Goal: Task Accomplishment & Management: Use online tool/utility

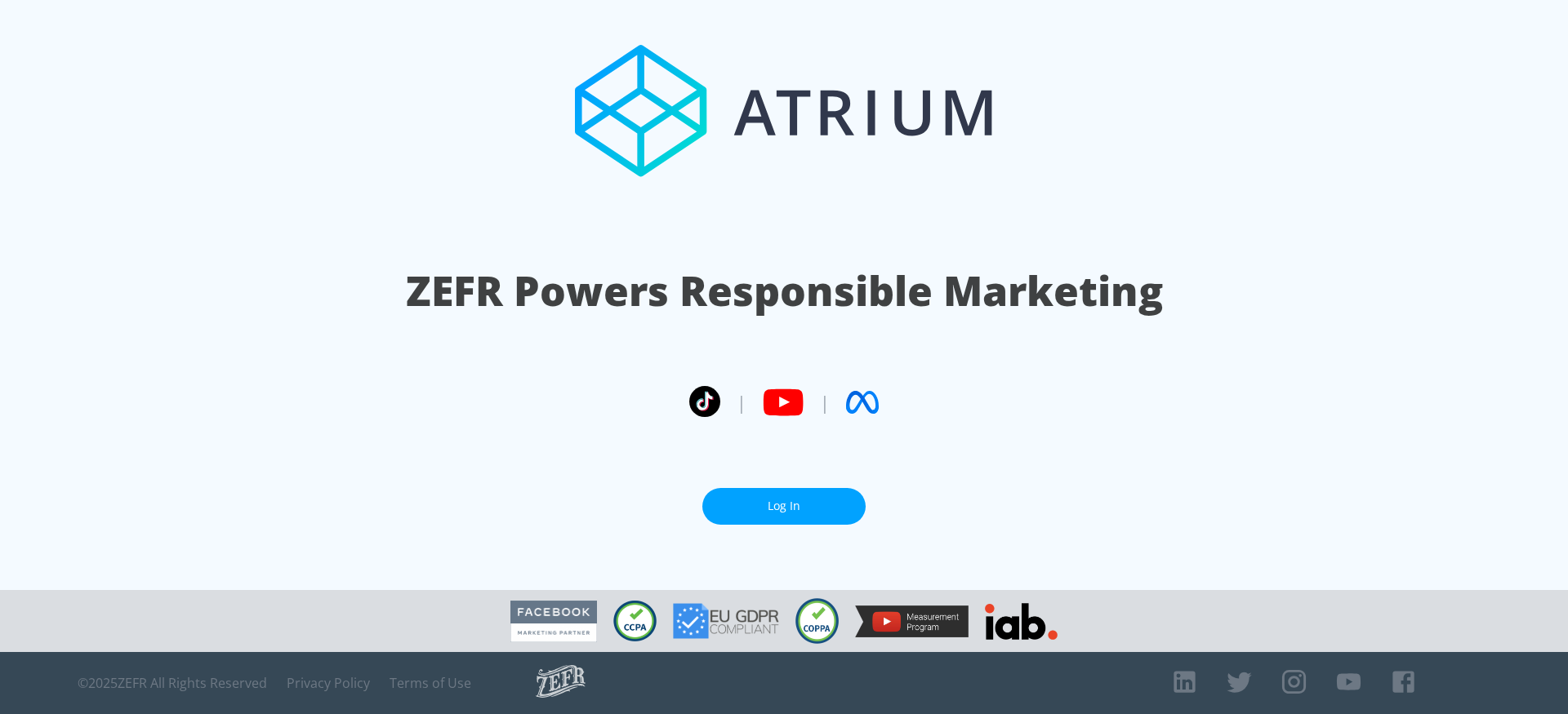
click at [787, 503] on link "Log In" at bounding box center [784, 506] width 164 height 36
click at [825, 511] on link "Log In" at bounding box center [784, 506] width 164 height 36
click at [770, 503] on link "Log In" at bounding box center [784, 506] width 164 height 36
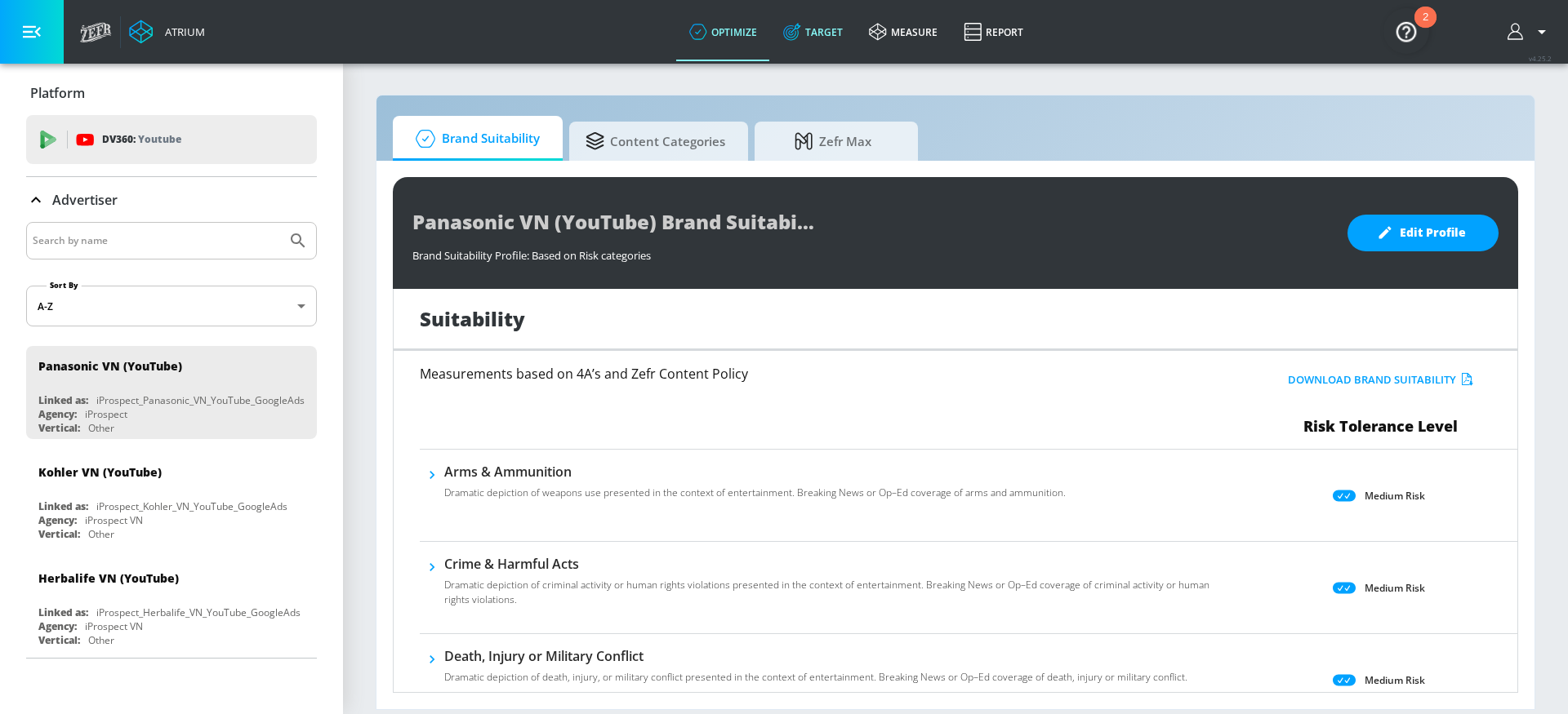
click at [814, 40] on link "Target" at bounding box center [813, 32] width 86 height 58
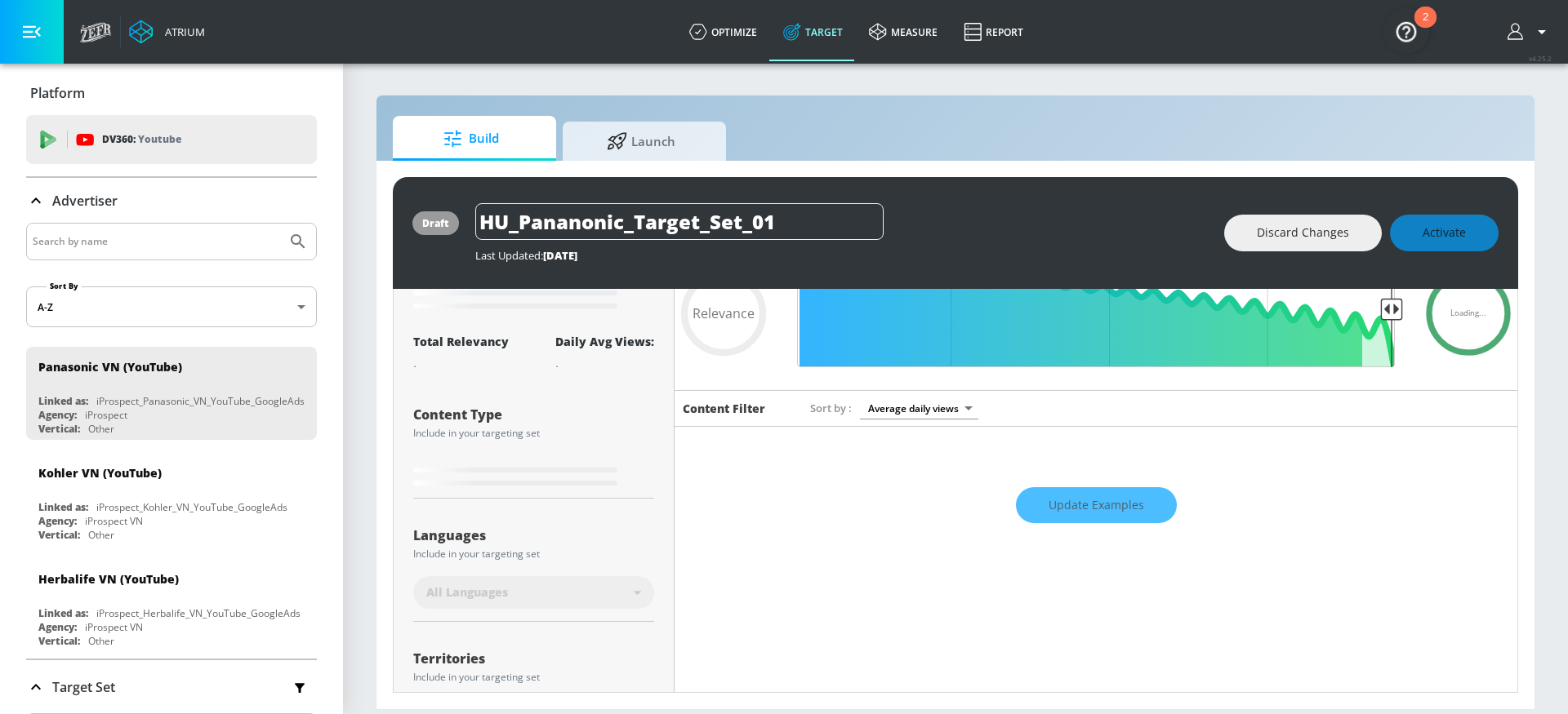
scroll to position [94, 0]
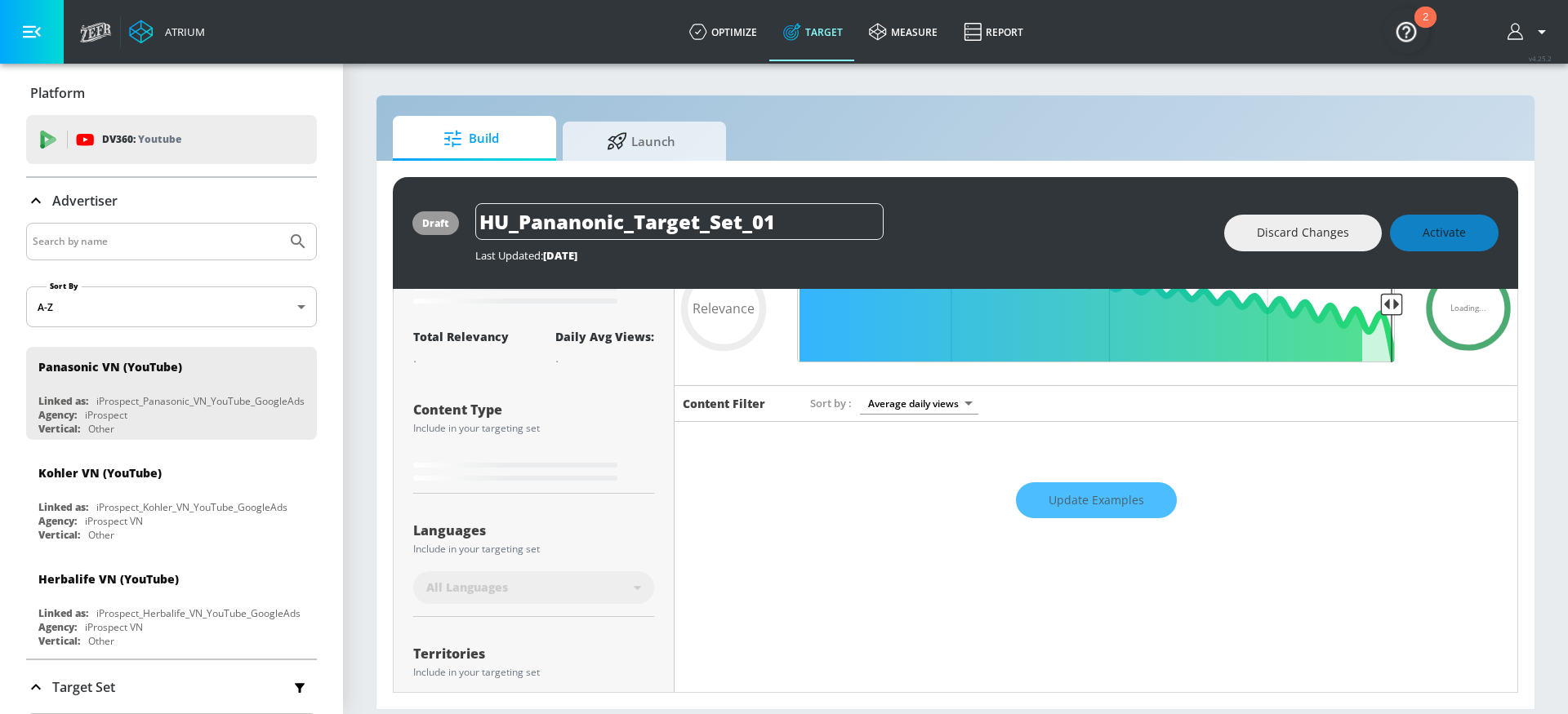
type input "0.05"
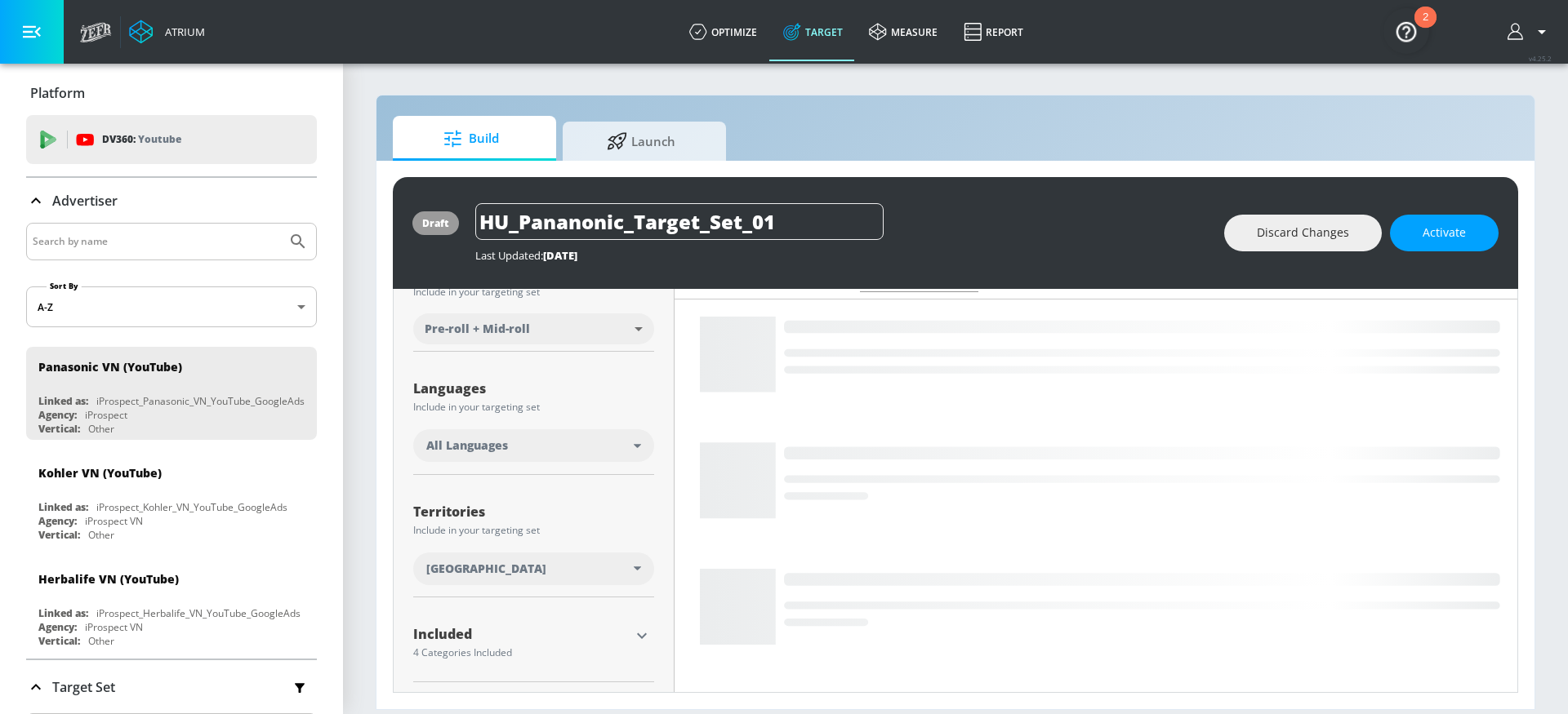
scroll to position [263, 0]
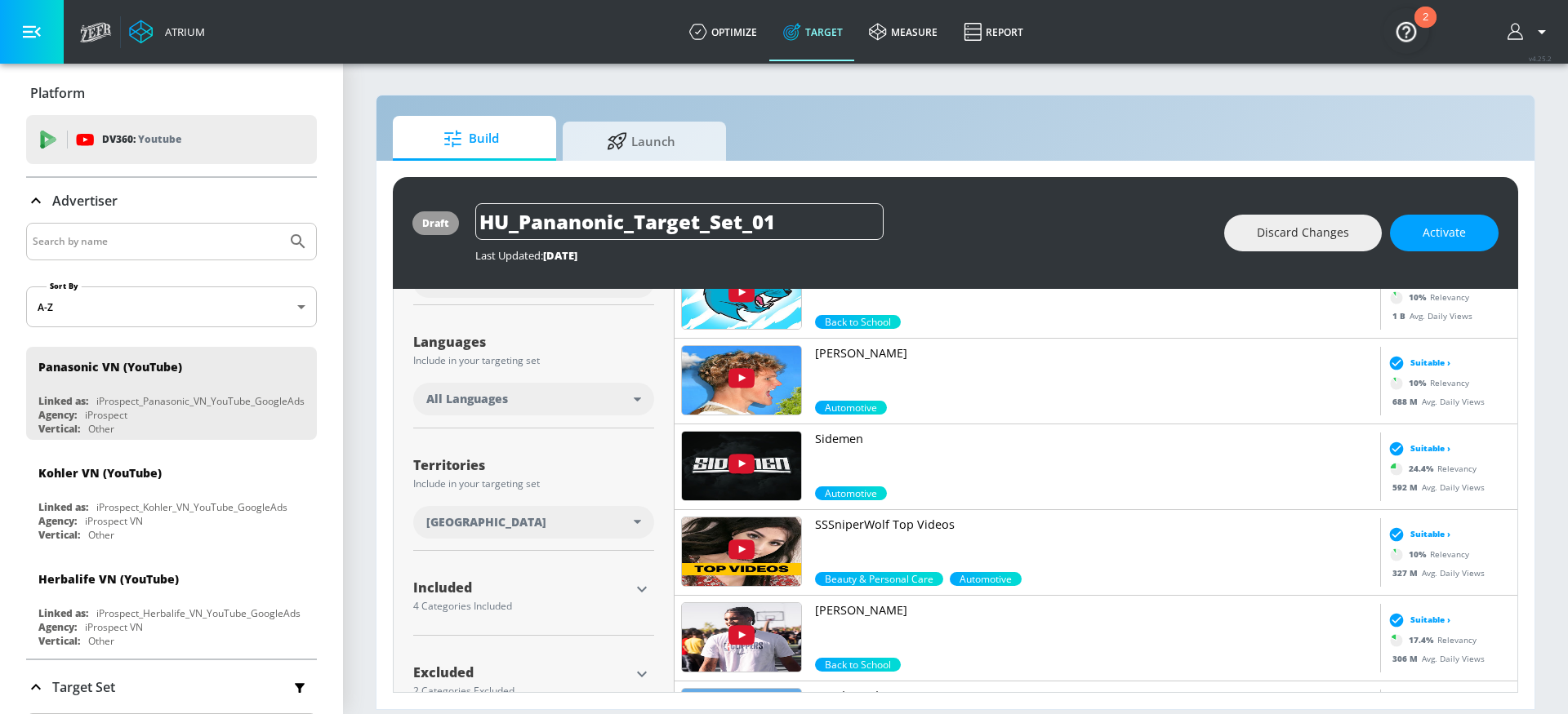
click at [517, 520] on div "[GEOGRAPHIC_DATA]" at bounding box center [529, 522] width 208 height 16
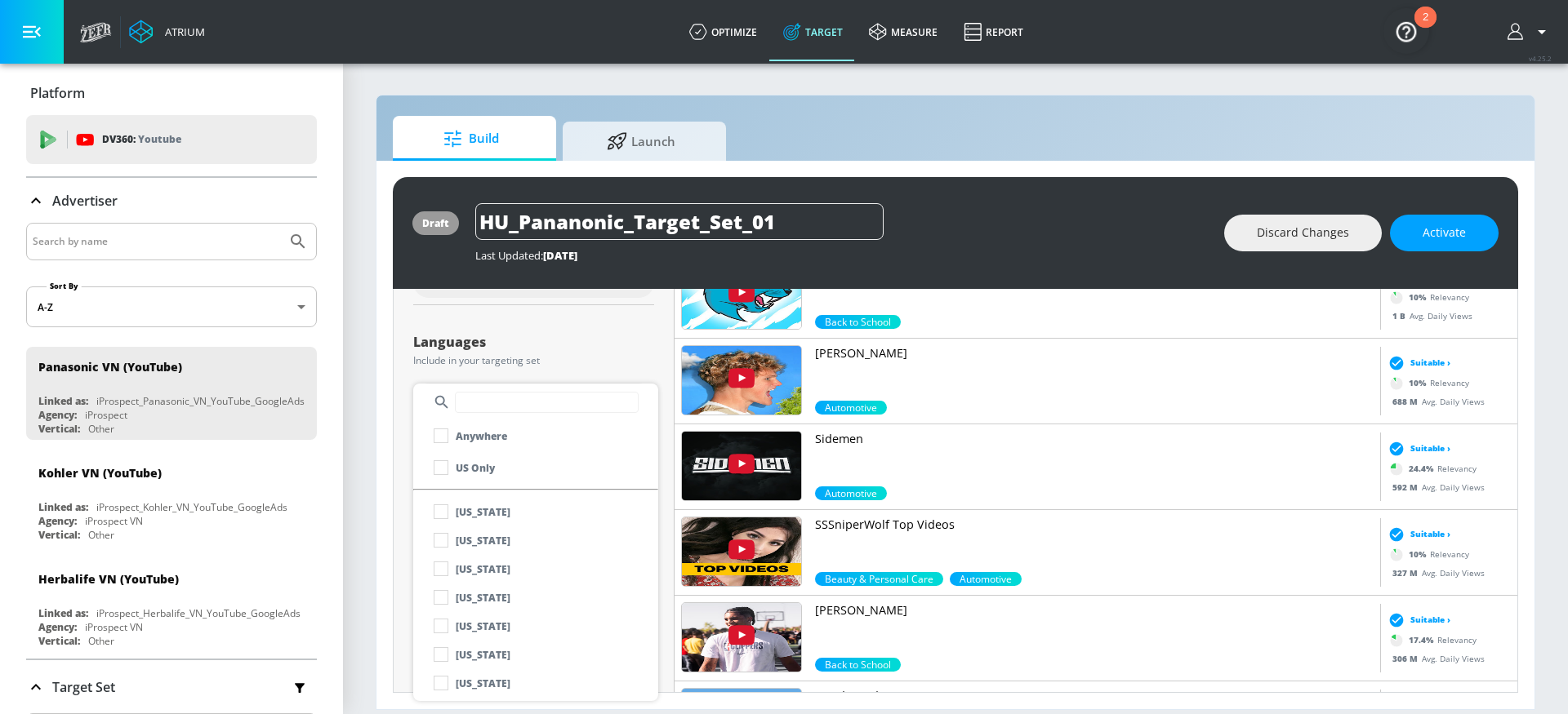
click at [526, 405] on input "text" at bounding box center [547, 402] width 184 height 21
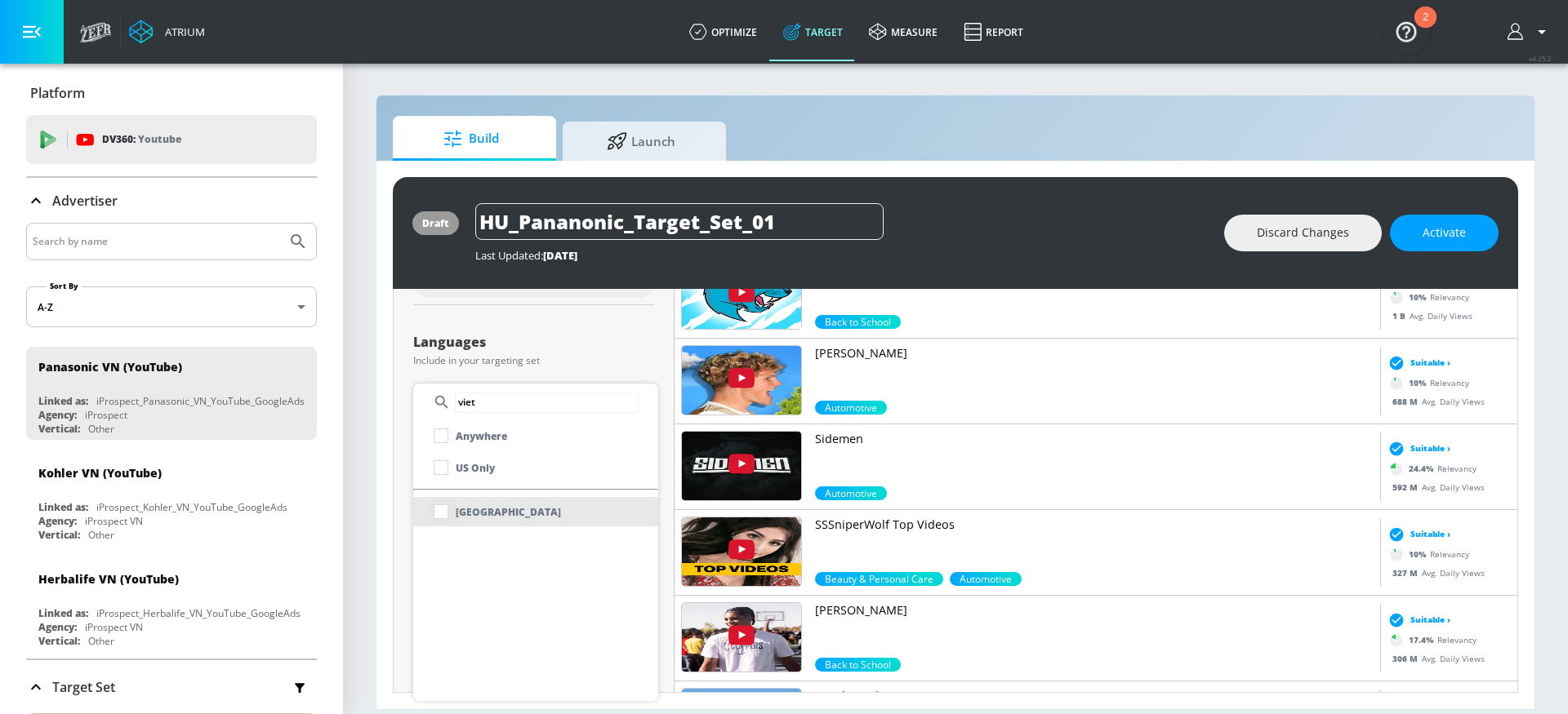
type input "viet"
click at [447, 509] on input "checkbox" at bounding box center [440, 512] width 30 height 30
click at [399, 449] on div at bounding box center [784, 357] width 1568 height 714
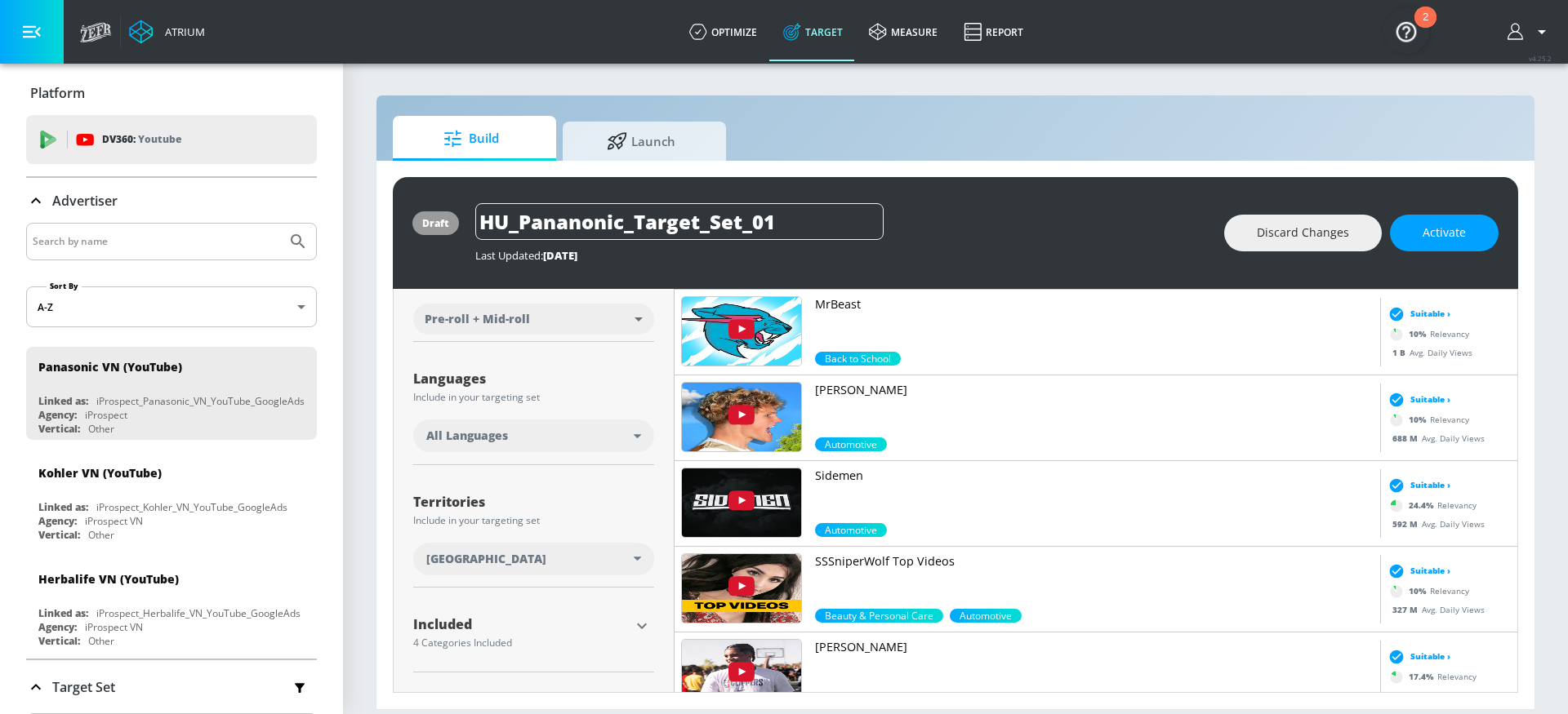
scroll to position [304, 0]
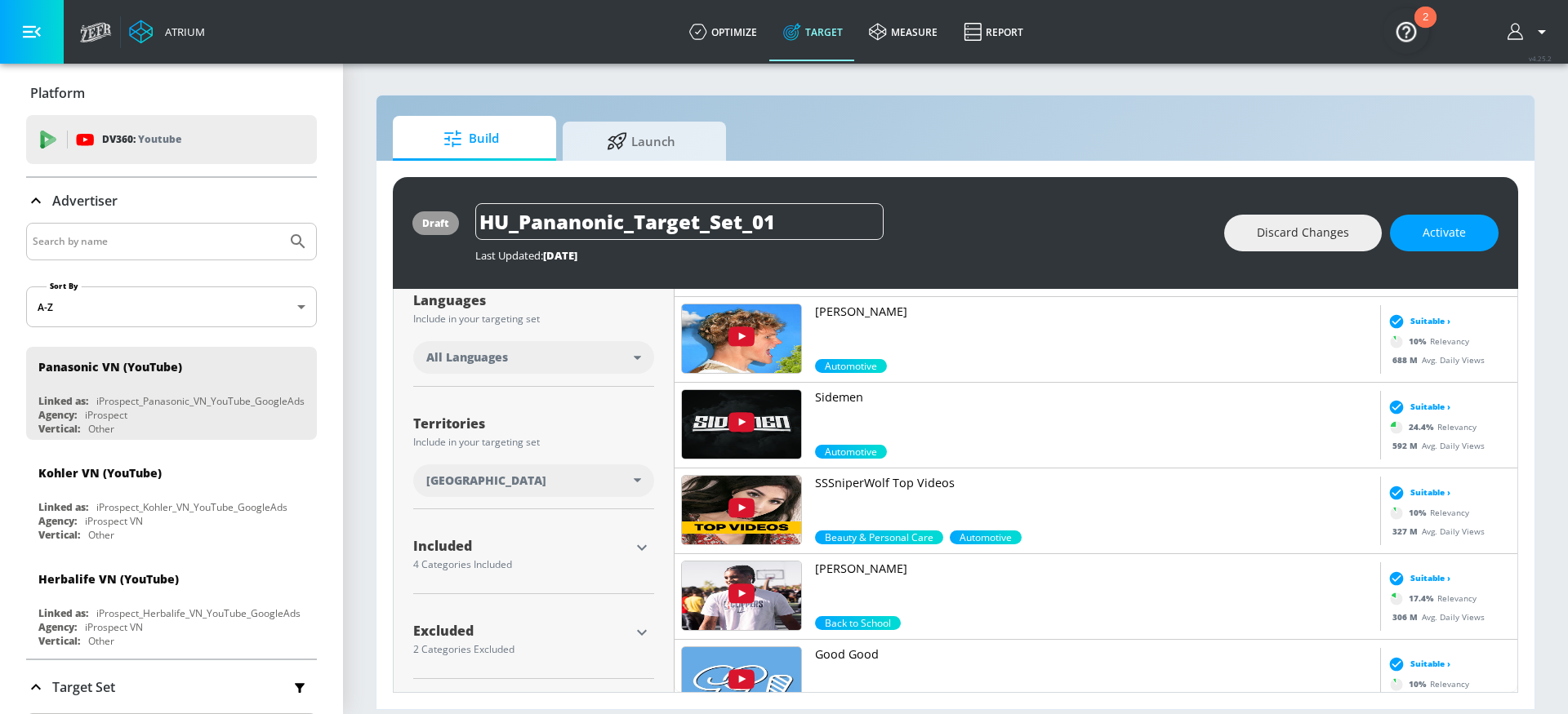
click at [643, 548] on icon "button" at bounding box center [641, 548] width 10 height 6
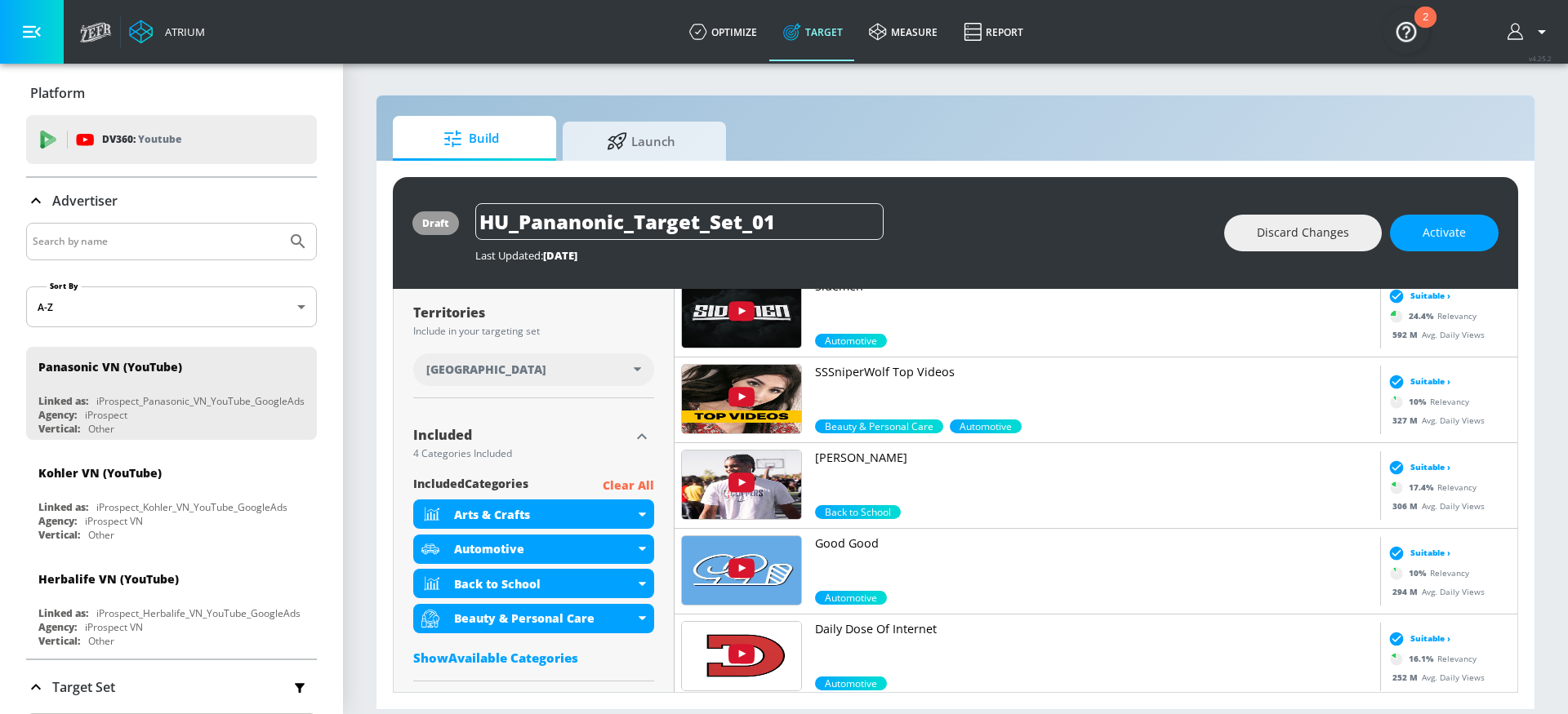
scroll to position [503, 0]
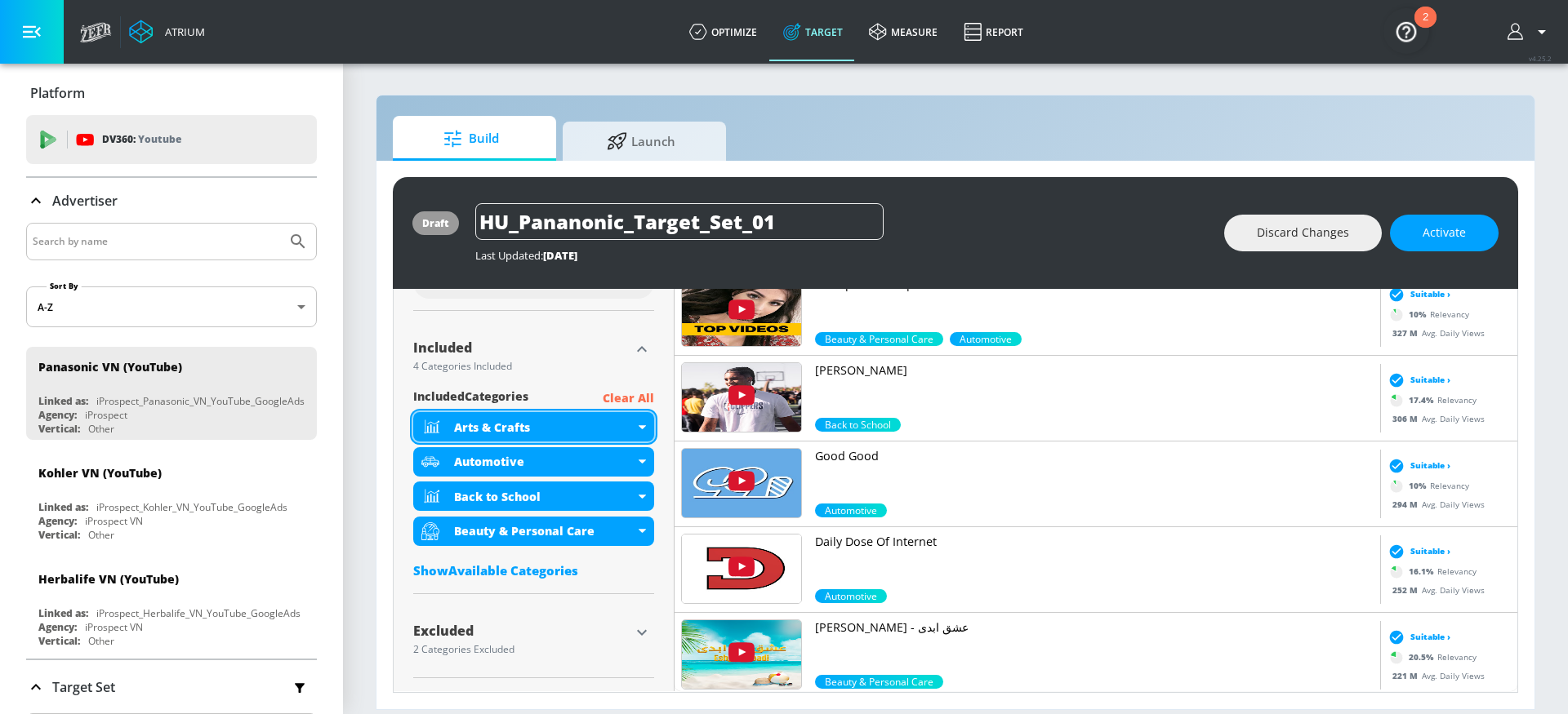
click at [643, 427] on icon at bounding box center [642, 427] width 8 height 4
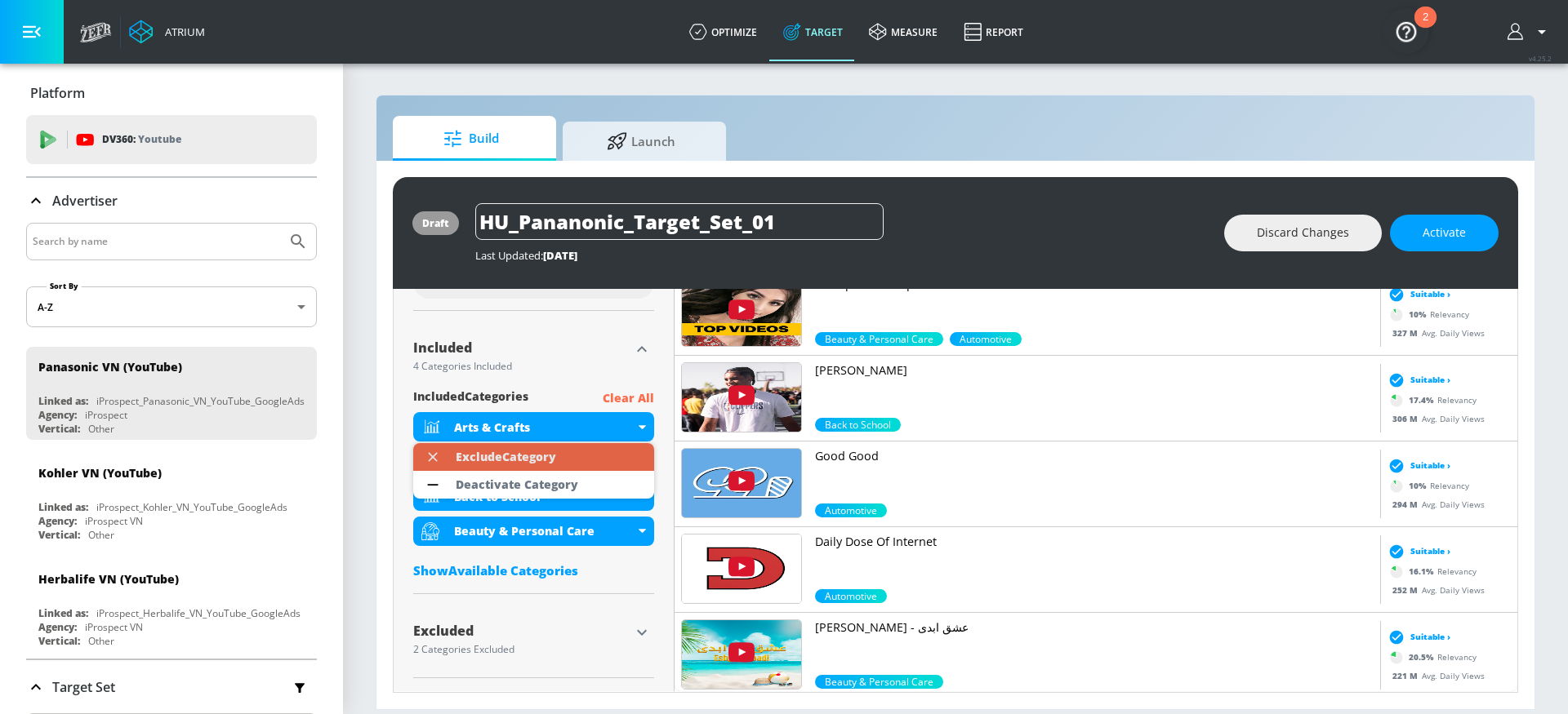
click at [521, 454] on div "Exclude Category" at bounding box center [505, 457] width 101 height 11
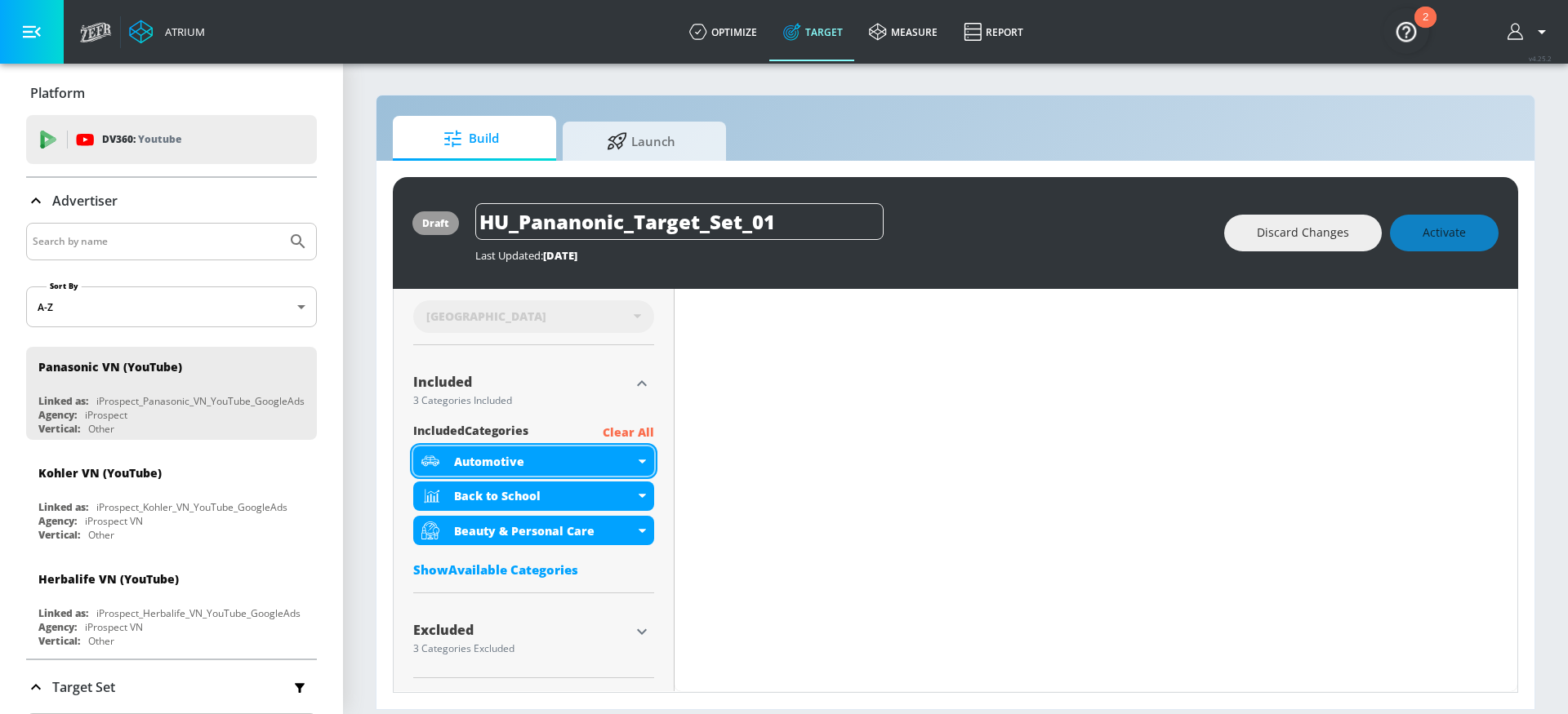
scroll to position [482, 0]
click at [541, 499] on div "Back to School" at bounding box center [544, 496] width 181 height 15
click at [570, 498] on div "Back to School" at bounding box center [544, 496] width 181 height 15
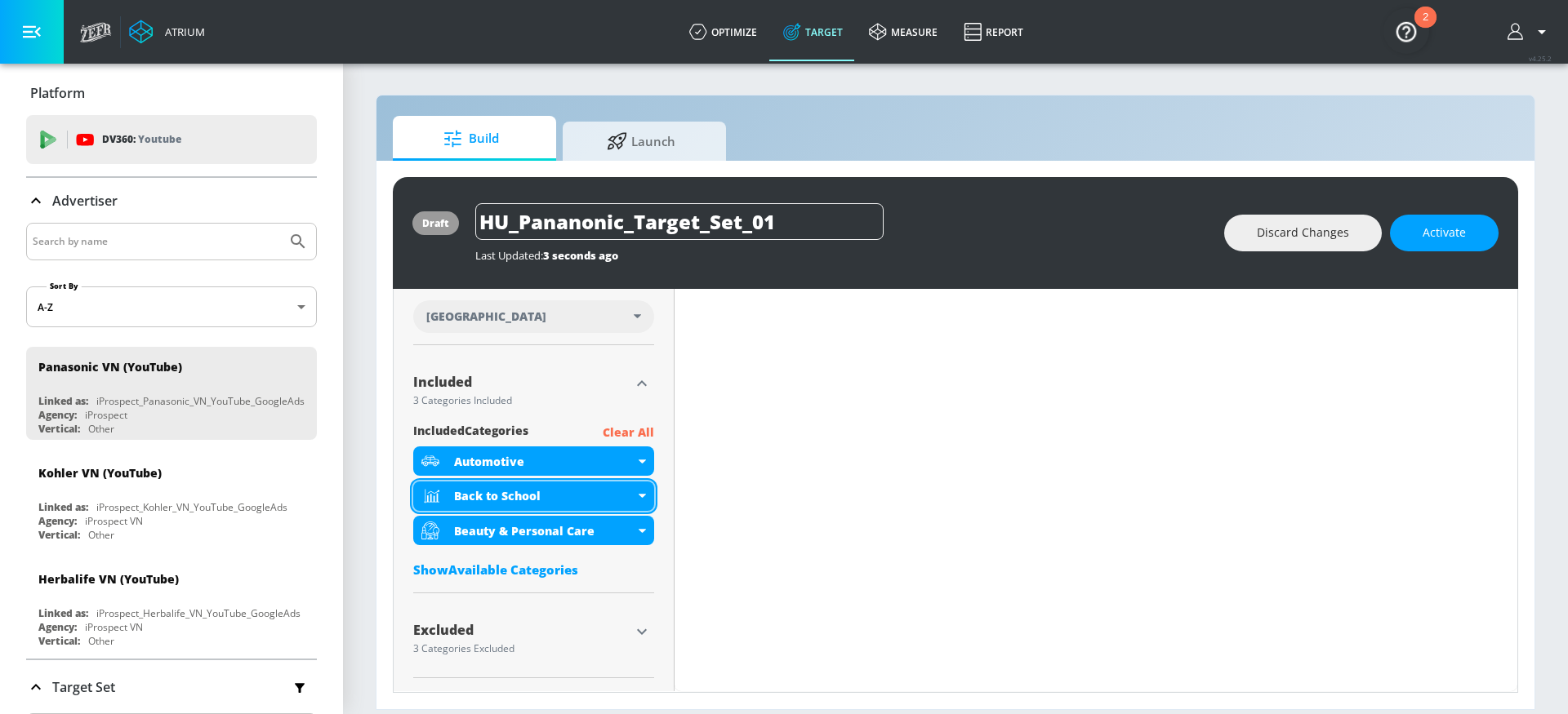
scroll to position [469, 0]
click at [637, 498] on div "Back to School" at bounding box center [534, 496] width 241 height 30
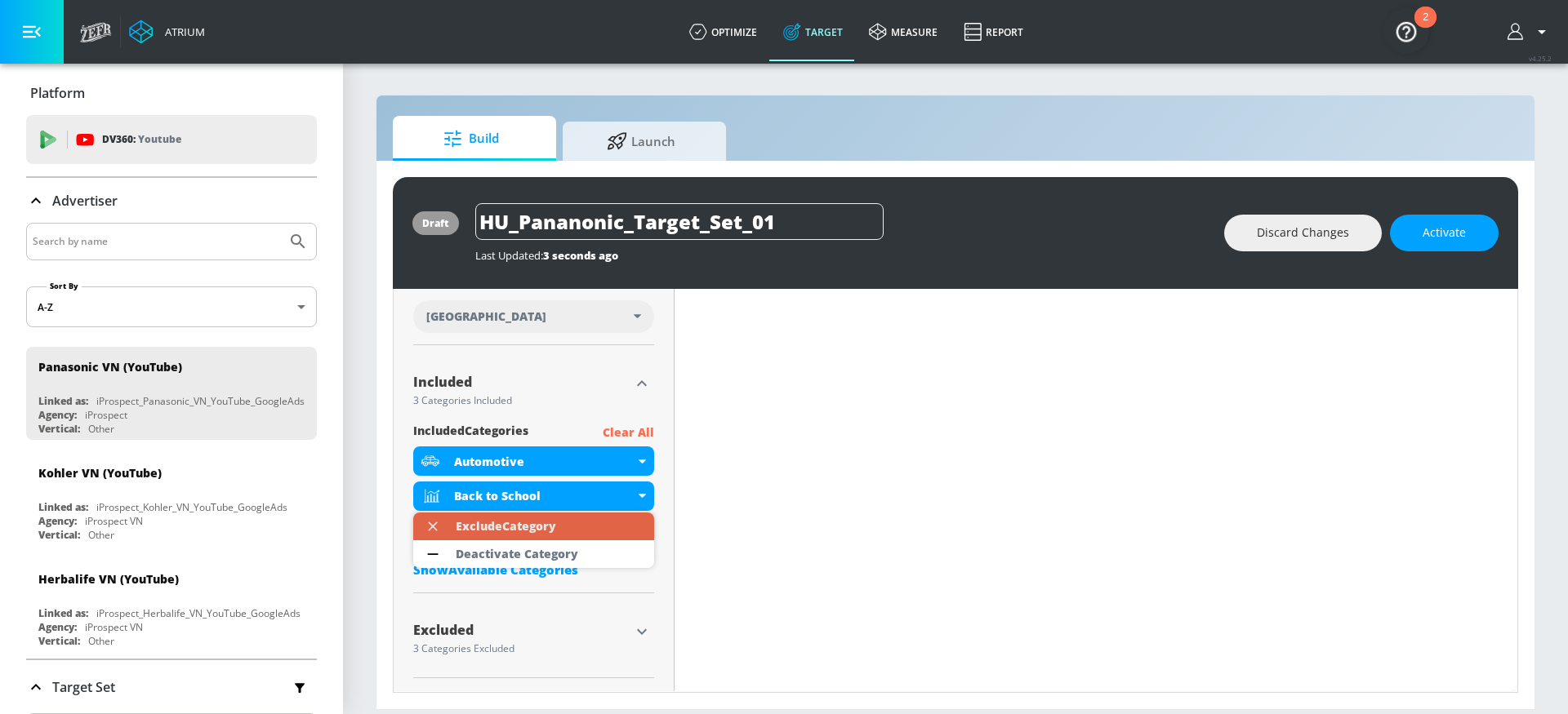
click at [494, 525] on div "Exclude Category" at bounding box center [505, 526] width 101 height 11
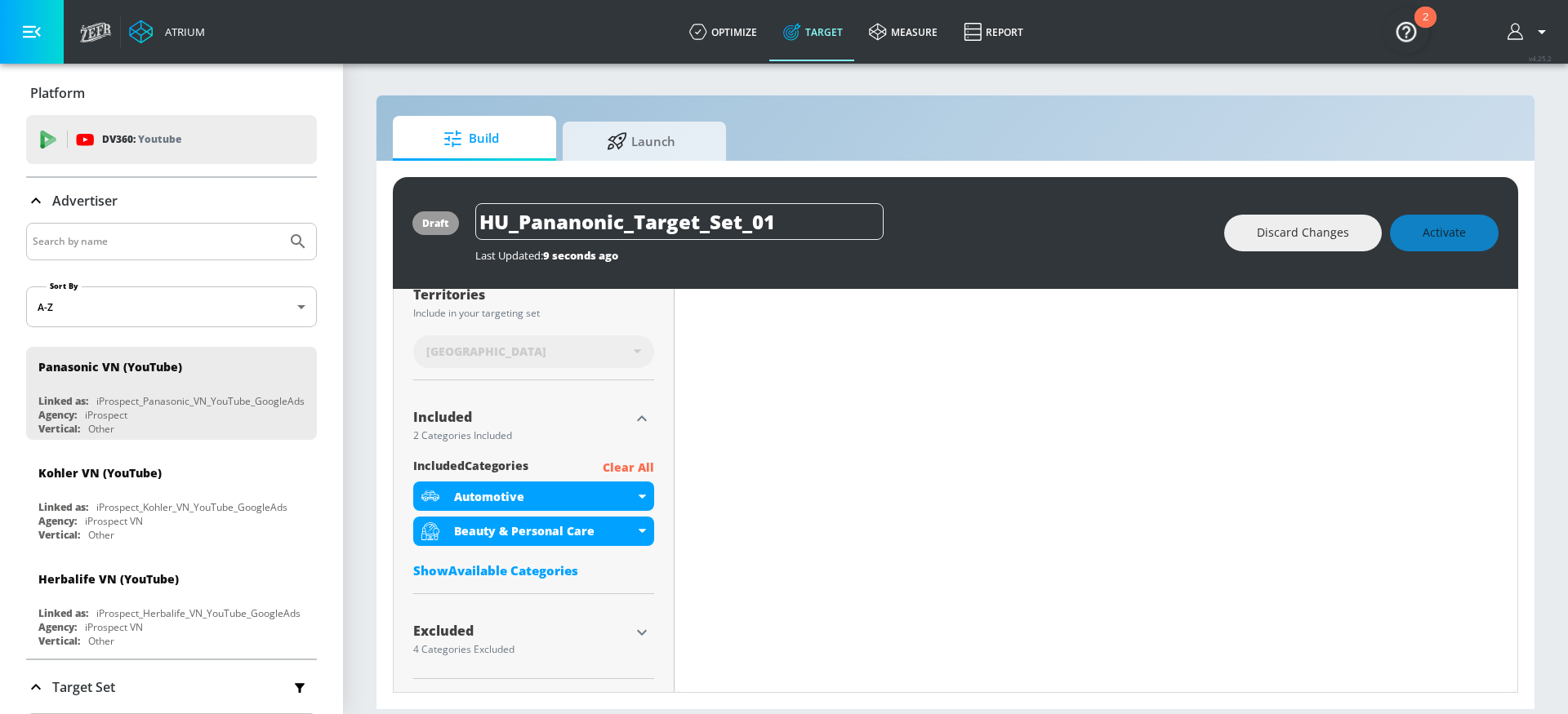
scroll to position [447, 0]
click at [631, 534] on div "Beauty & Personal Care" at bounding box center [544, 531] width 181 height 15
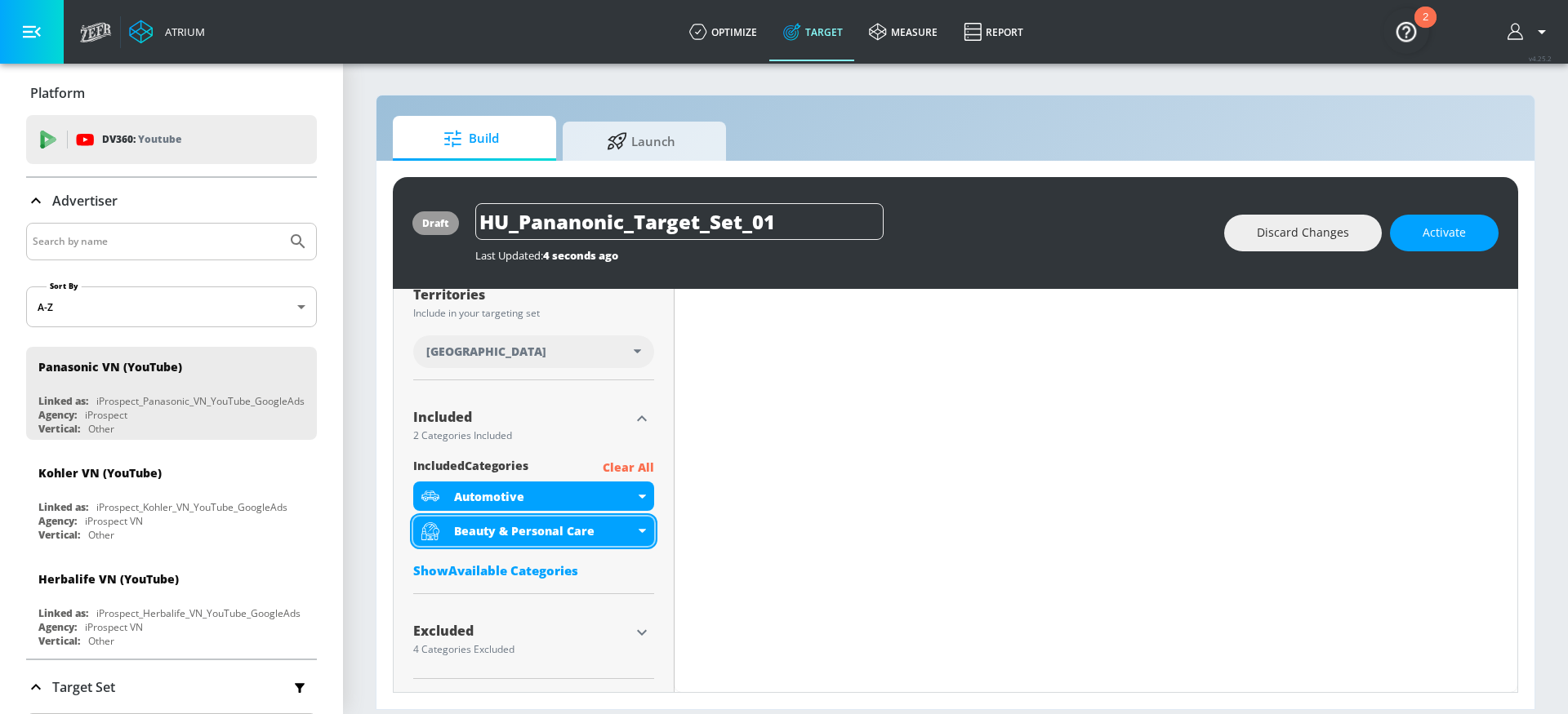
click at [607, 531] on div "Beauty & Personal Care" at bounding box center [544, 531] width 181 height 15
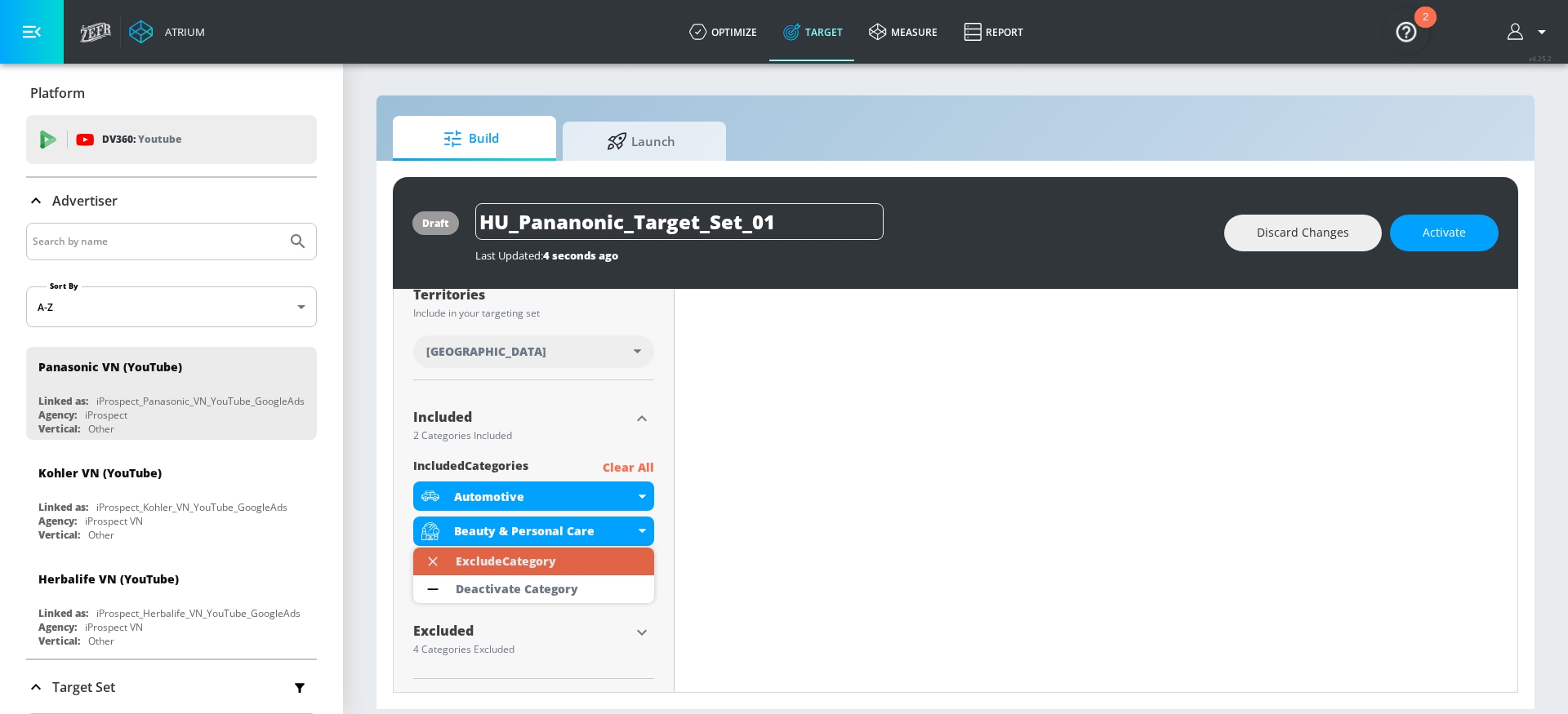
click at [531, 556] on div "Exclude Category" at bounding box center [505, 562] width 101 height 11
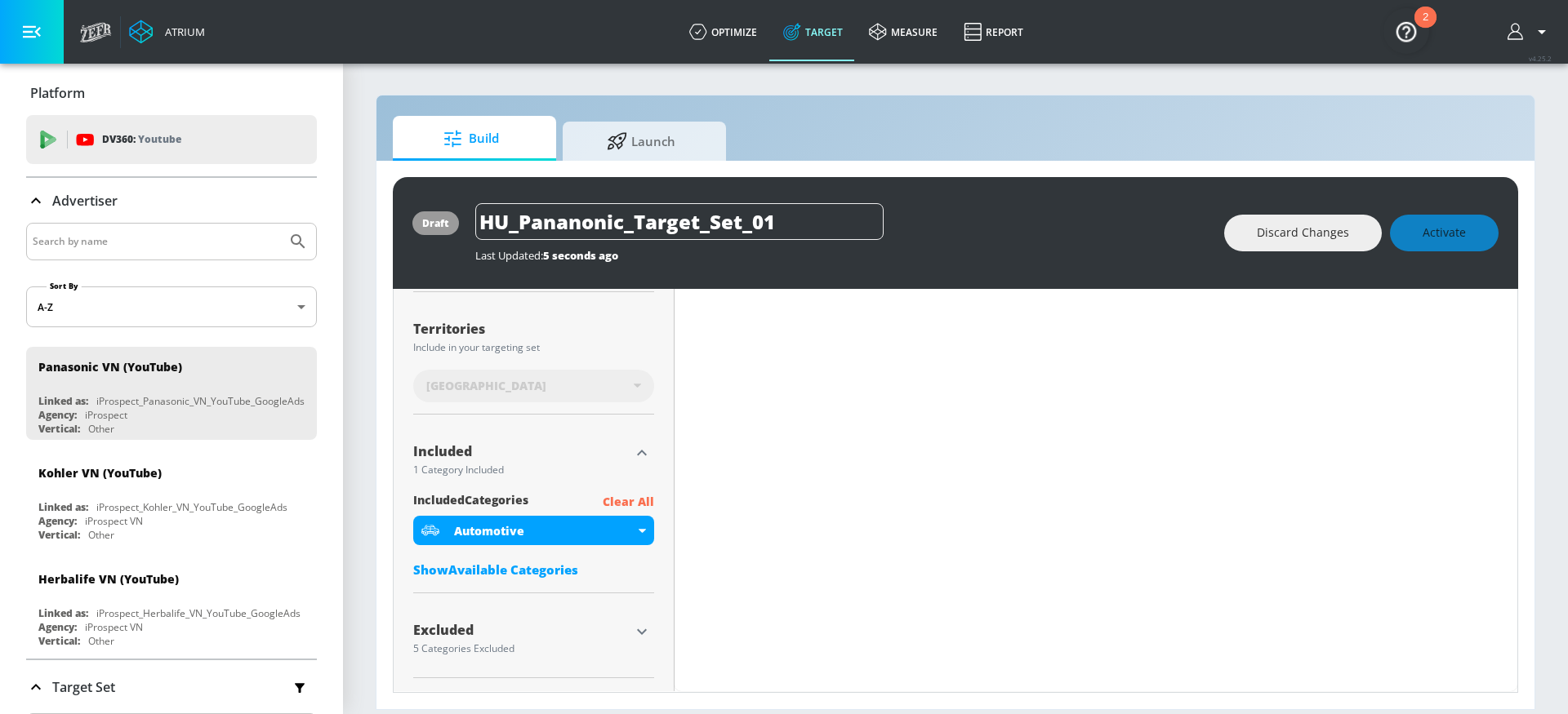
scroll to position [413, 0]
click at [383, 465] on div "draft HU_Pananonic_Target_Set_01 Last Updated: 5 seconds ago Discard Changes Ac…" at bounding box center [955, 435] width 1158 height 548
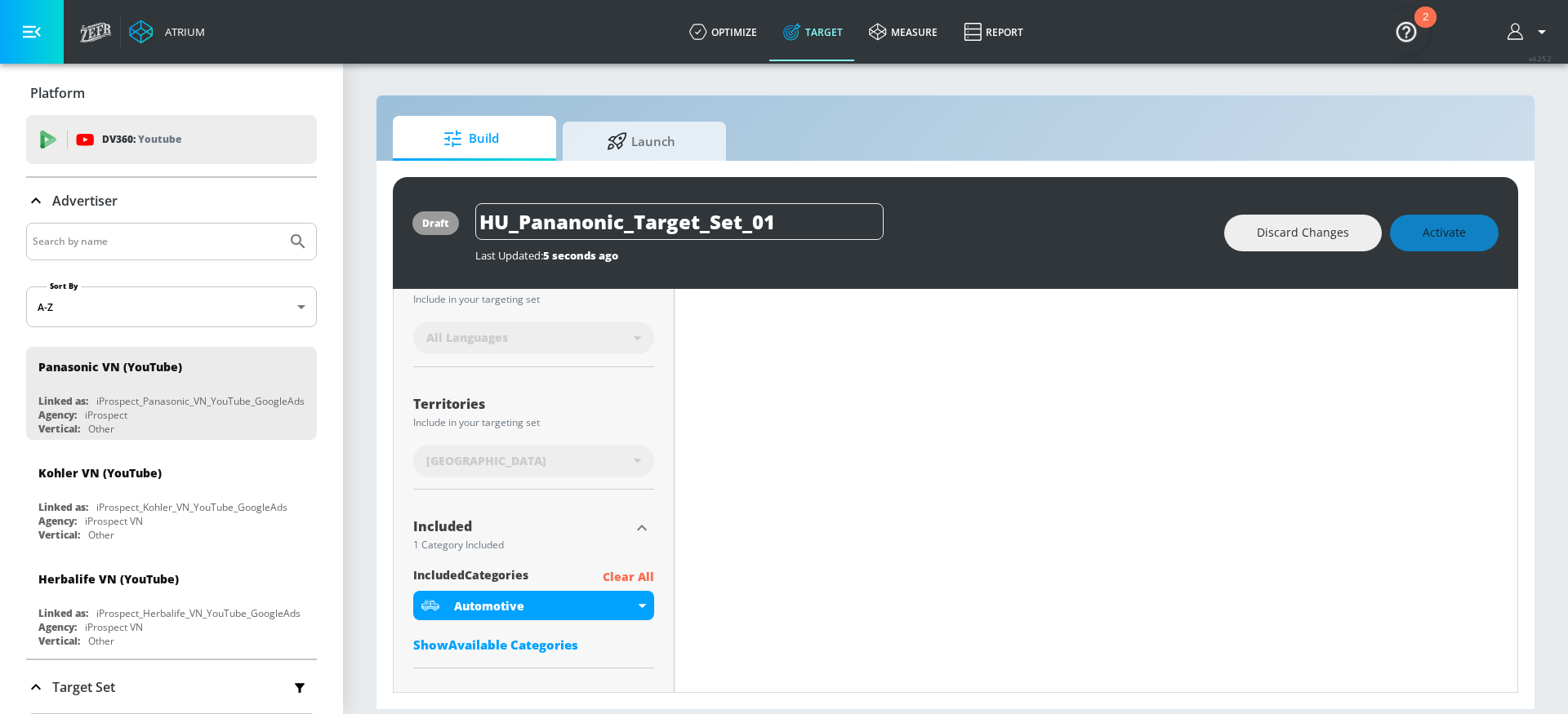
scroll to position [324, 0]
click at [581, 457] on div "[GEOGRAPHIC_DATA]" at bounding box center [529, 460] width 208 height 16
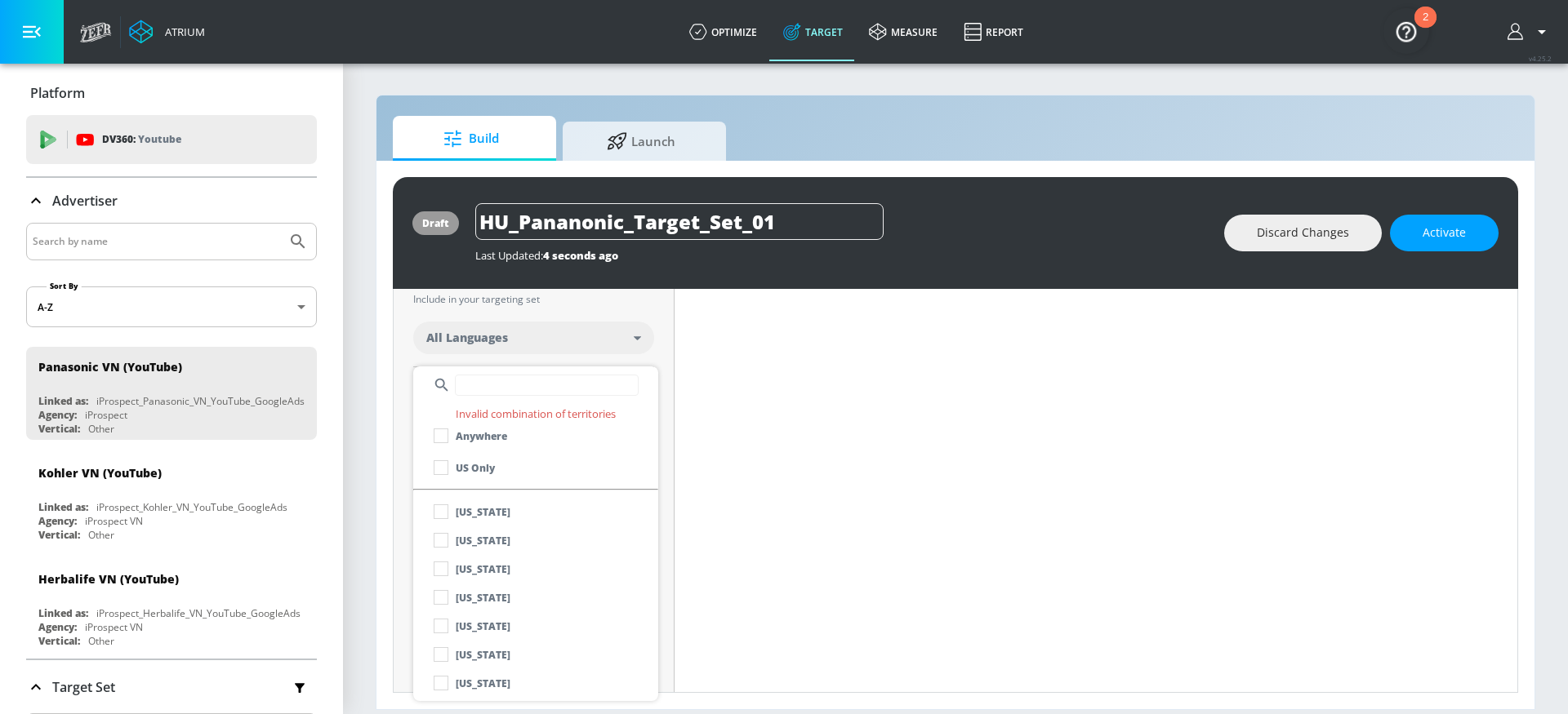
click at [561, 391] on input "text" at bounding box center [547, 386] width 184 height 21
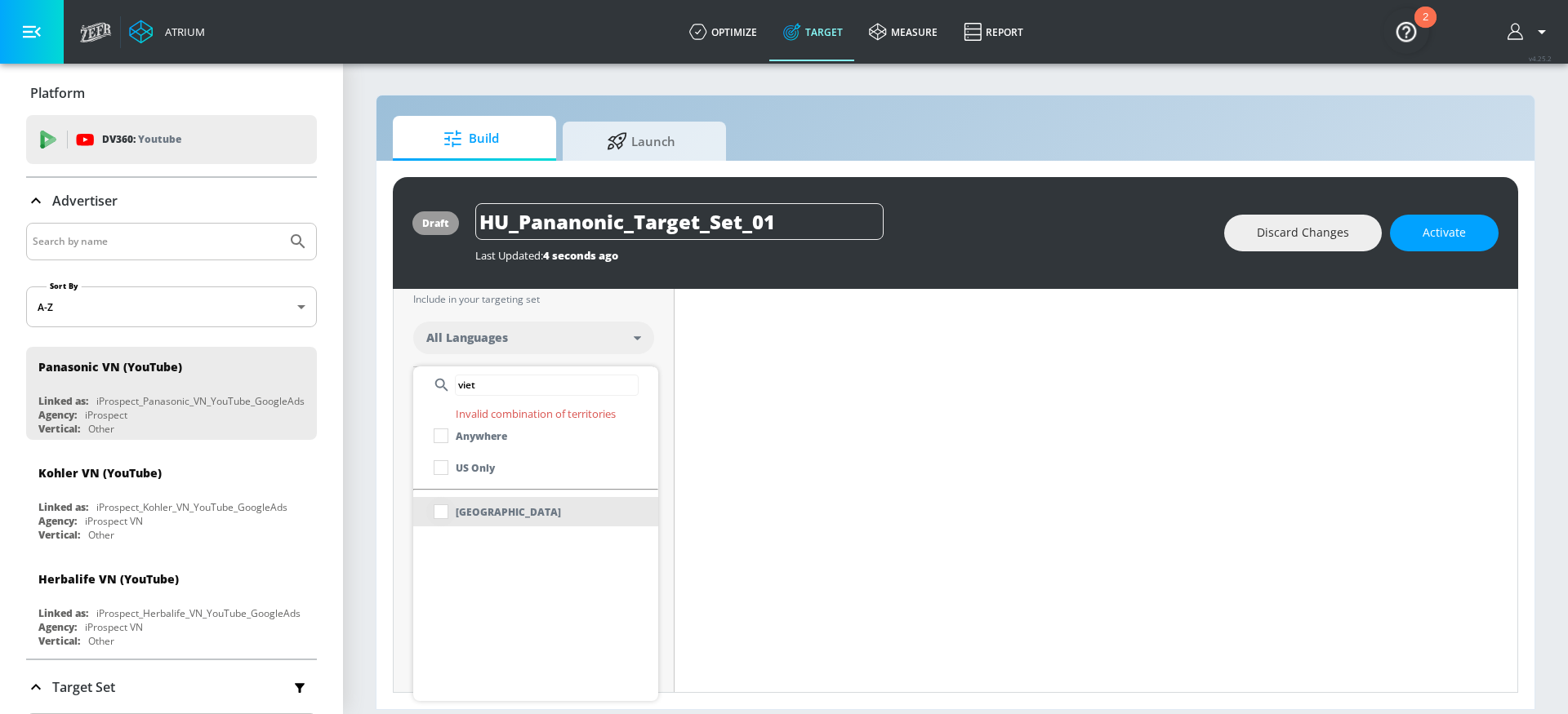
type input "viet"
click at [447, 507] on input "checkbox" at bounding box center [440, 512] width 30 height 30
click at [390, 505] on div at bounding box center [784, 357] width 1568 height 714
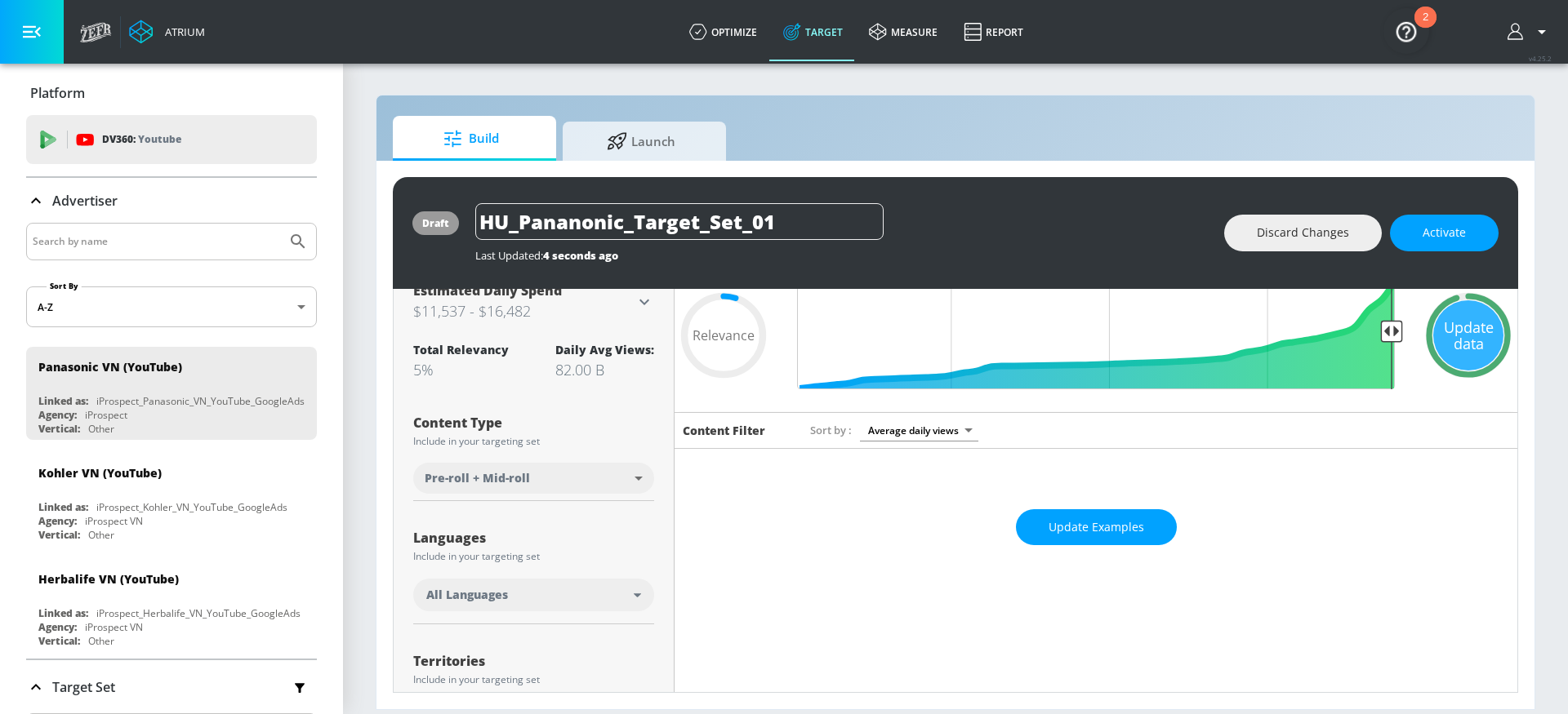
scroll to position [0, 0]
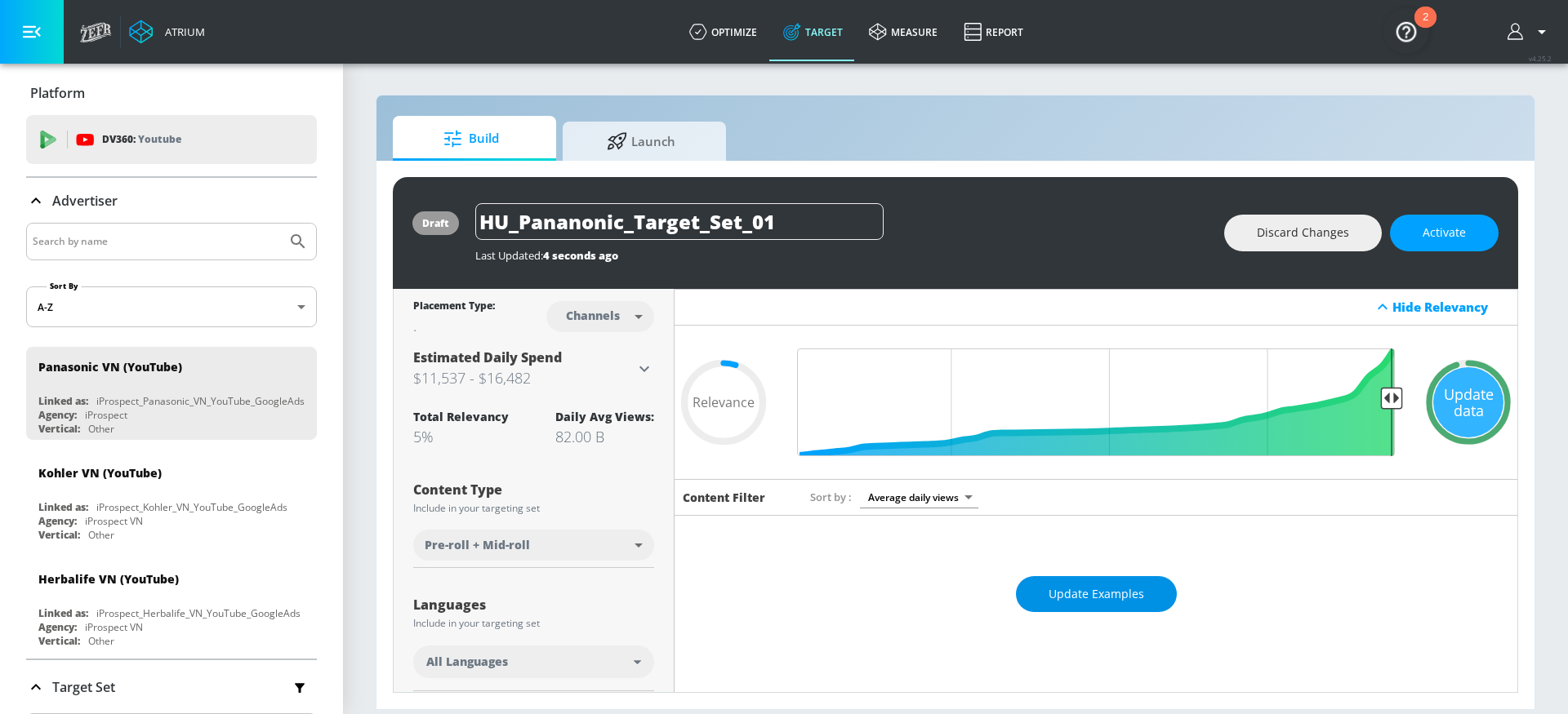
click at [1117, 585] on span "Update Examples" at bounding box center [1096, 594] width 96 height 20
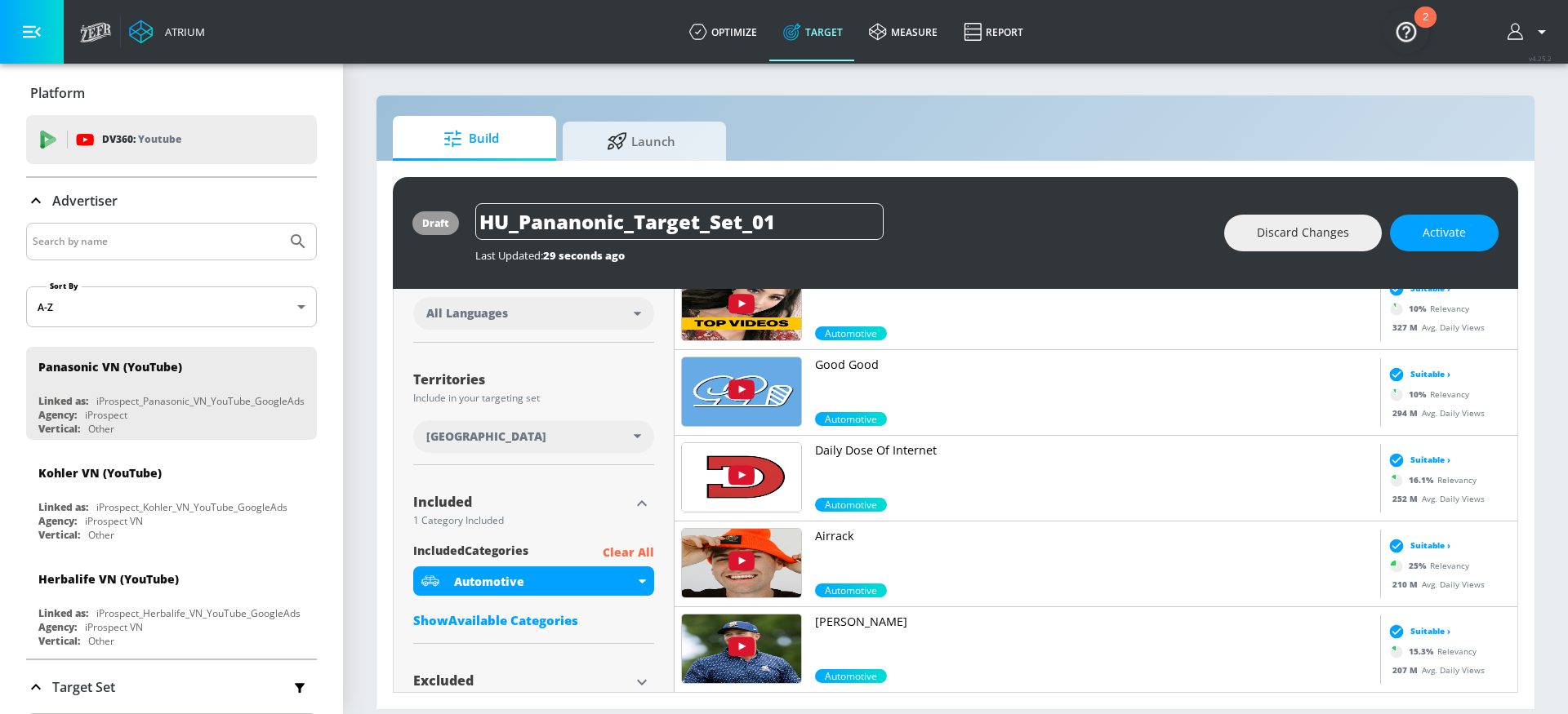
scroll to position [349, 0]
click at [617, 436] on div "[GEOGRAPHIC_DATA]" at bounding box center [529, 435] width 208 height 16
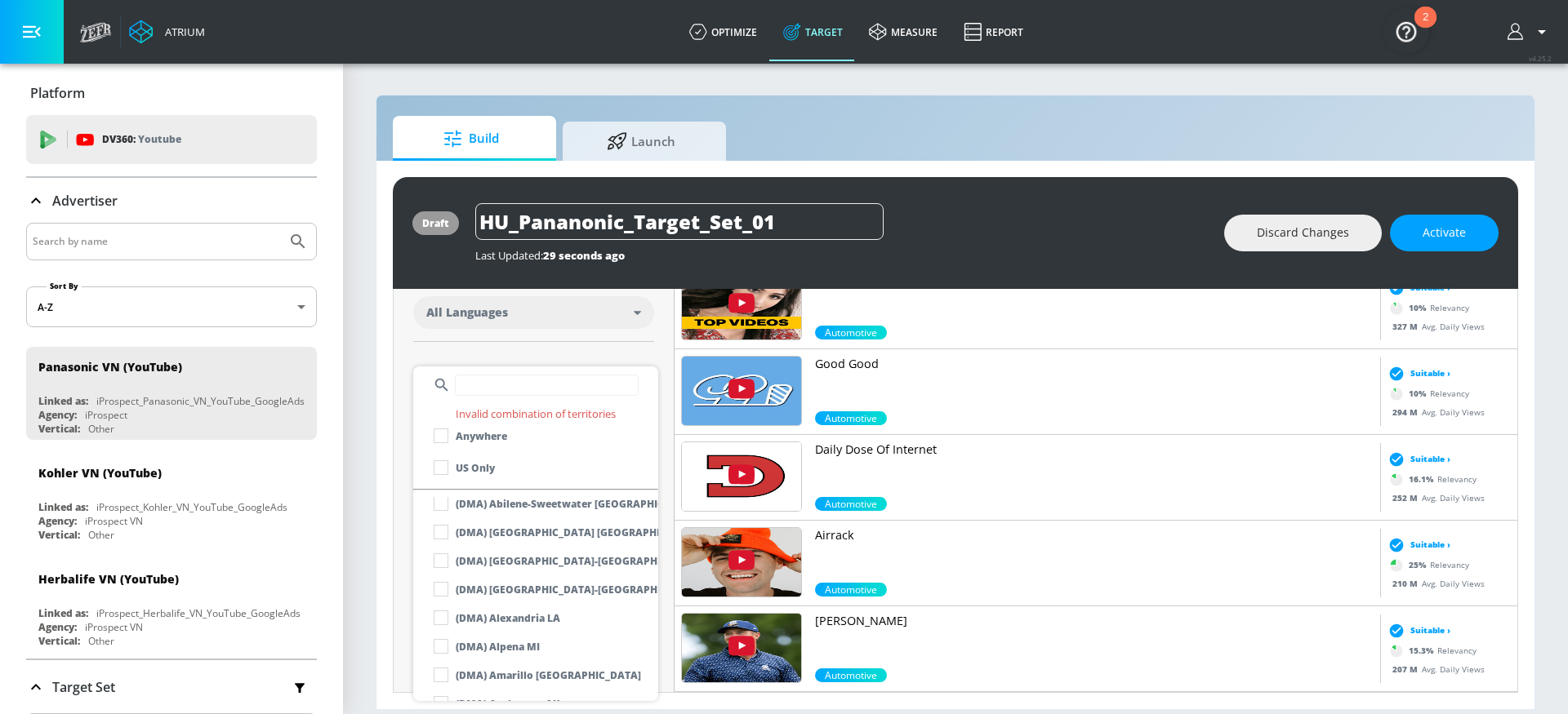
scroll to position [1422, 0]
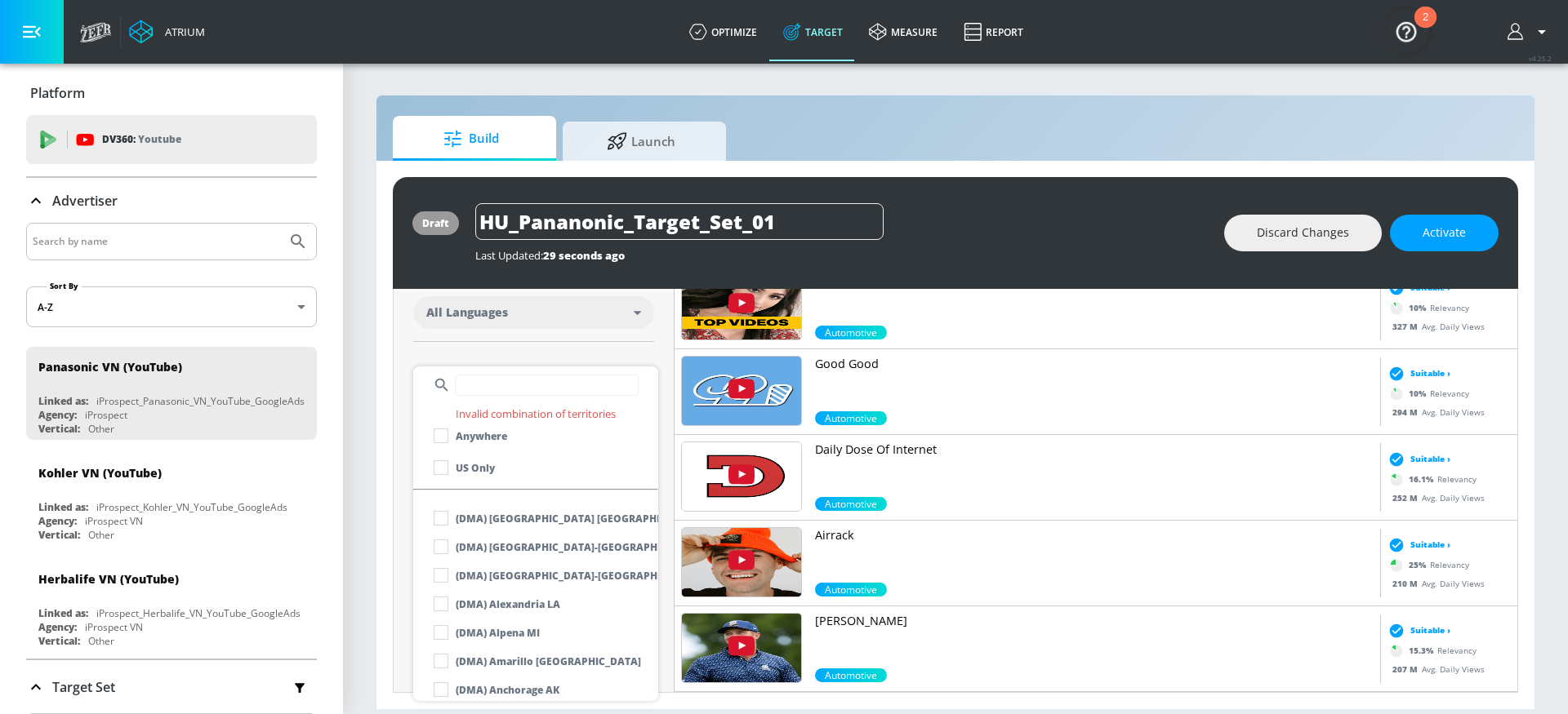
click at [511, 390] on input "text" at bounding box center [547, 386] width 184 height 21
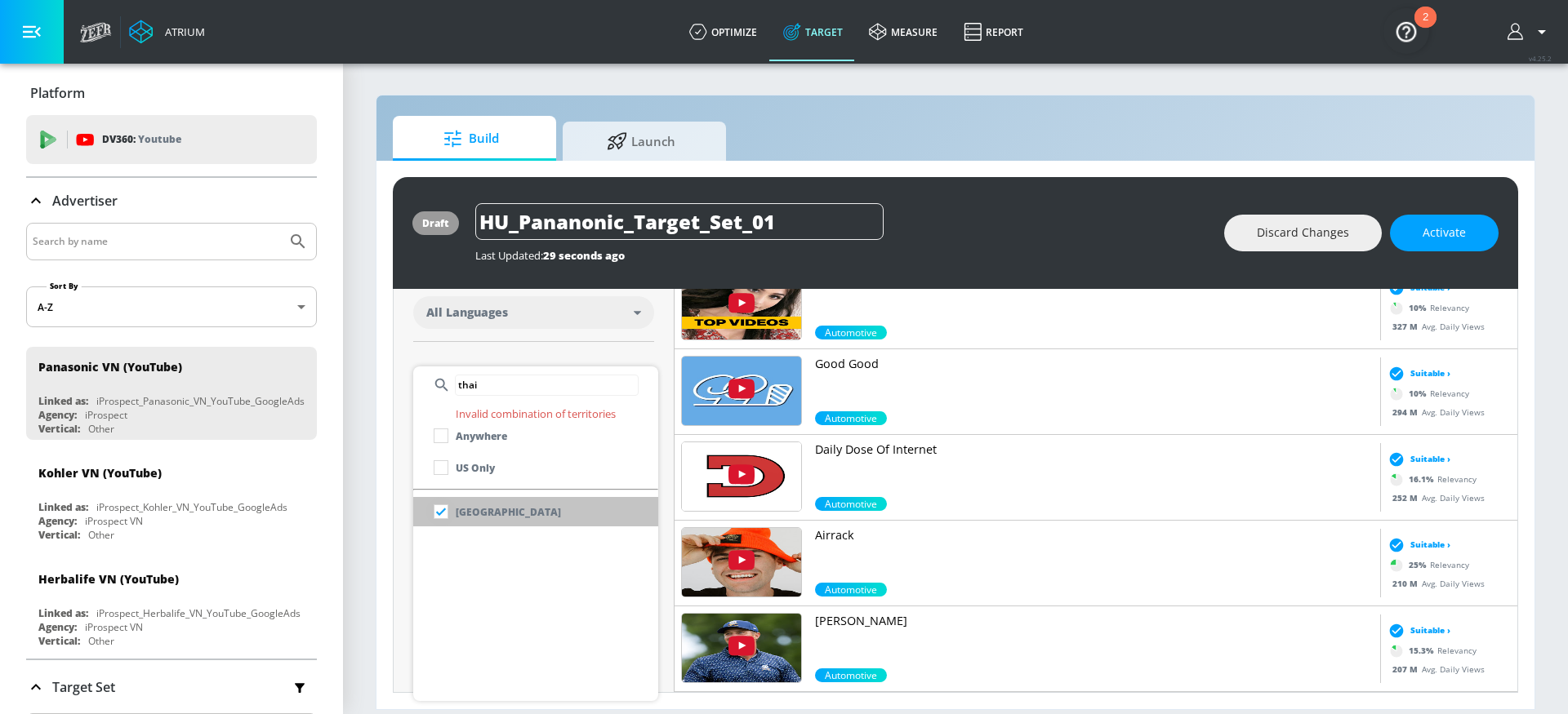
type input "thai"
click at [437, 509] on input "checkbox" at bounding box center [440, 512] width 30 height 30
checkbox input "true"
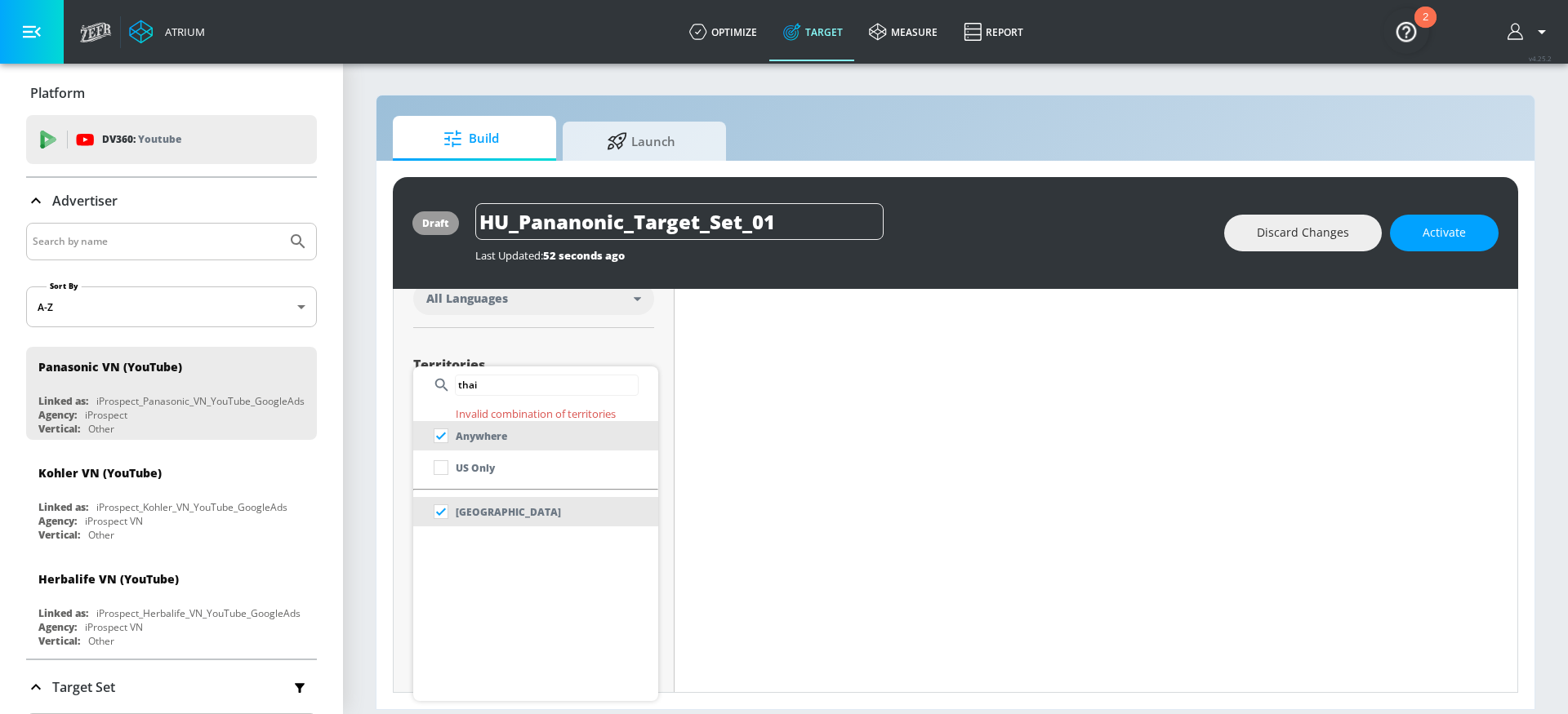
scroll to position [349, 0]
click at [514, 384] on input "thai" at bounding box center [547, 386] width 184 height 21
type input "viet"
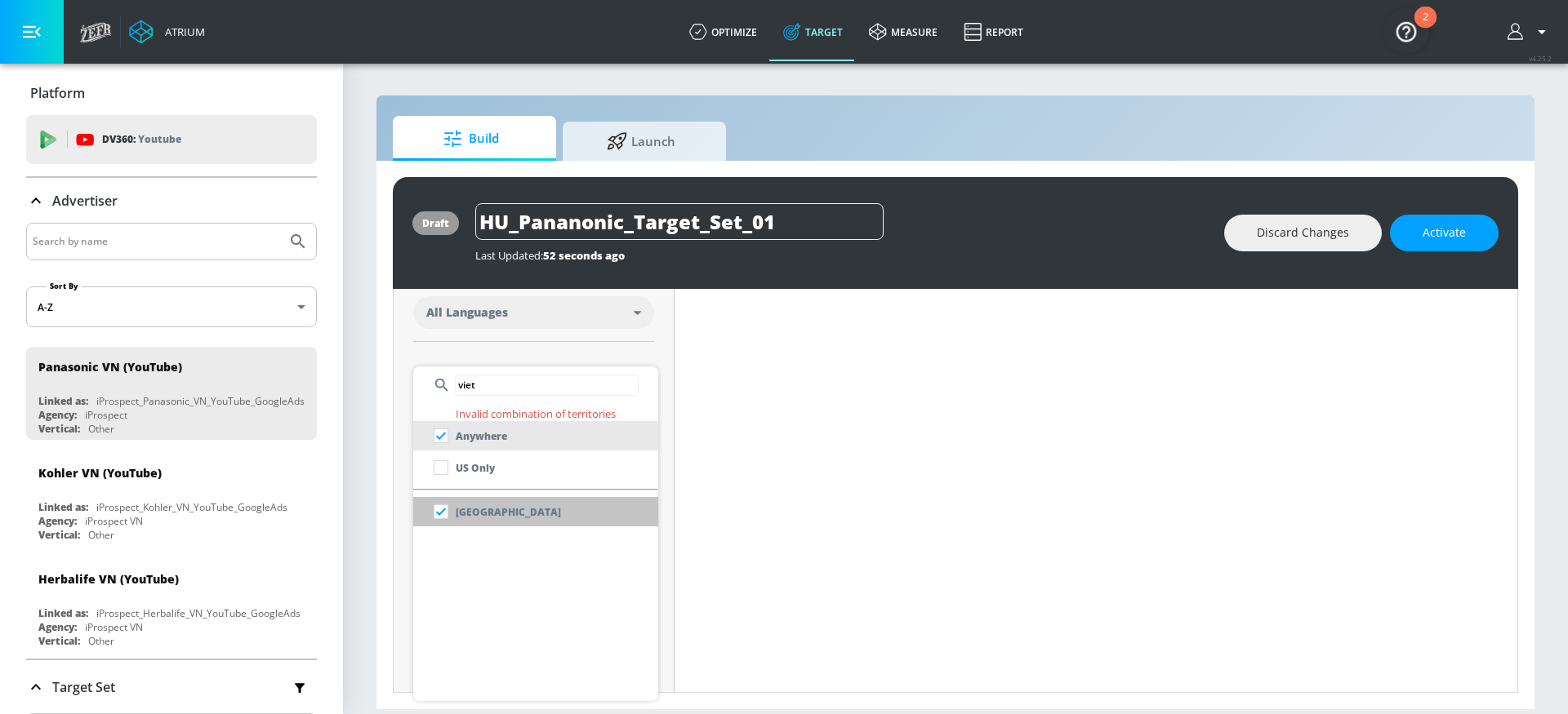
click at [467, 507] on p "[GEOGRAPHIC_DATA]" at bounding box center [508, 512] width 105 height 17
checkbox input "false"
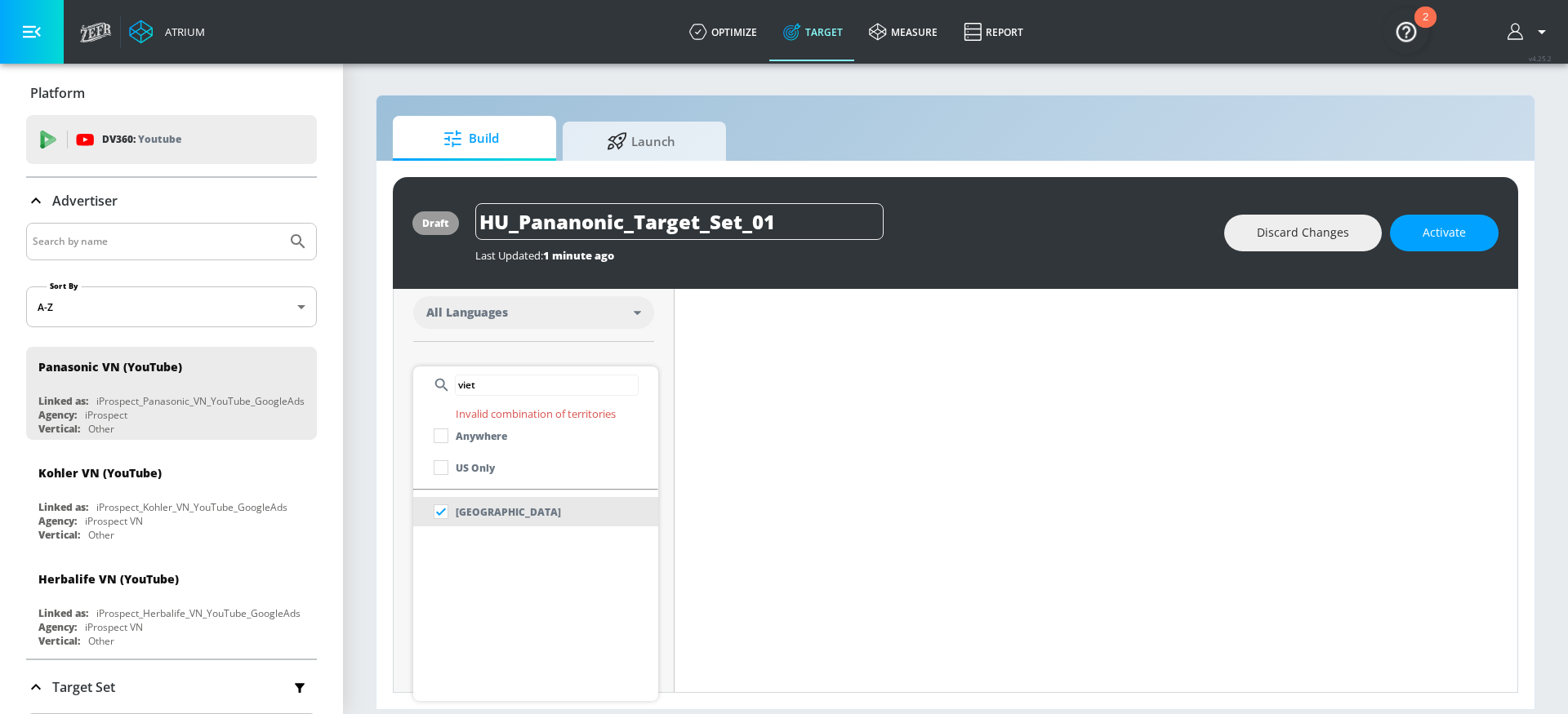
click at [504, 390] on input "viet" at bounding box center [547, 386] width 184 height 21
type input "t"
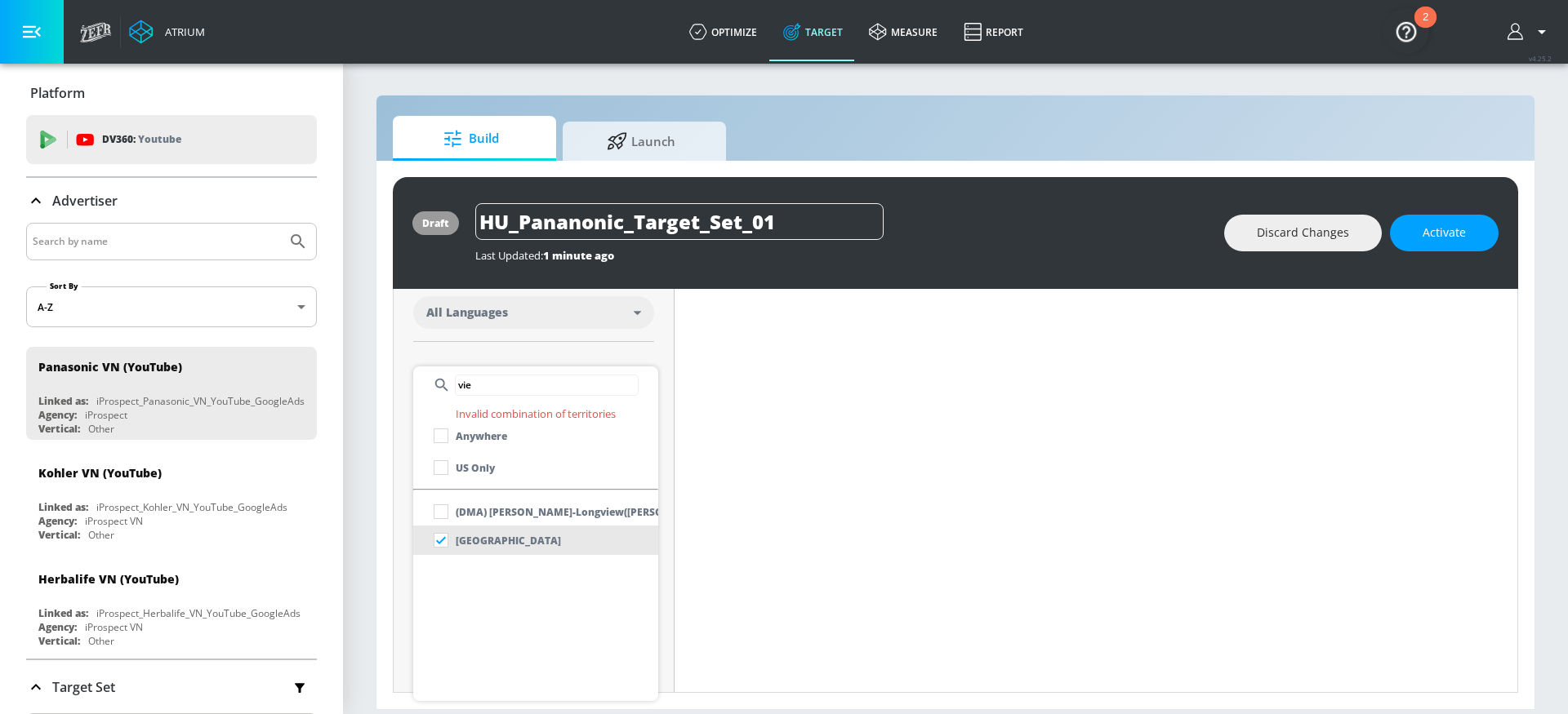
type input "viet"
click at [554, 514] on li "[GEOGRAPHIC_DATA]" at bounding box center [536, 512] width 245 height 30
checkbox input "true"
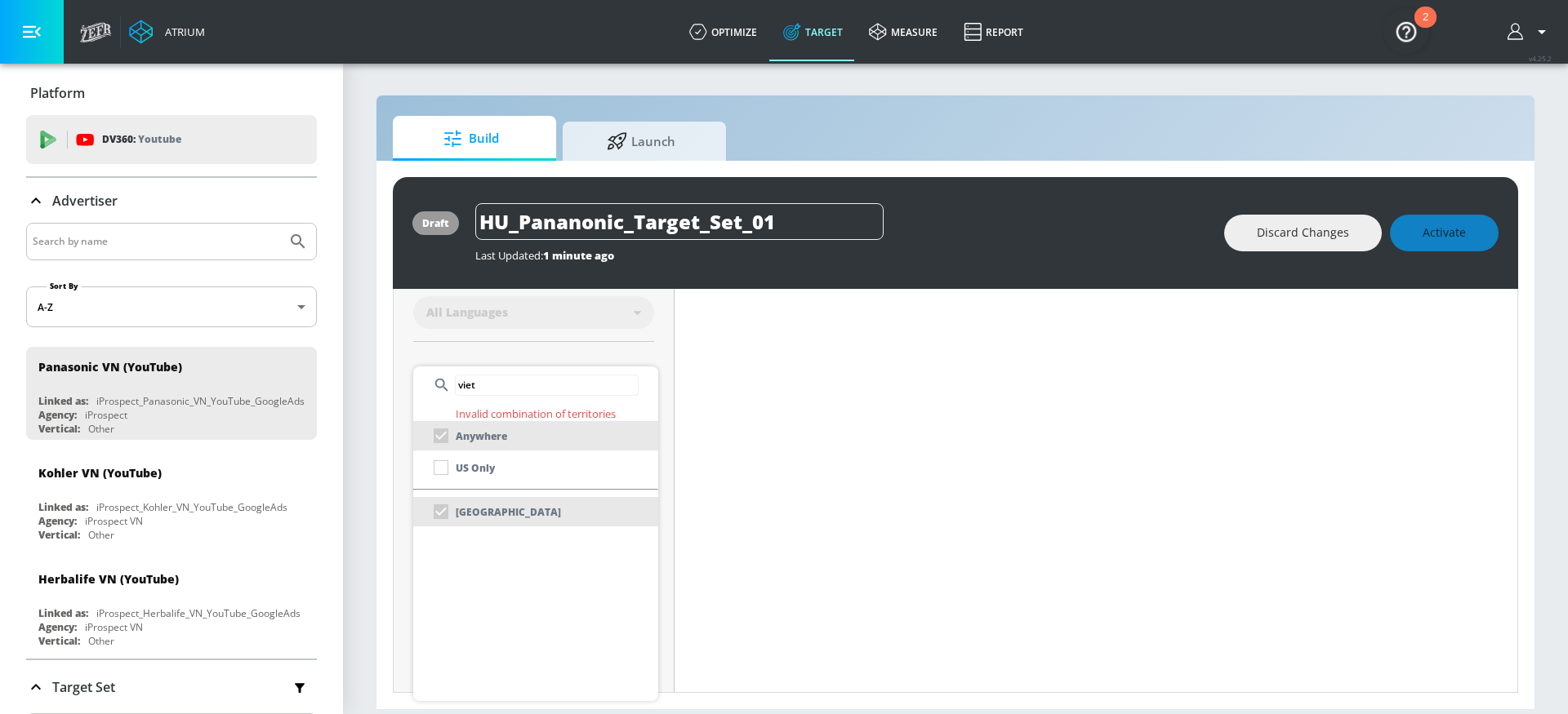
scroll to position [349, 0]
click at [812, 32] on div at bounding box center [784, 357] width 1568 height 714
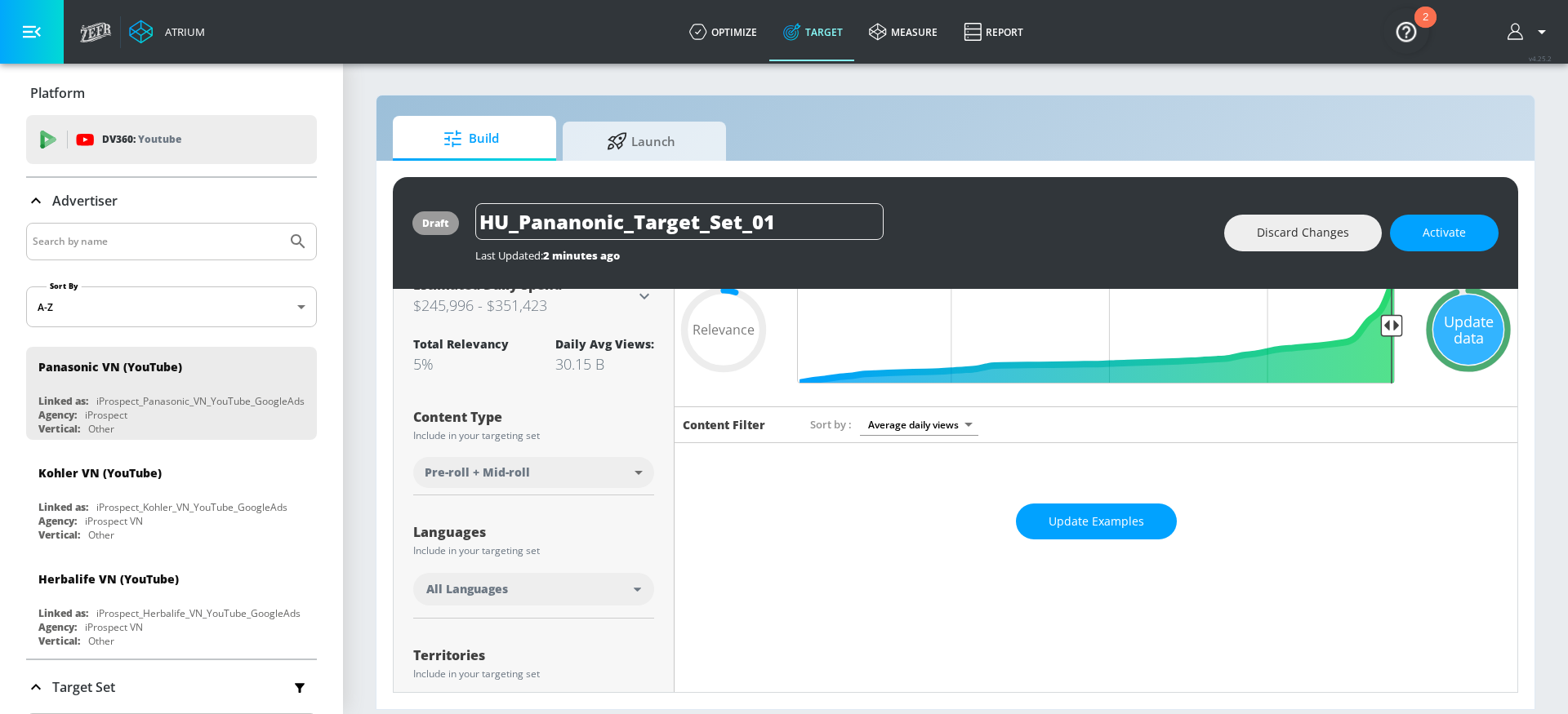
scroll to position [123, 0]
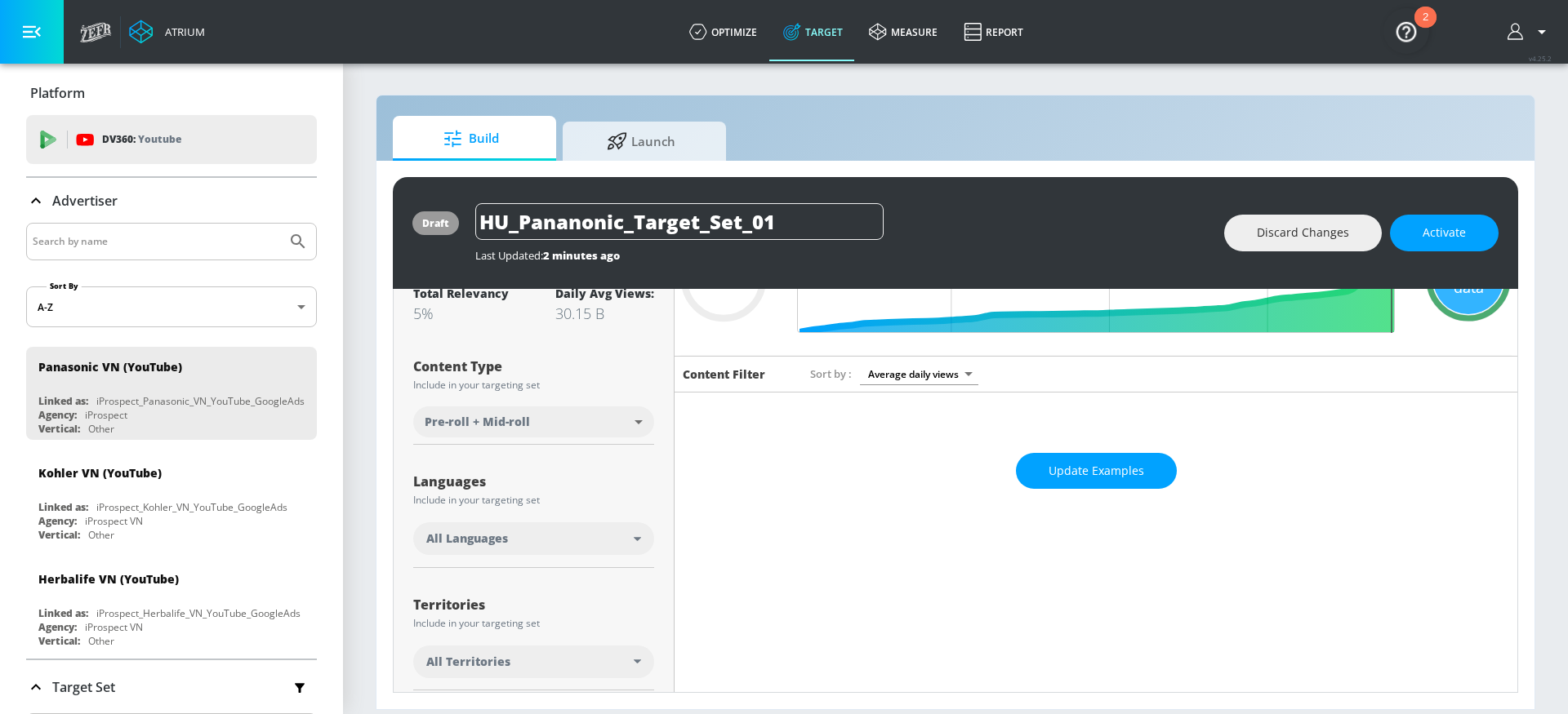
click at [634, 657] on div "All Territories" at bounding box center [534, 662] width 241 height 33
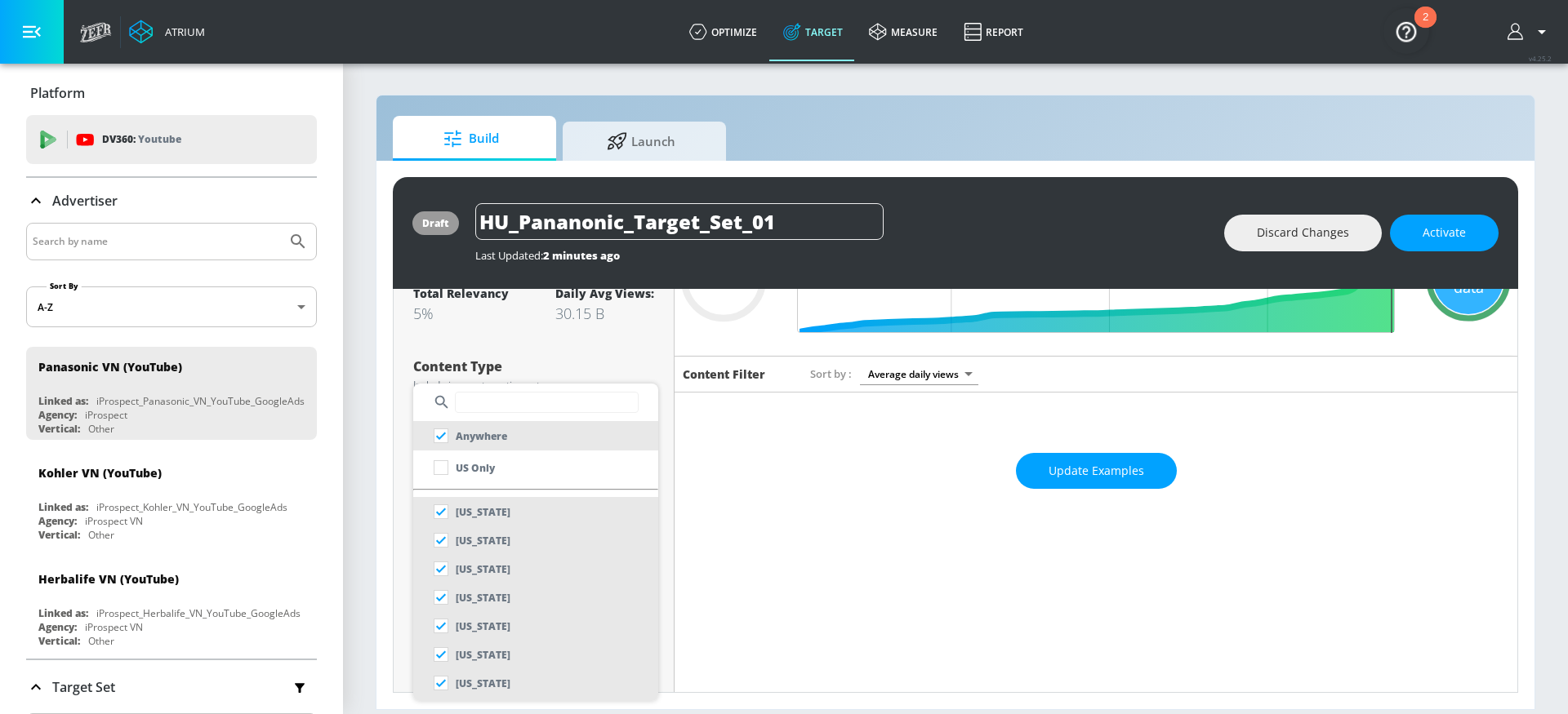
click at [492, 412] on input "text" at bounding box center [547, 402] width 184 height 21
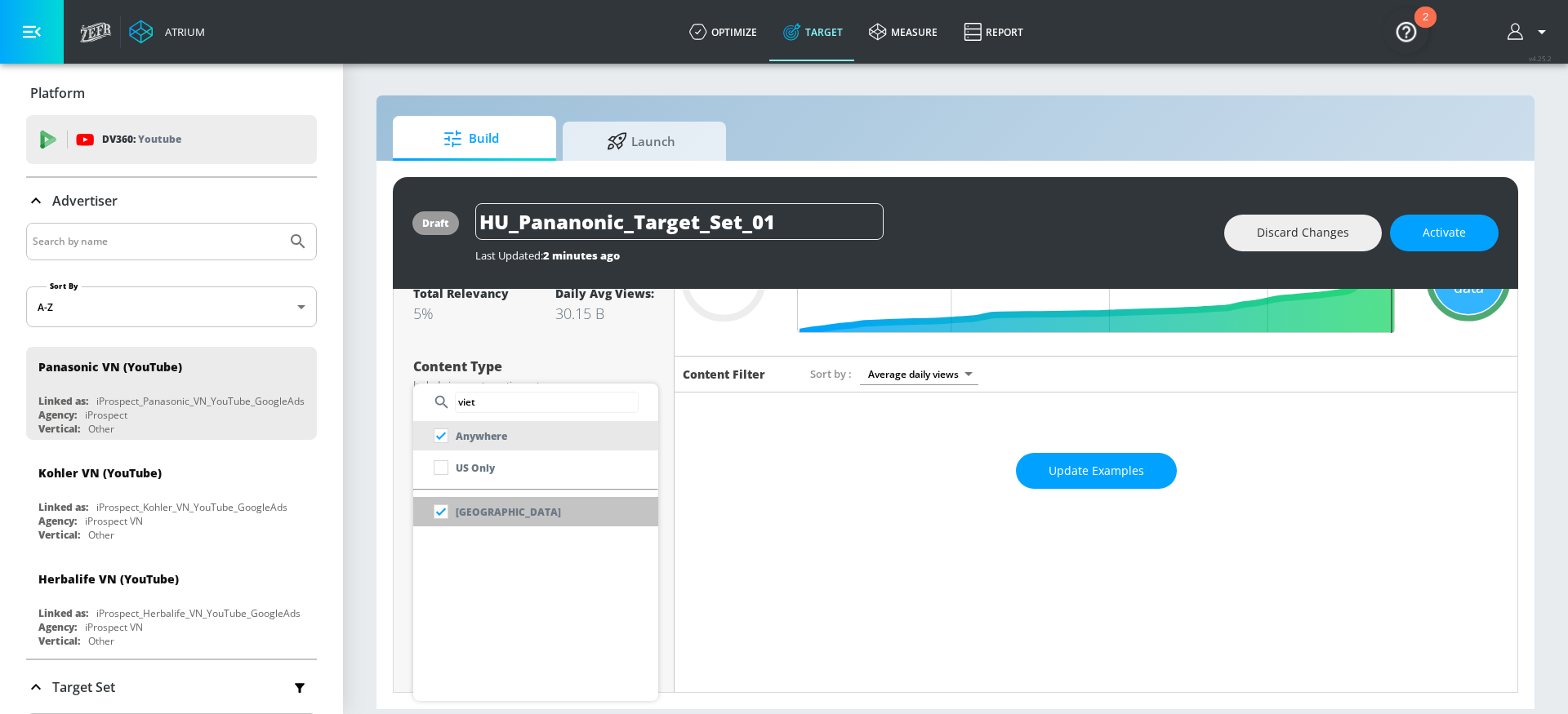
type input "viet"
click at [540, 503] on li "[GEOGRAPHIC_DATA]" at bounding box center [536, 512] width 245 height 30
checkbox input "false"
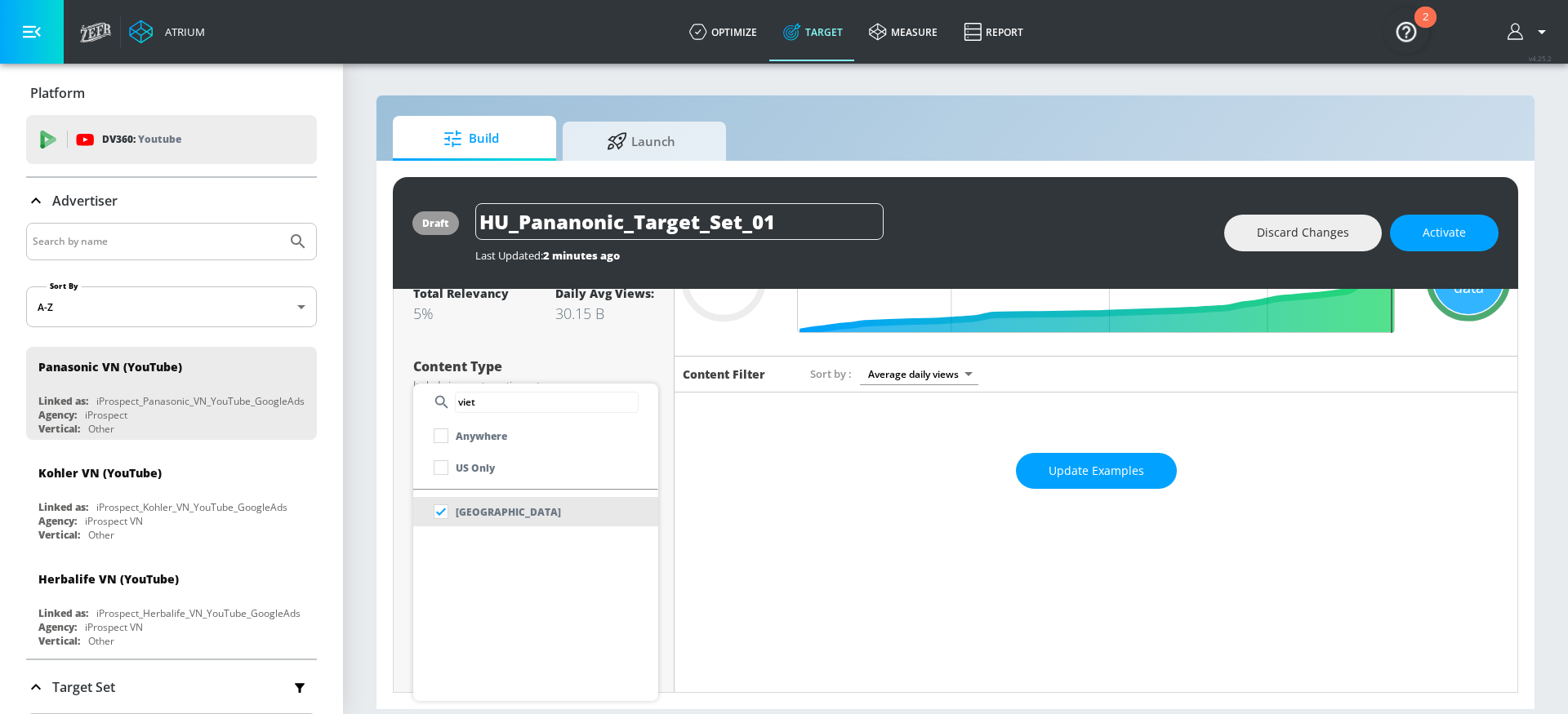
click at [1092, 477] on div at bounding box center [784, 357] width 1568 height 714
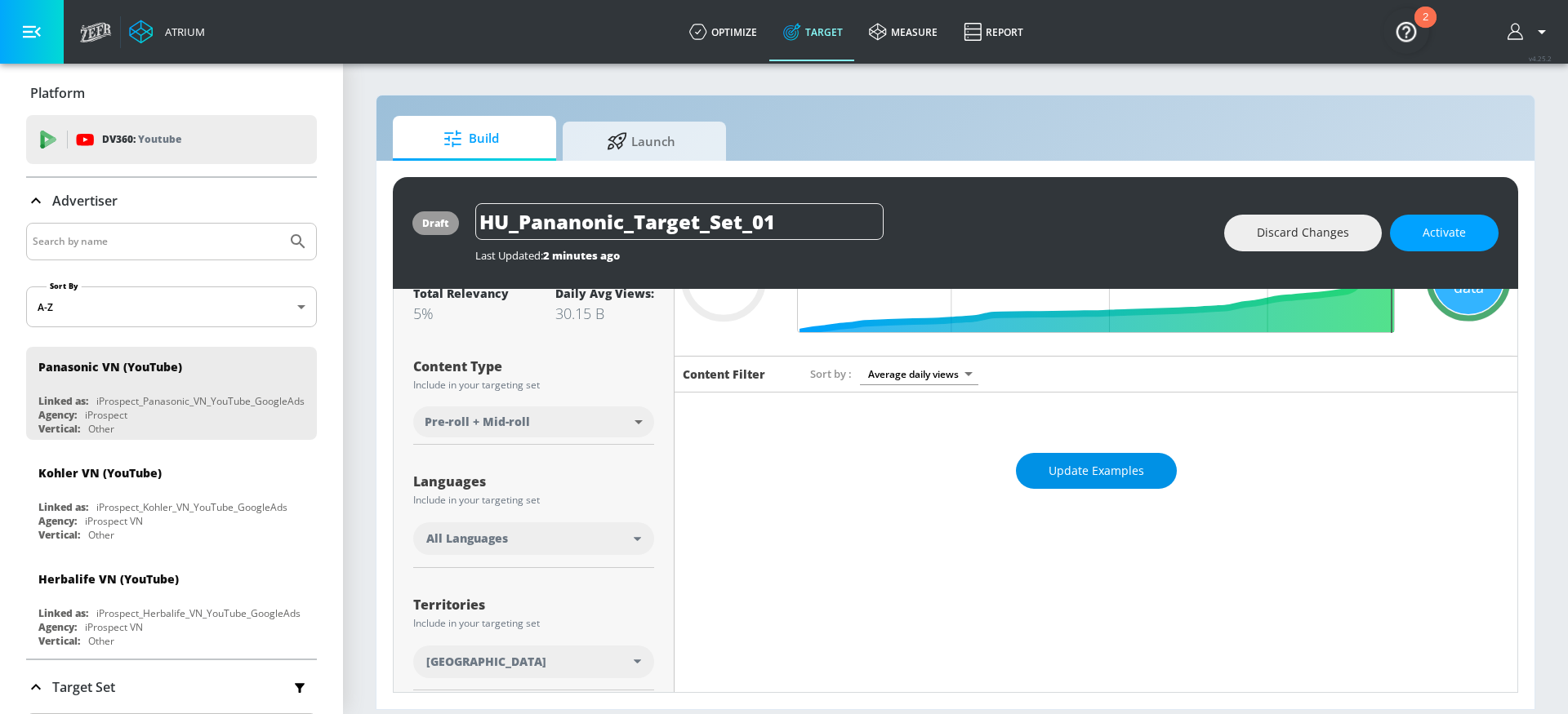
click at [1077, 455] on button "Update Examples" at bounding box center [1096, 471] width 161 height 36
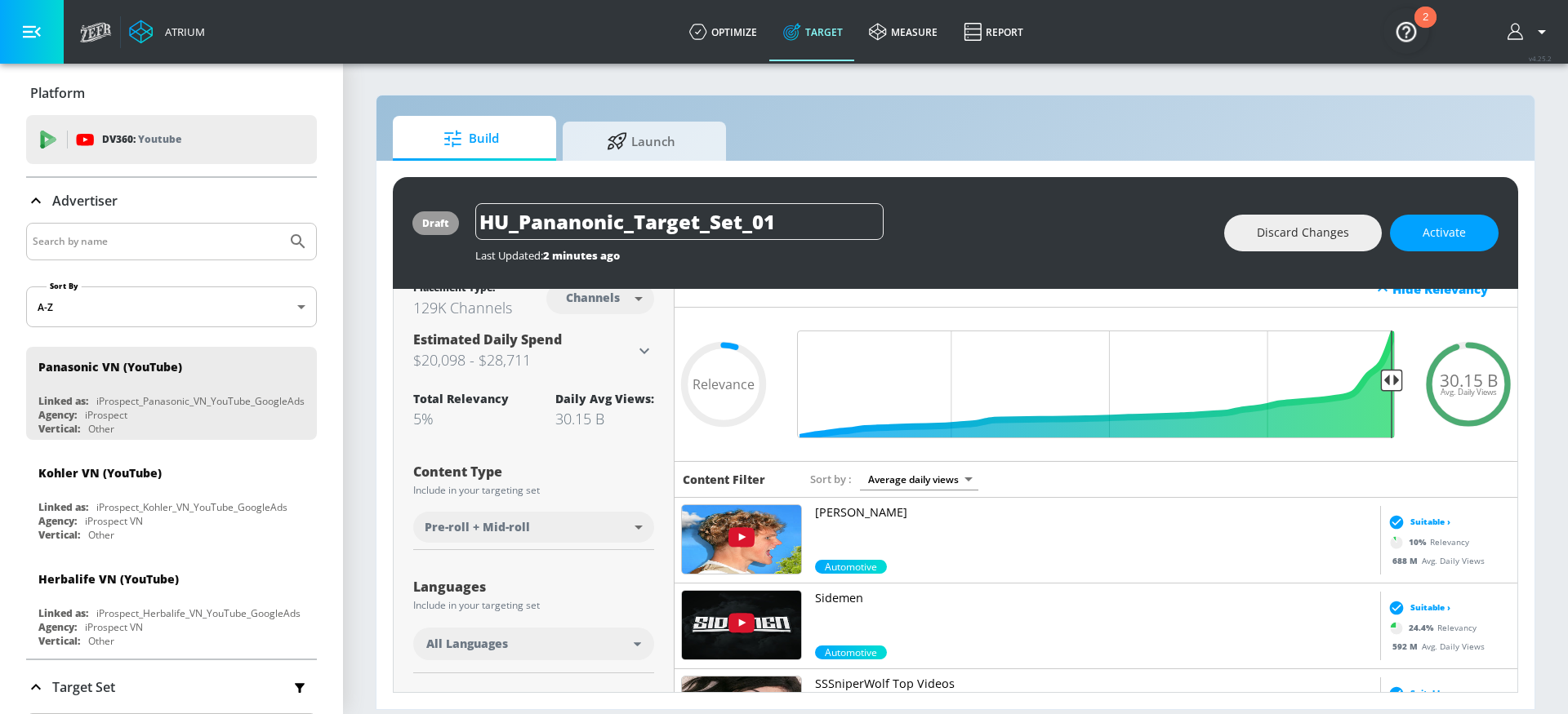
scroll to position [0, 0]
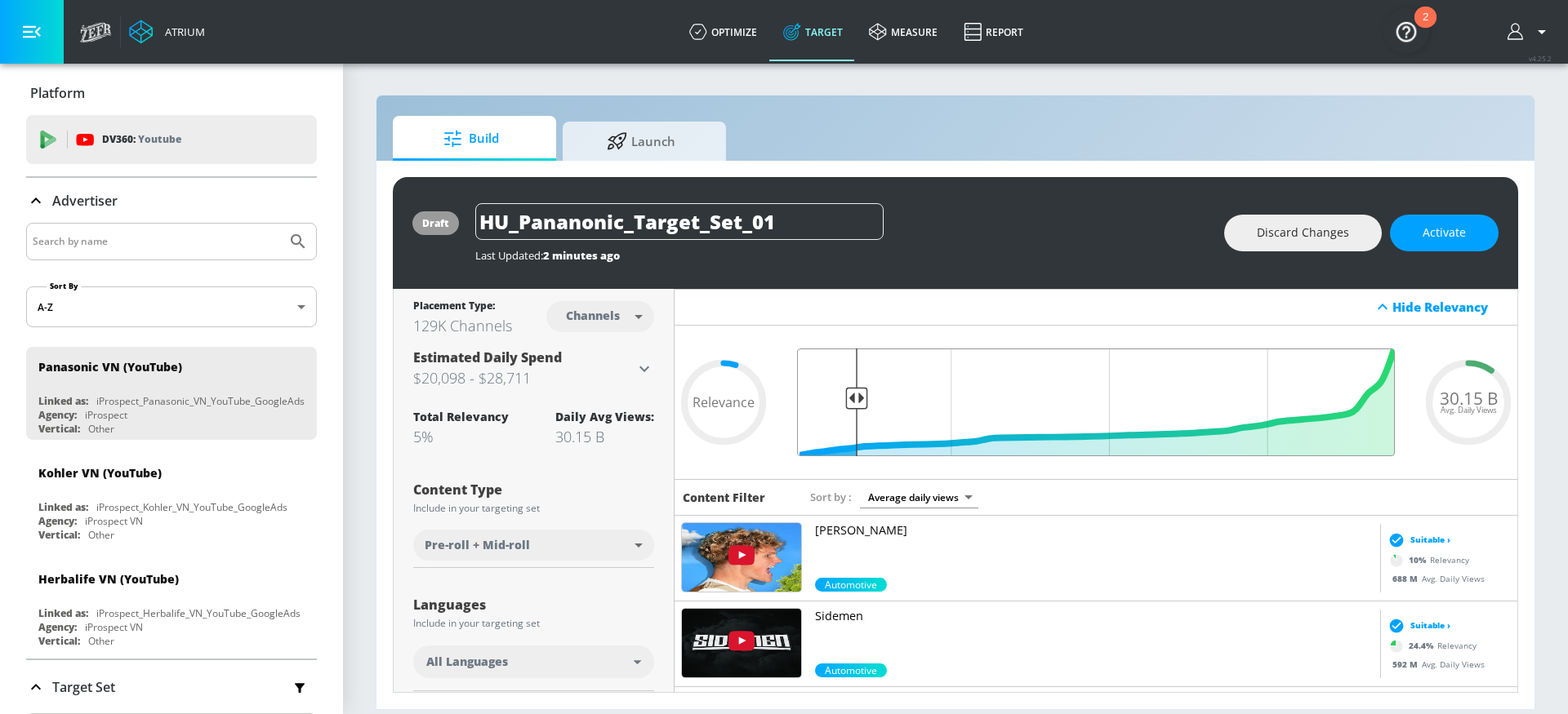
drag, startPoint x: 1391, startPoint y: 394, endPoint x: 858, endPoint y: 470, distance: 538.4
type input "0.9"
click at [858, 457] on input "Final Threshold" at bounding box center [1096, 402] width 615 height 108
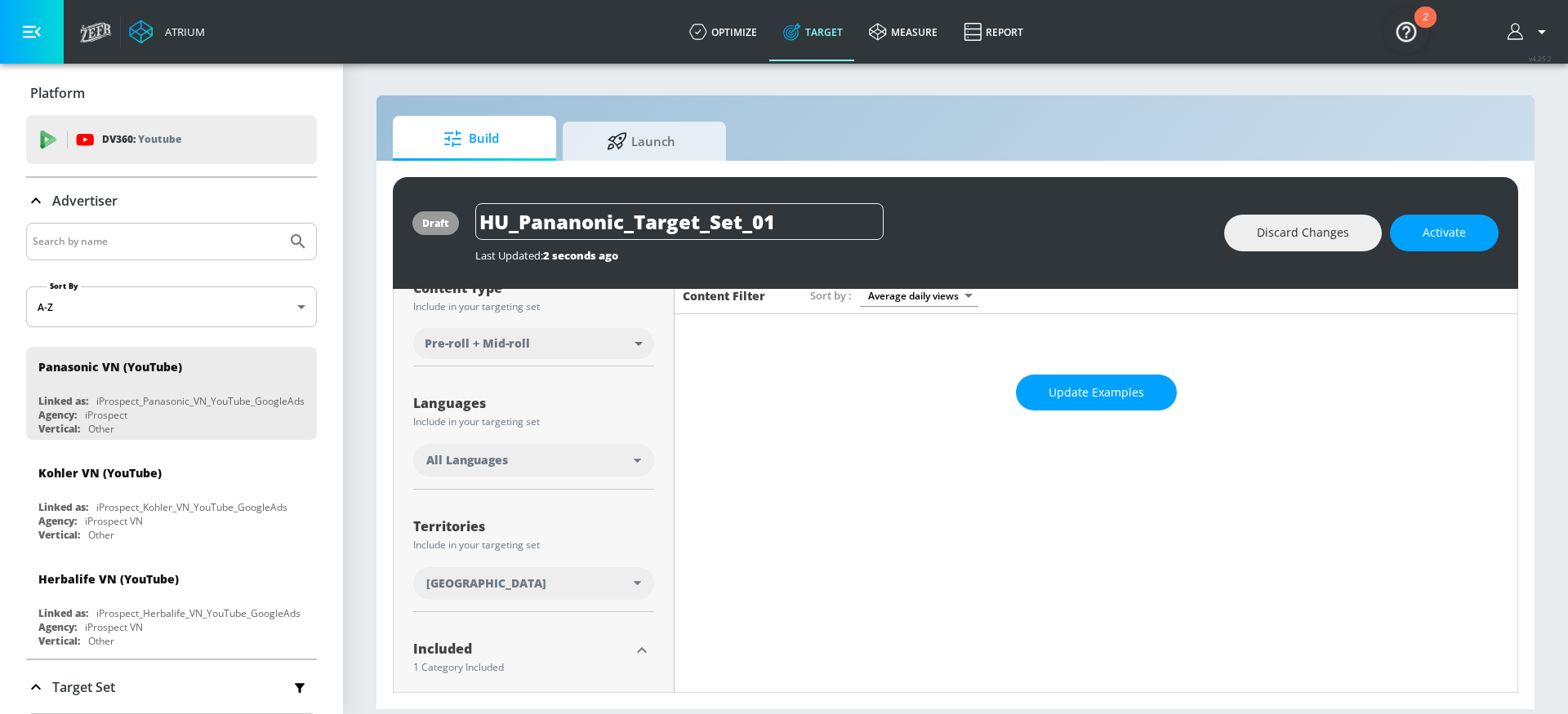
scroll to position [166, 0]
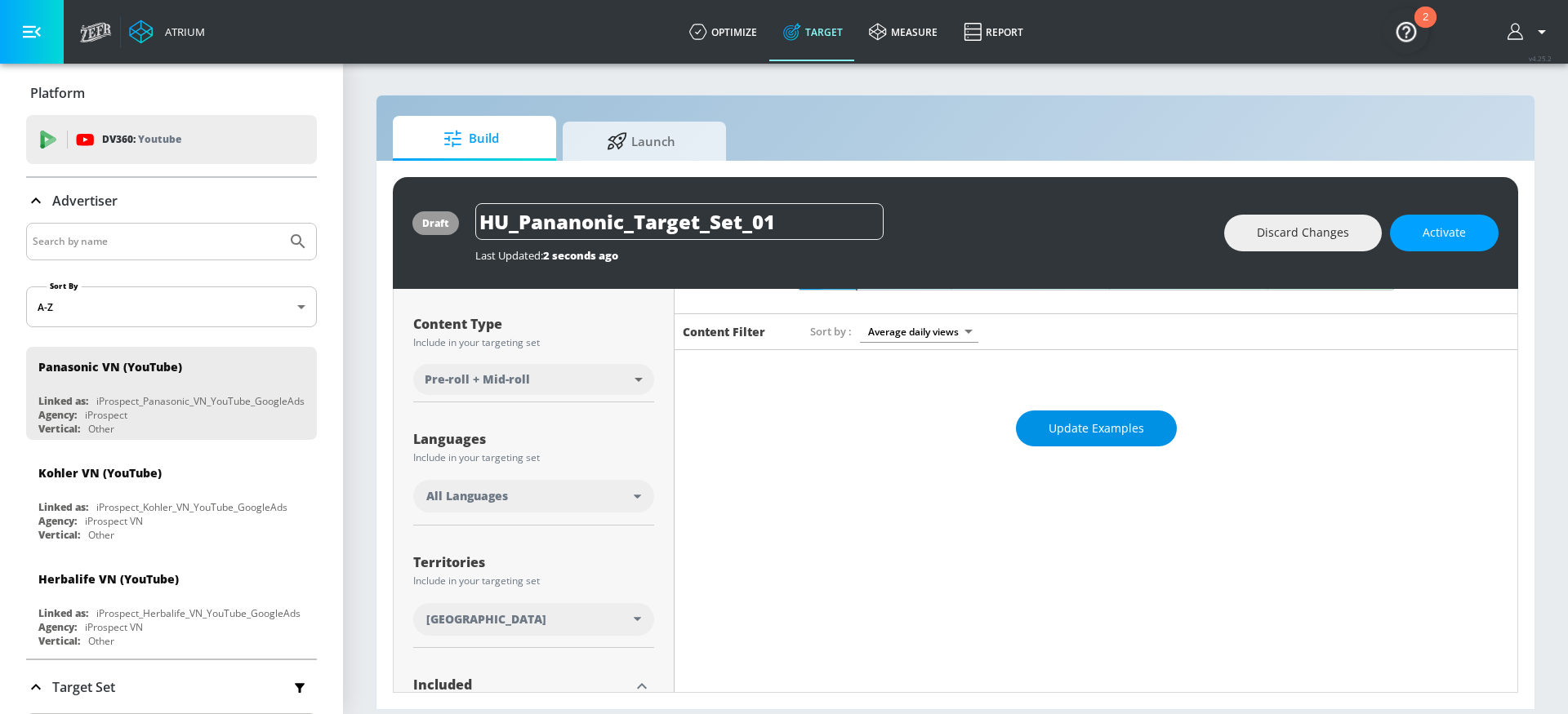
click at [1101, 433] on span "Update Examples" at bounding box center [1096, 429] width 96 height 20
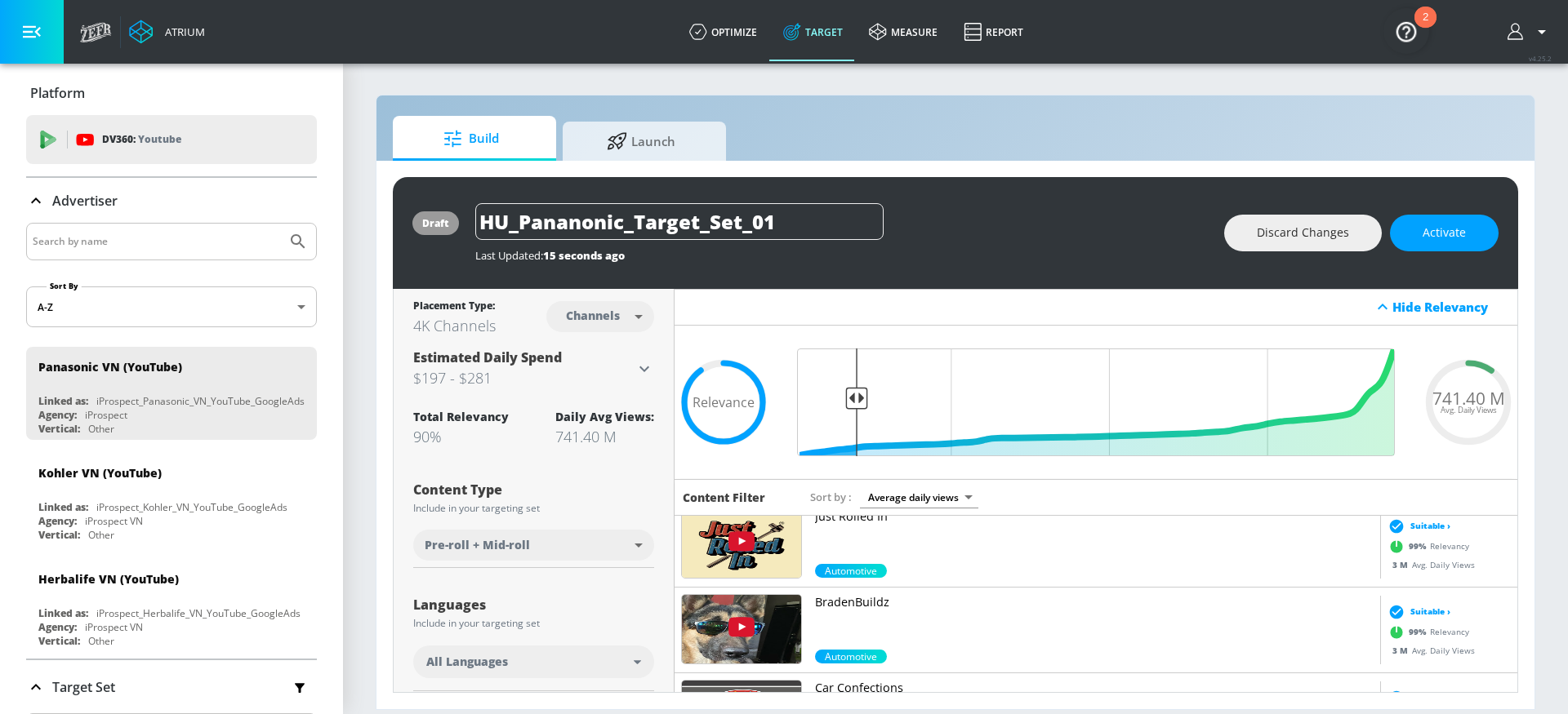
scroll to position [1987, 0]
click at [624, 663] on div "All Languages" at bounding box center [529, 661] width 208 height 16
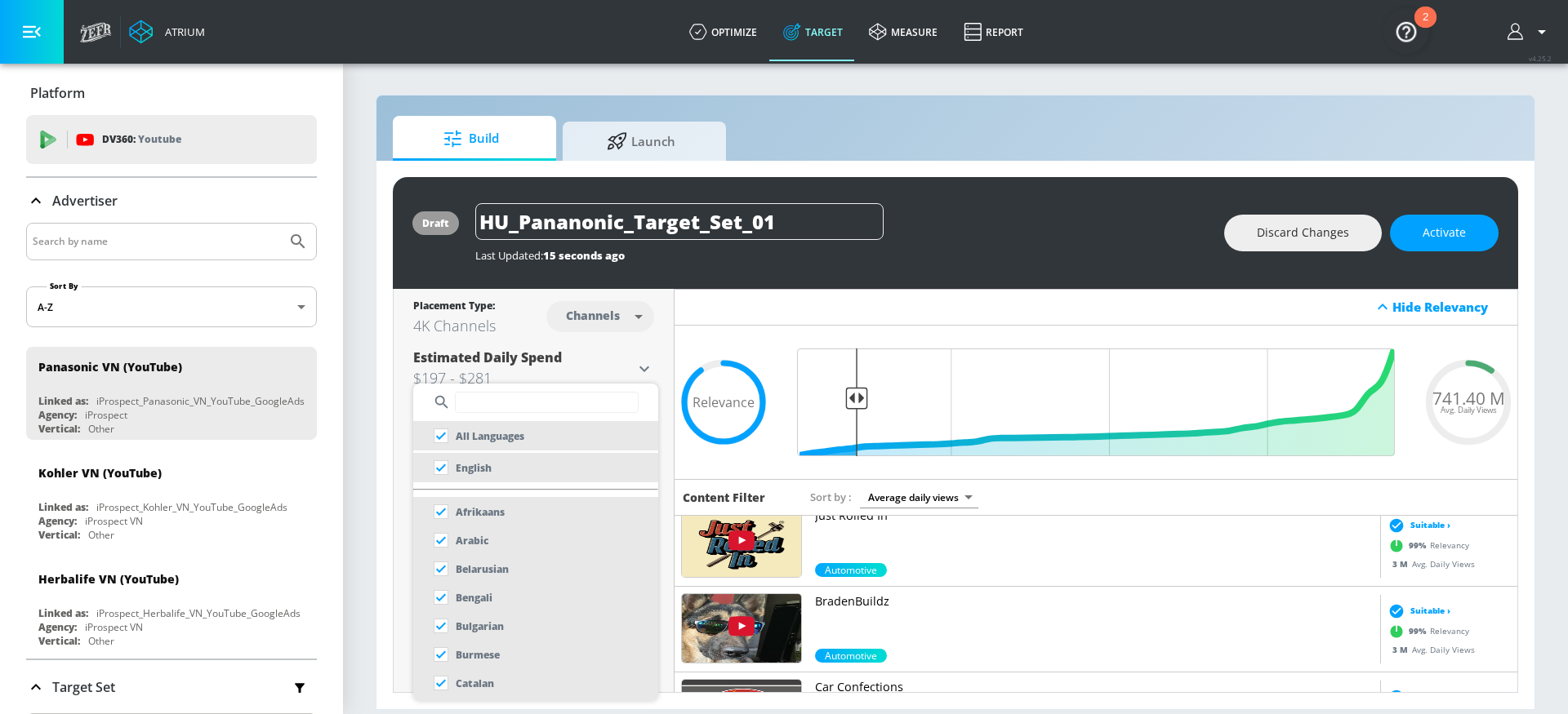
click at [549, 398] on input "text" at bounding box center [547, 402] width 184 height 21
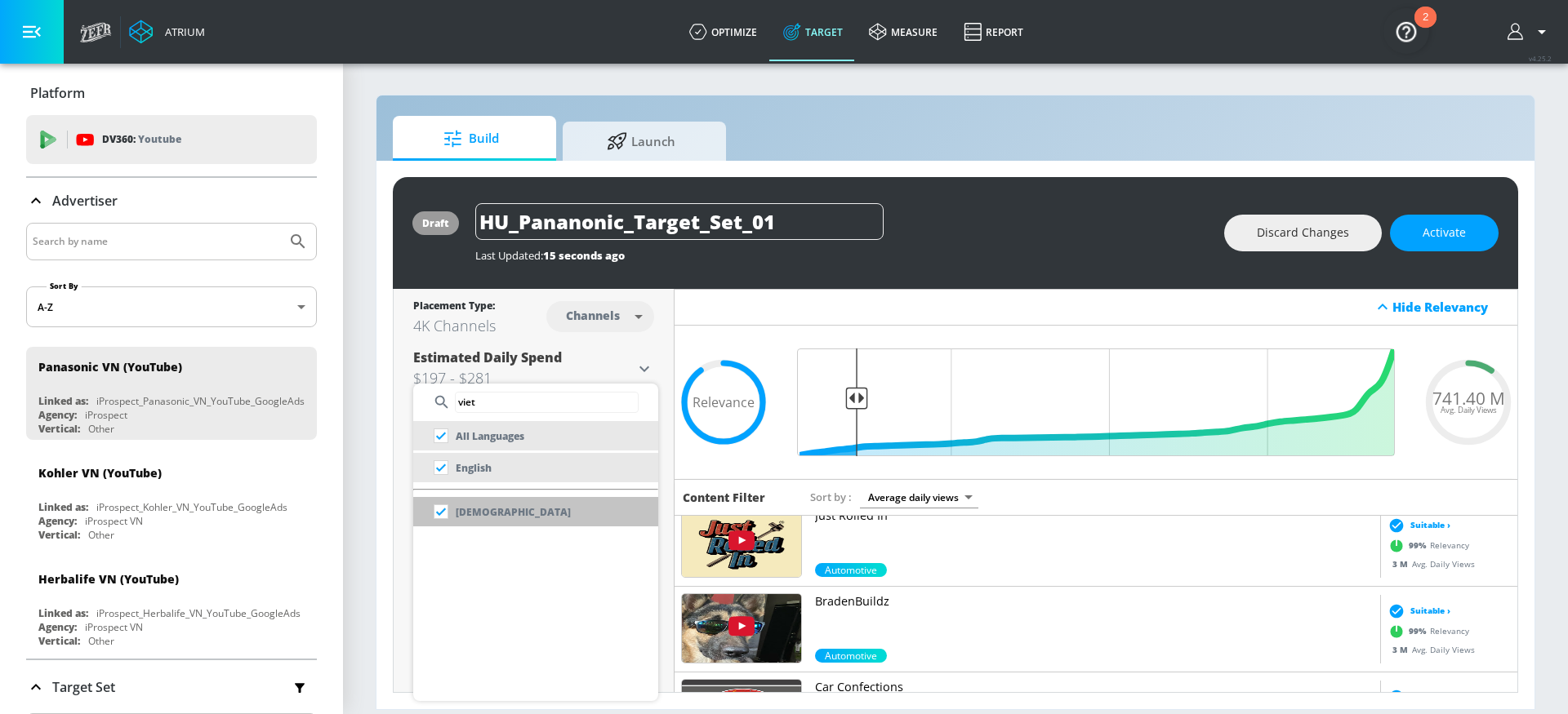
type input "viet"
click at [564, 507] on li "[DEMOGRAPHIC_DATA]" at bounding box center [536, 512] width 245 height 30
checkbox input "false"
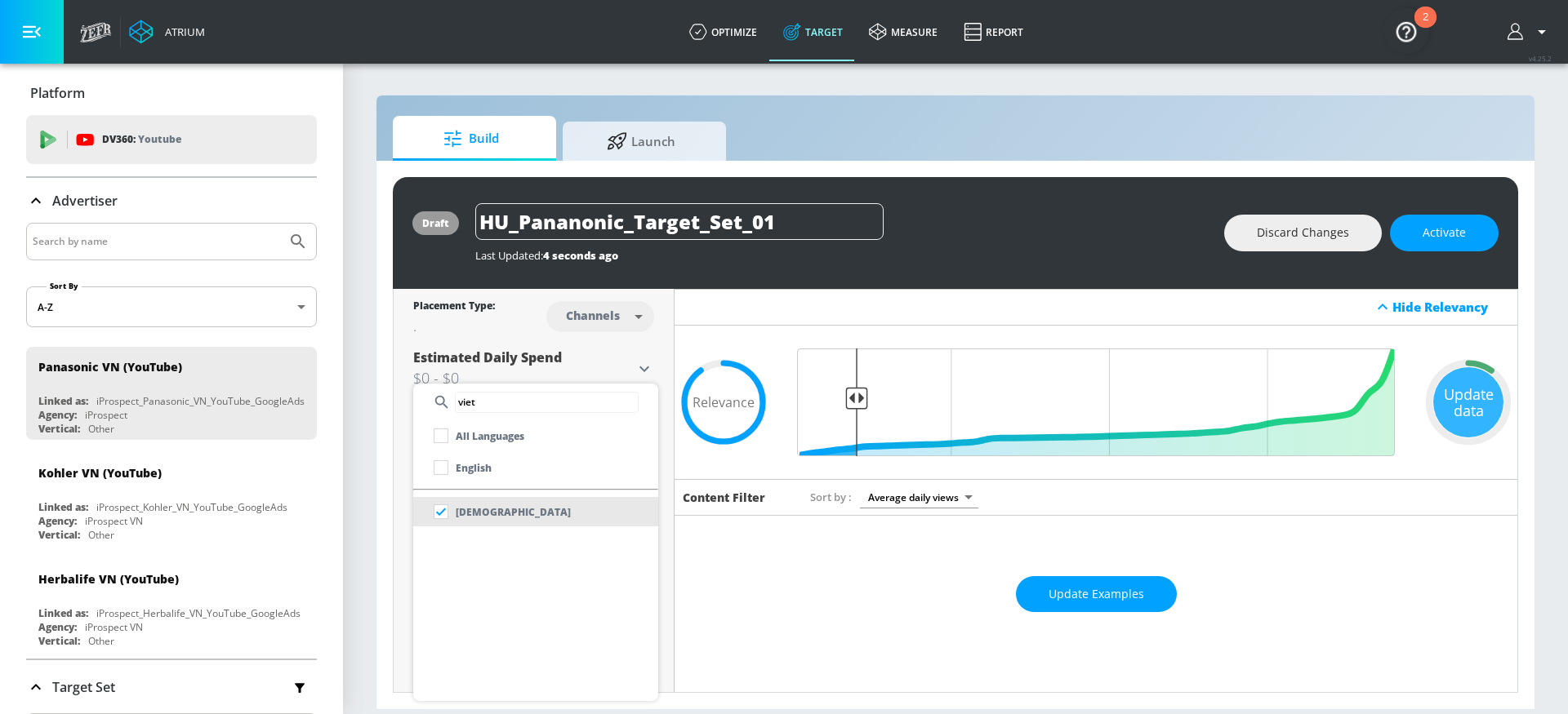
click at [837, 620] on div at bounding box center [784, 357] width 1568 height 714
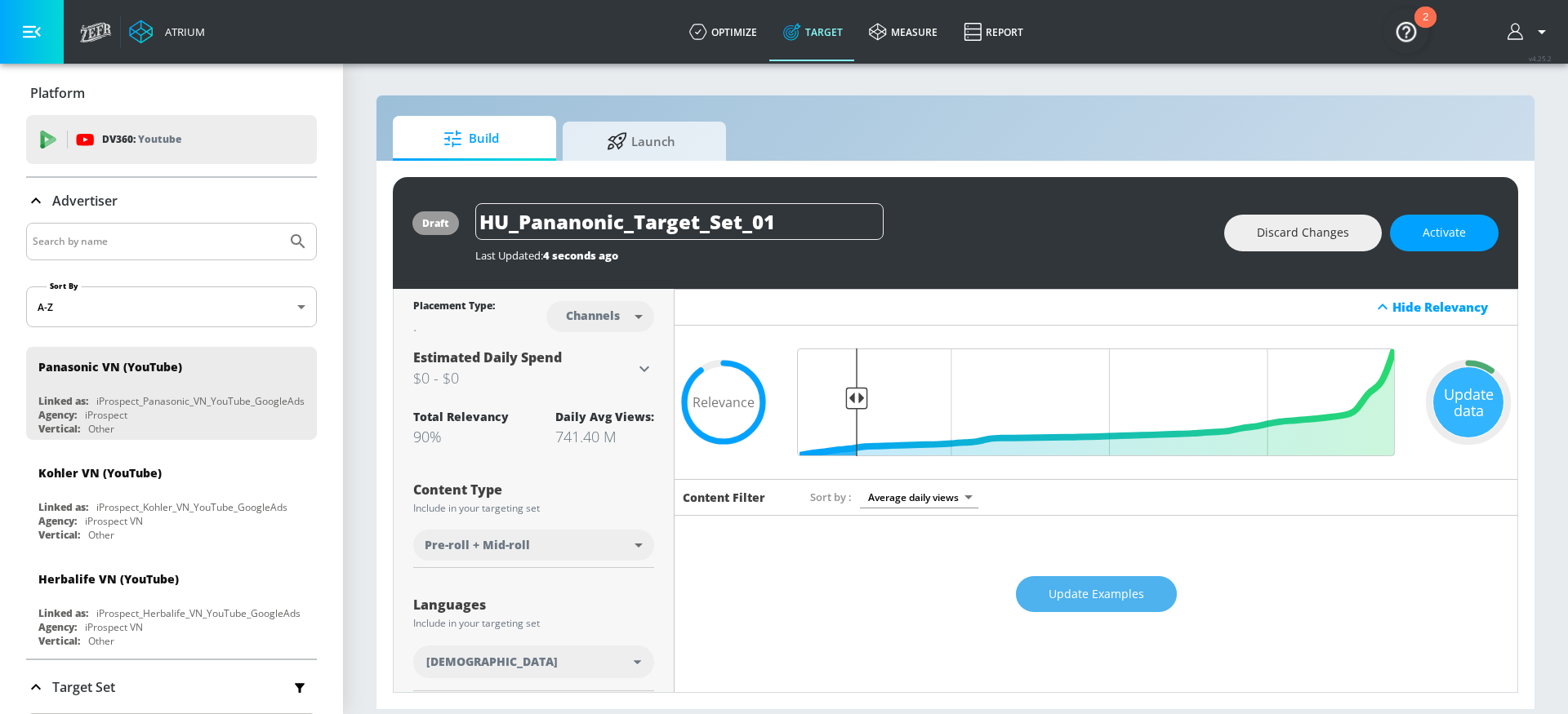
click at [1092, 592] on span "Update Examples" at bounding box center [1096, 594] width 96 height 20
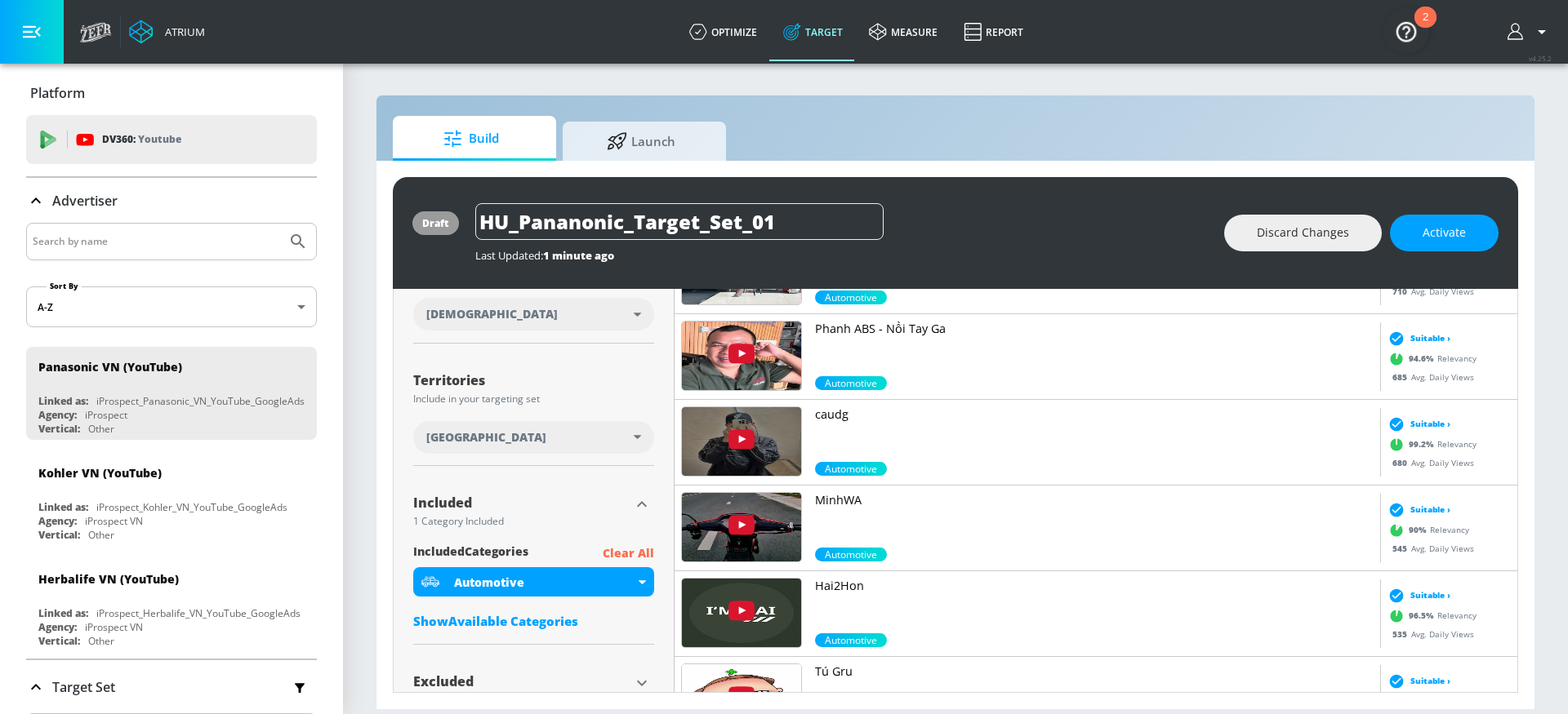
scroll to position [349, 0]
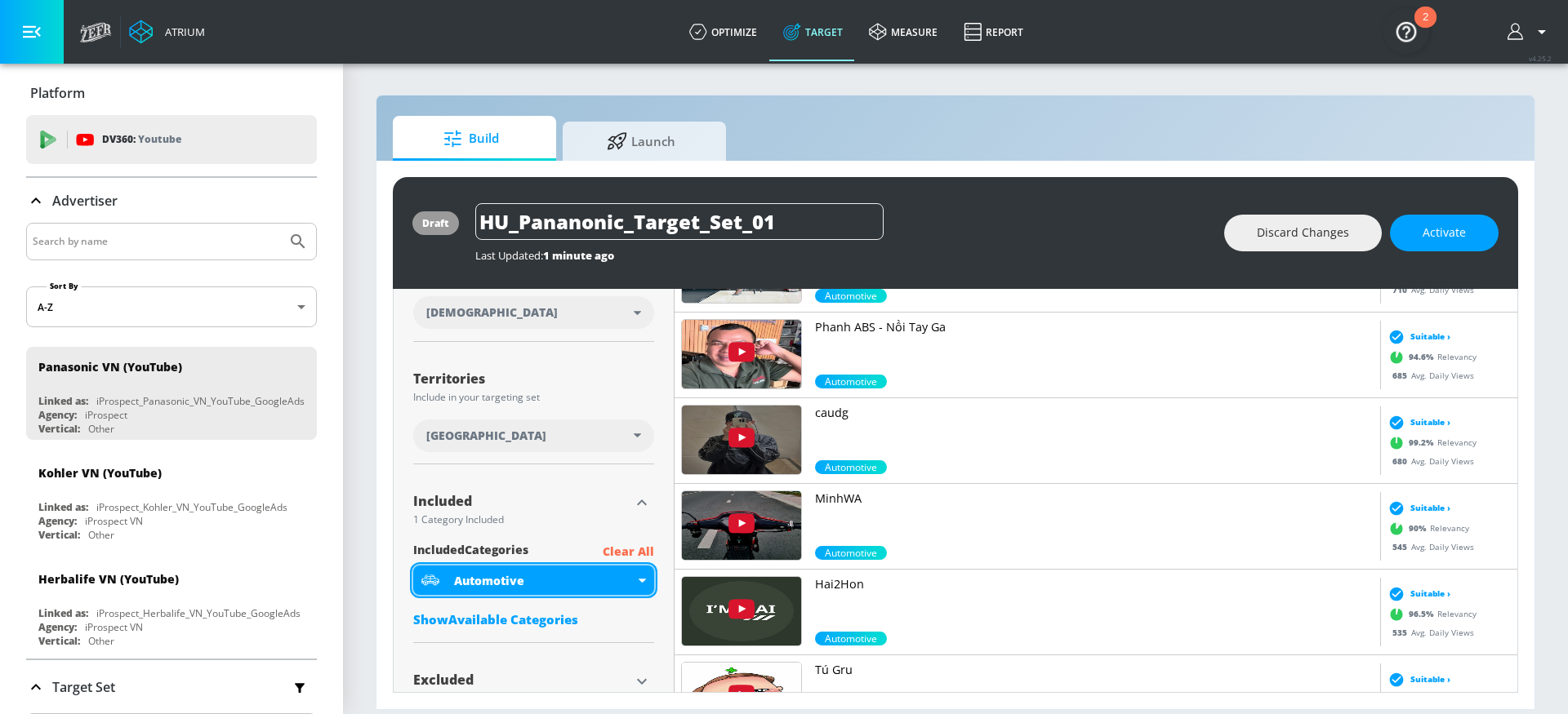
click at [561, 579] on div "Automotive" at bounding box center [544, 581] width 181 height 15
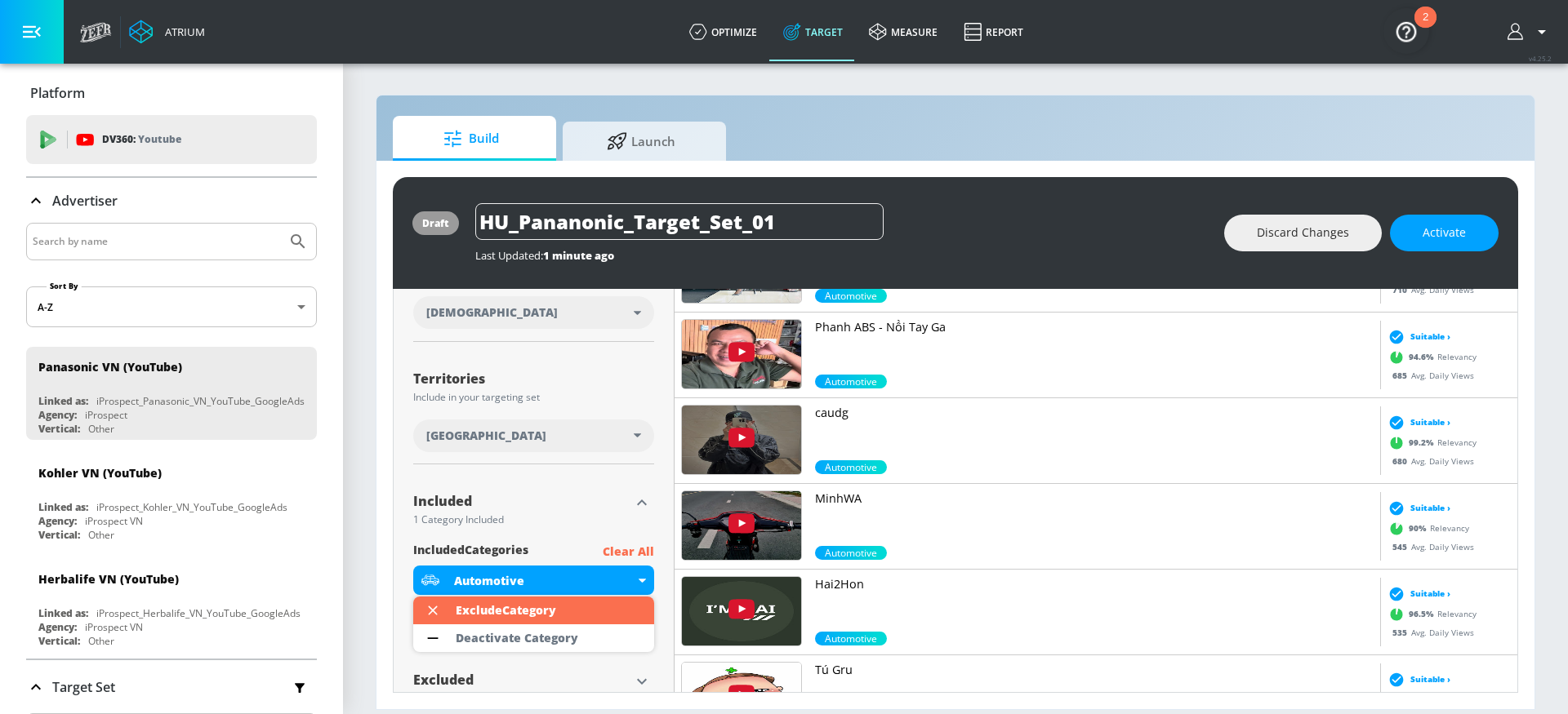
click at [603, 512] on div at bounding box center [784, 357] width 1568 height 714
click at [628, 550] on p "Clear All" at bounding box center [629, 551] width 52 height 20
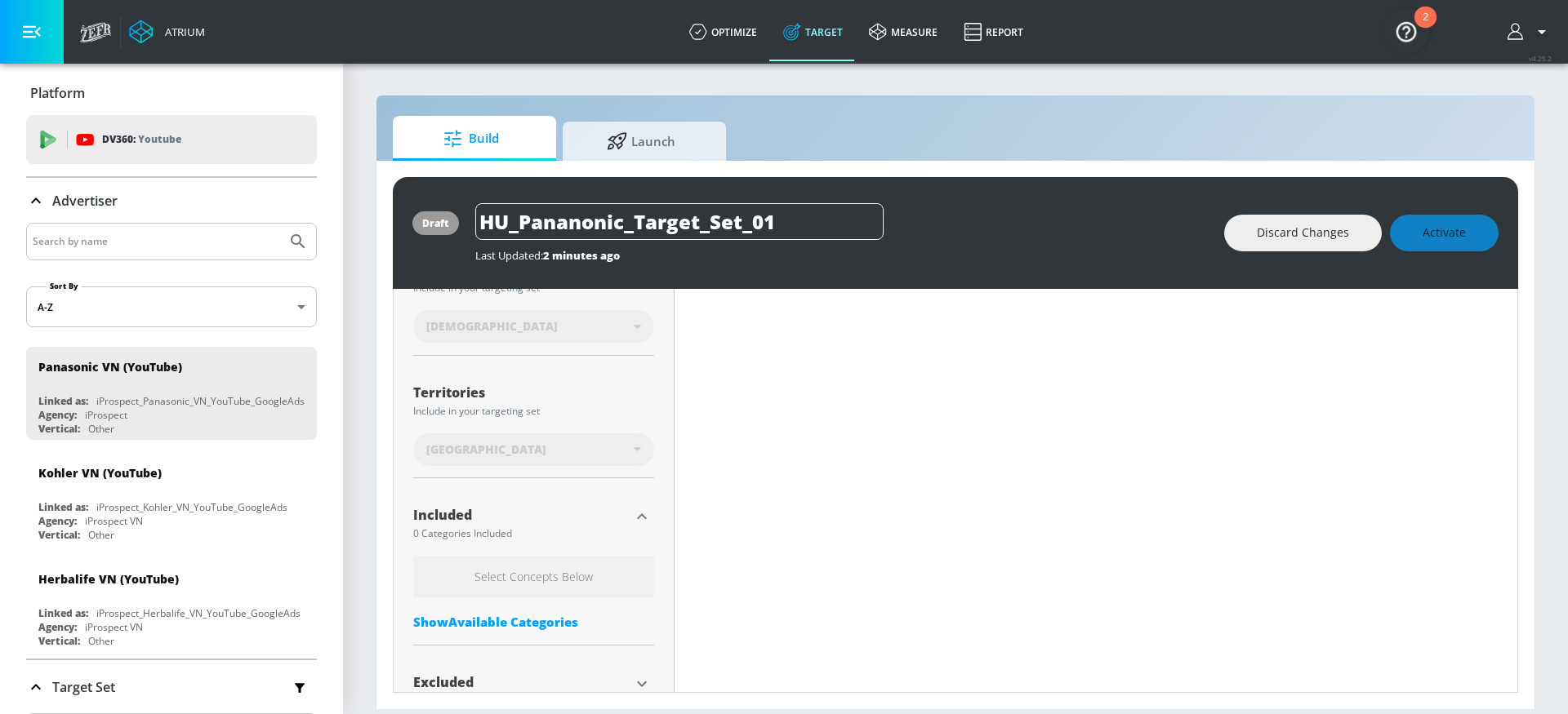
scroll to position [364, 0]
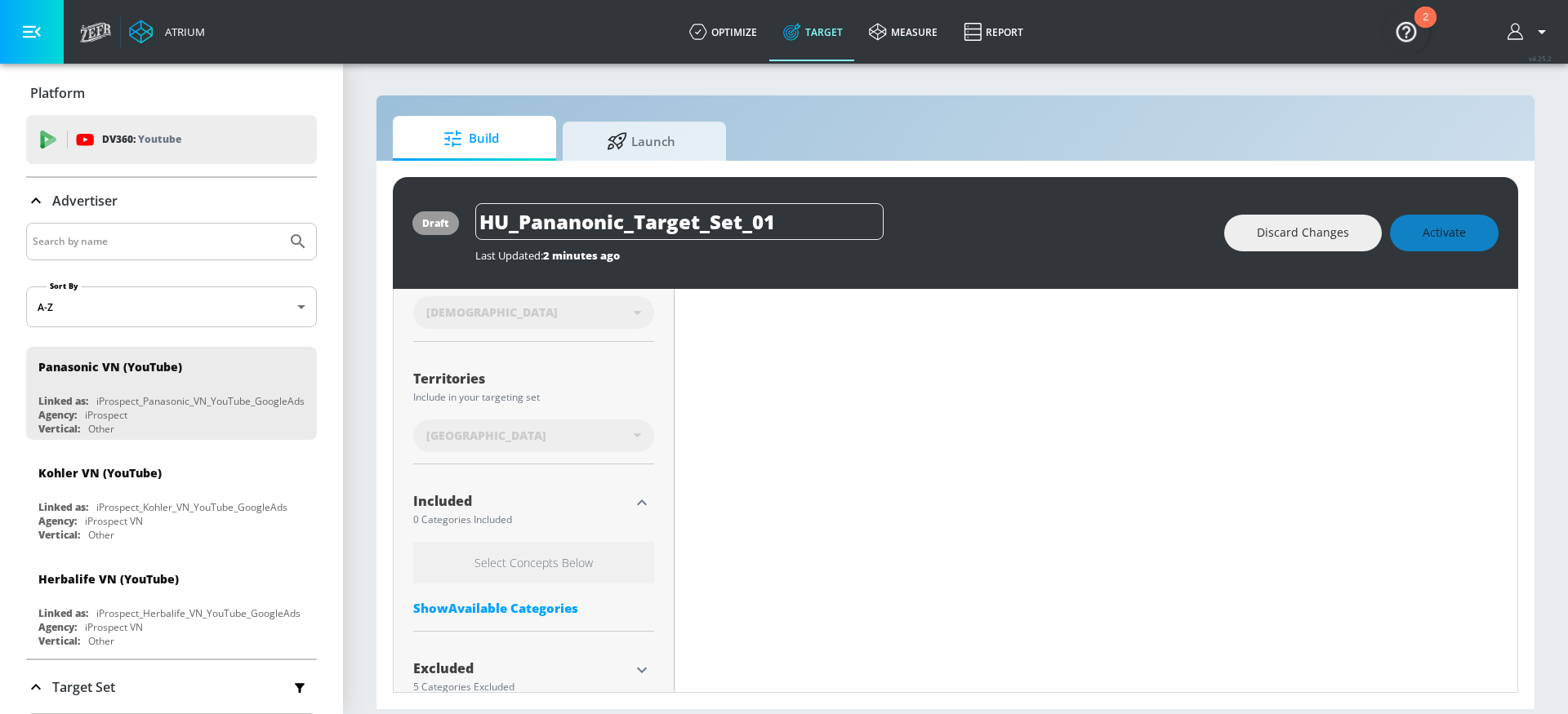
click at [508, 609] on div "Show Available Categories" at bounding box center [534, 608] width 241 height 16
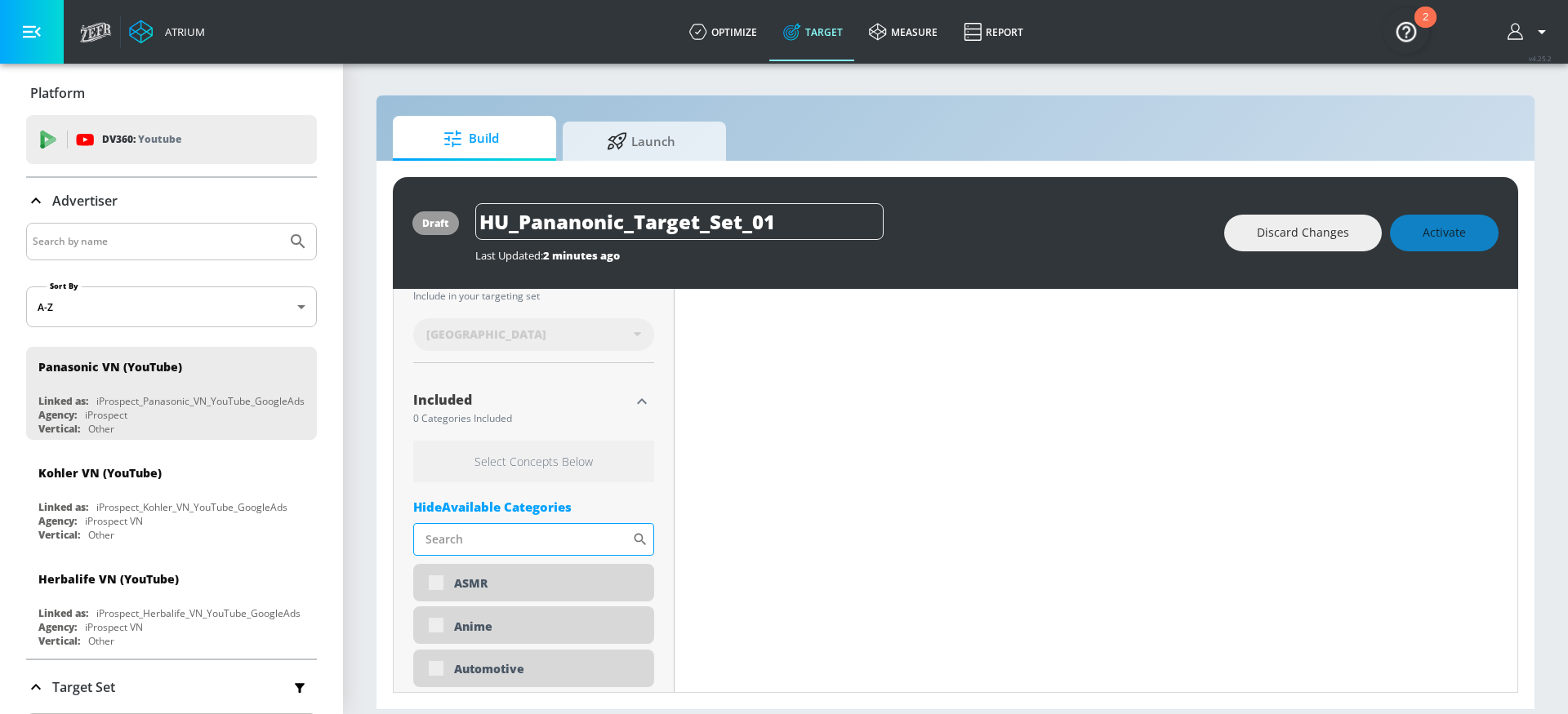
scroll to position [490, 0]
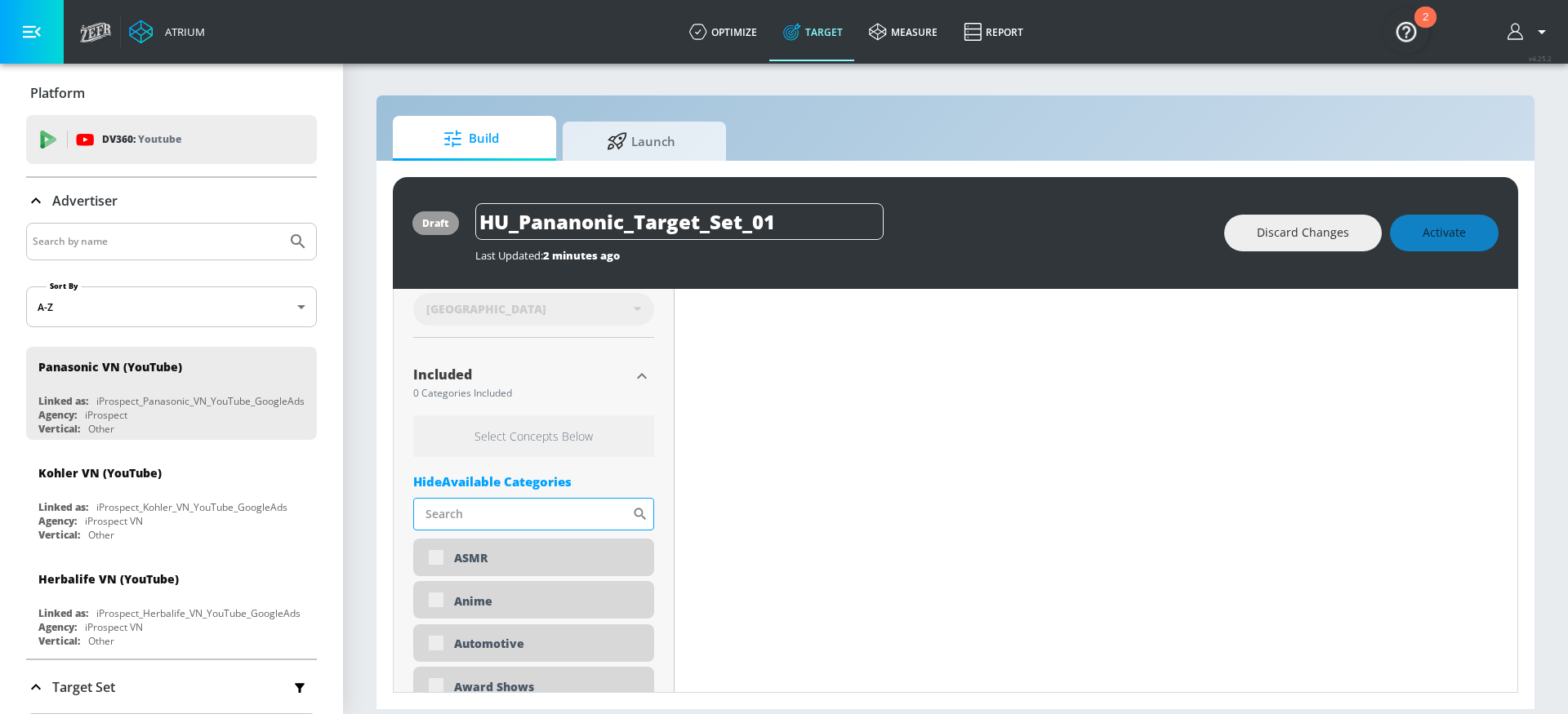
click at [522, 514] on input "Sort By" at bounding box center [523, 514] width 219 height 33
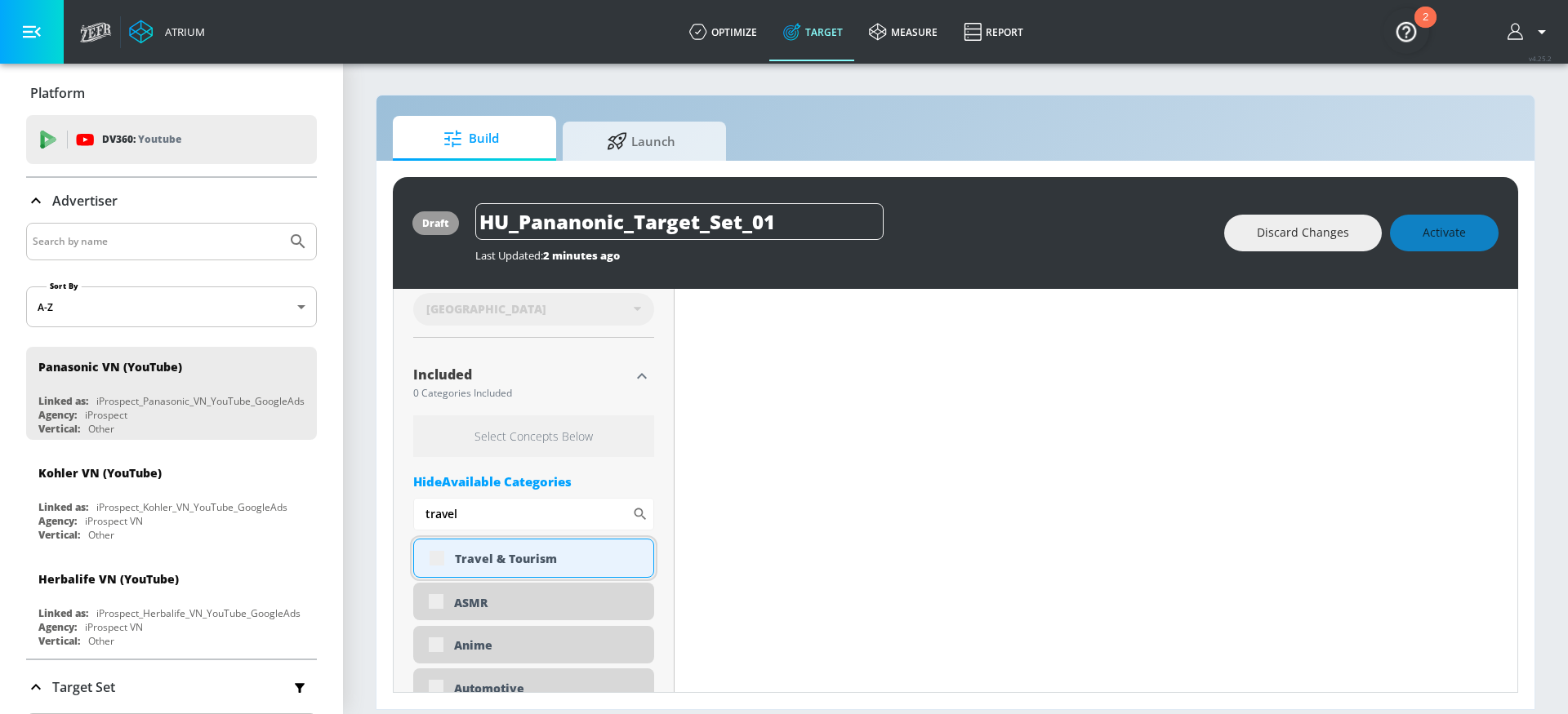
type input "travel"
click at [492, 555] on div "Travel & Tourism" at bounding box center [548, 559] width 187 height 15
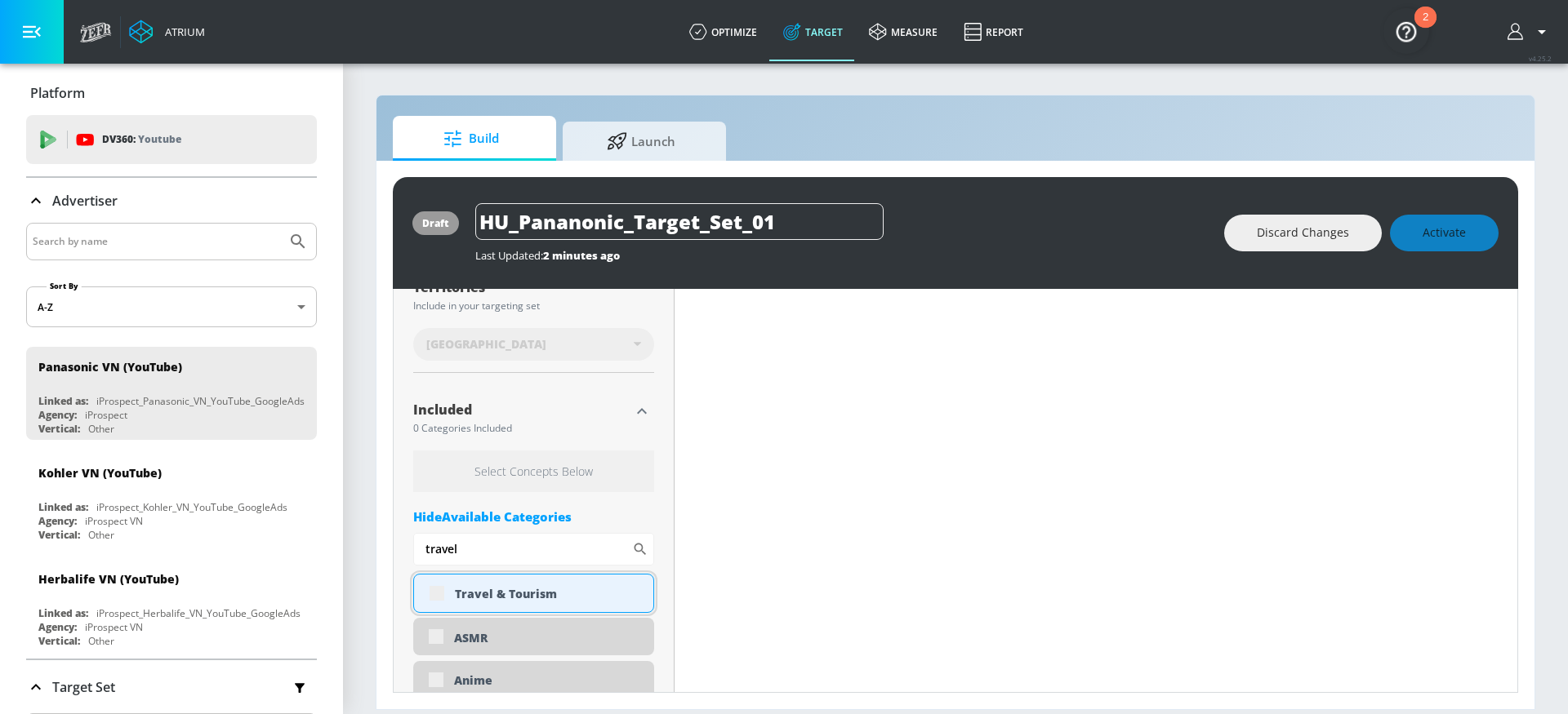
click at [498, 598] on div "Travel & Tourism" at bounding box center [548, 594] width 187 height 15
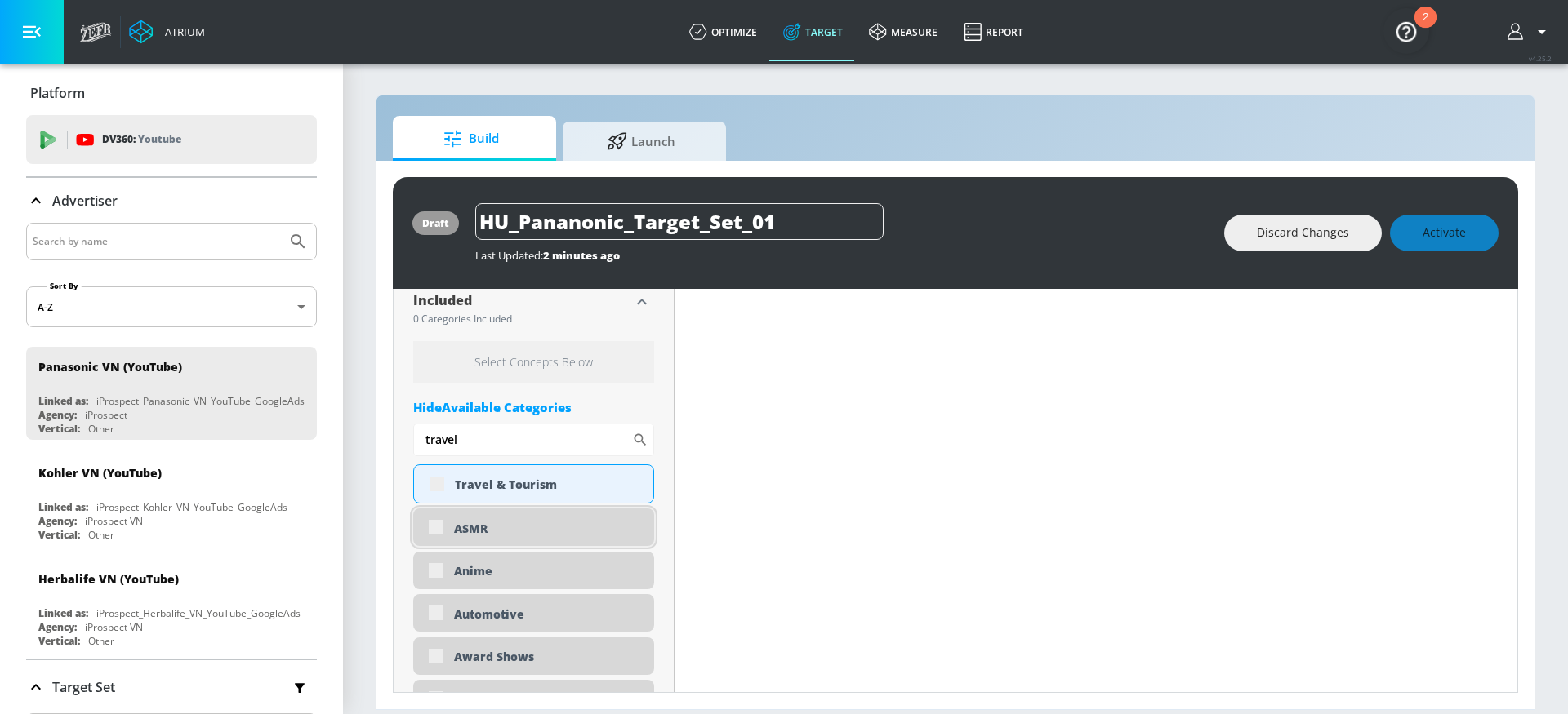
scroll to position [562, 0]
click at [438, 484] on div "Travel & Tourism" at bounding box center [534, 486] width 241 height 39
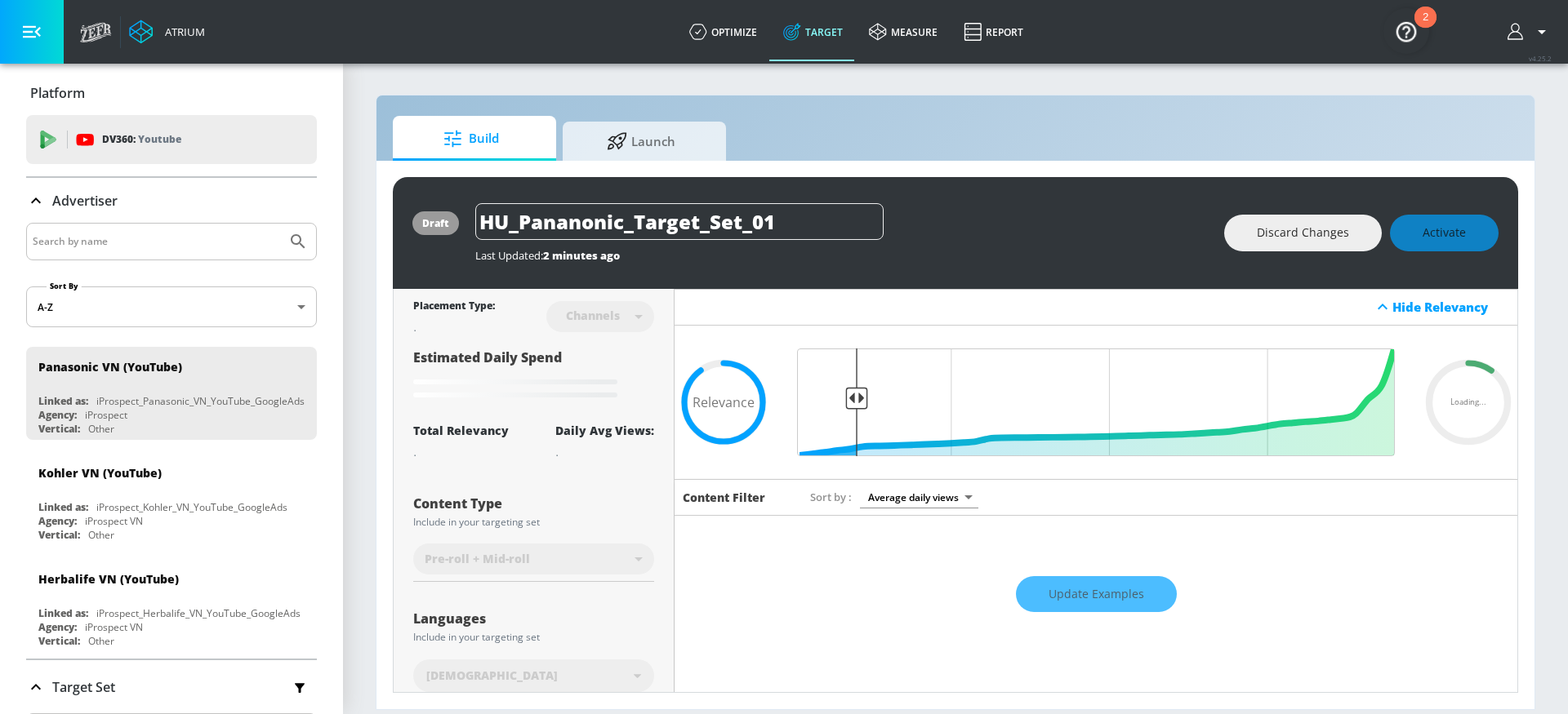
scroll to position [37, 0]
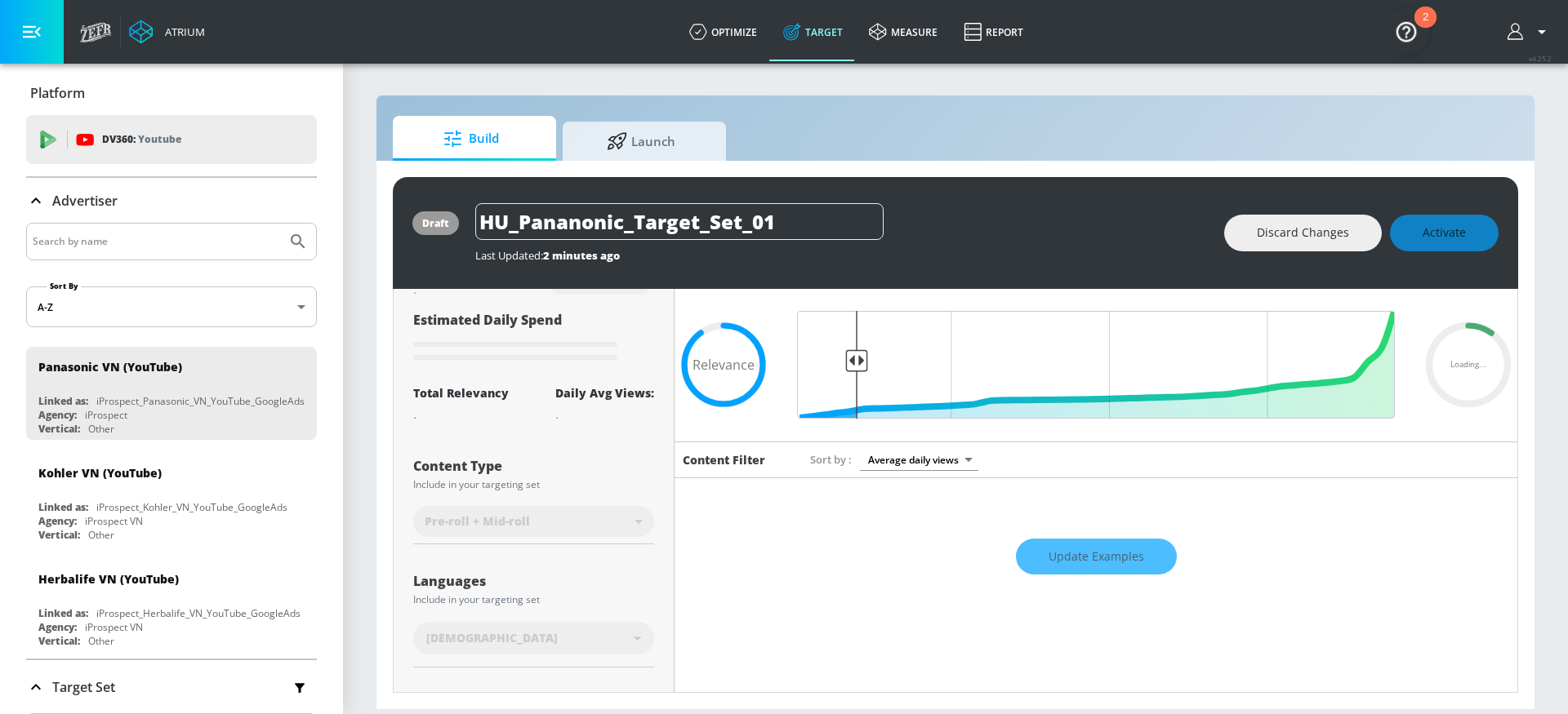
click at [1134, 551] on div "Update Examples" at bounding box center [1096, 557] width 842 height 57
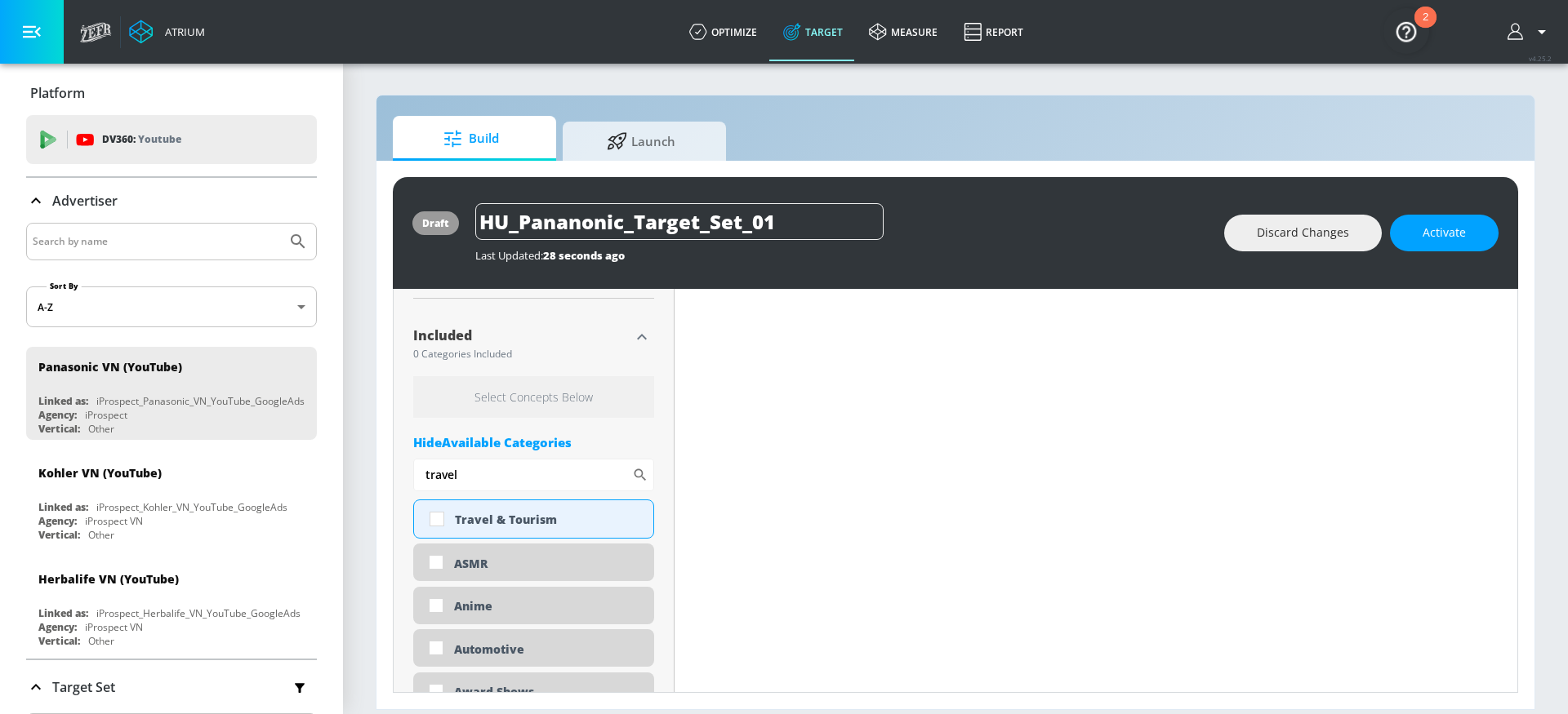
scroll to position [520, 0]
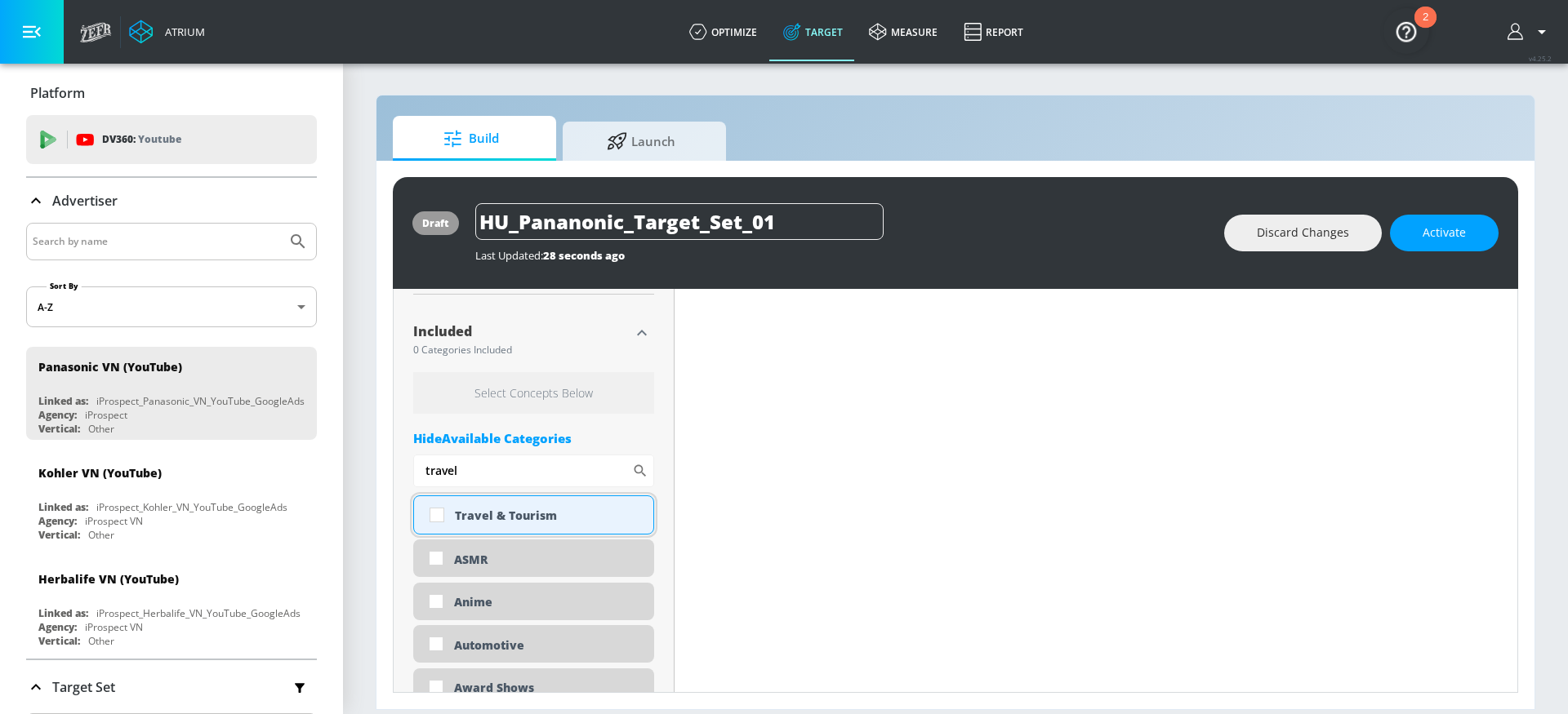
click at [471, 513] on div "Travel & Tourism" at bounding box center [548, 516] width 187 height 15
checkbox input "true"
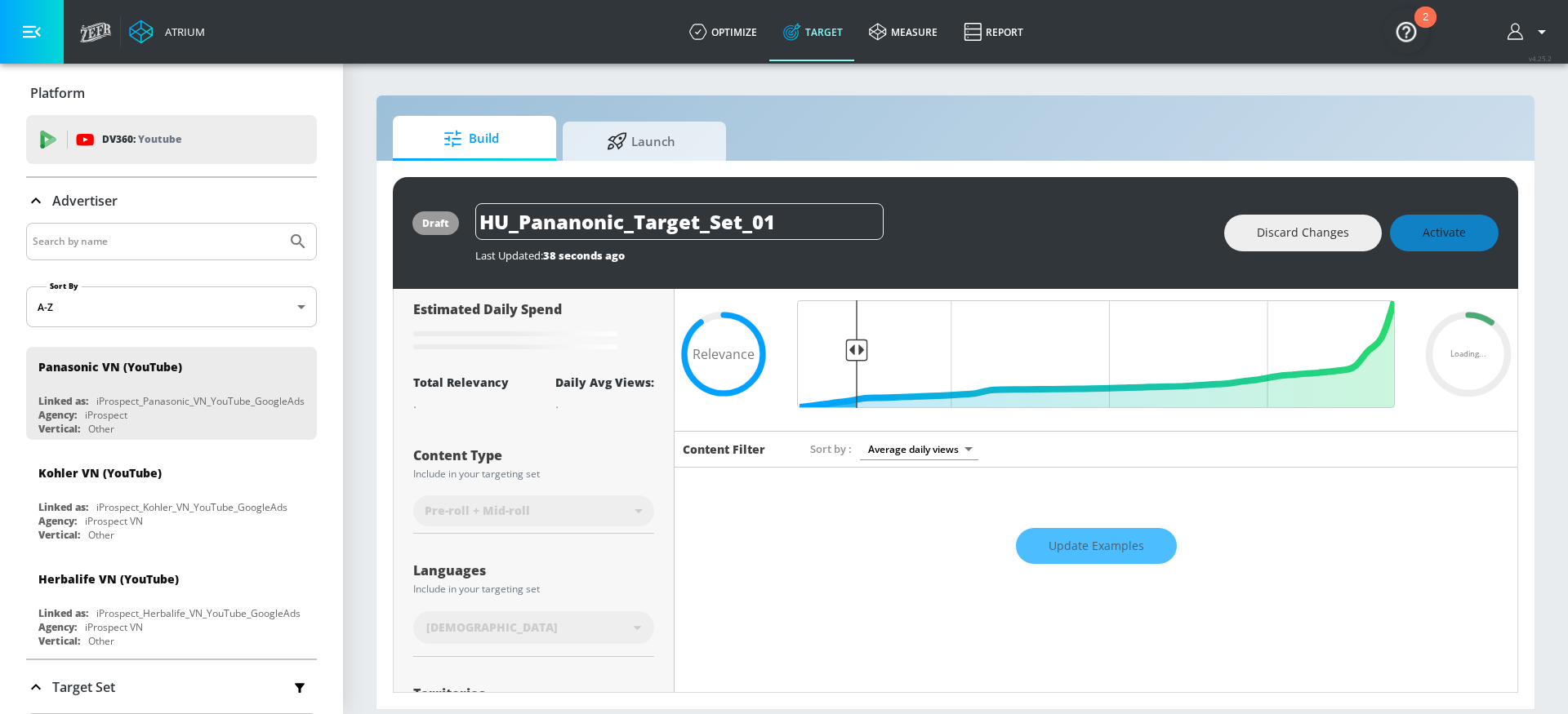
scroll to position [0, 0]
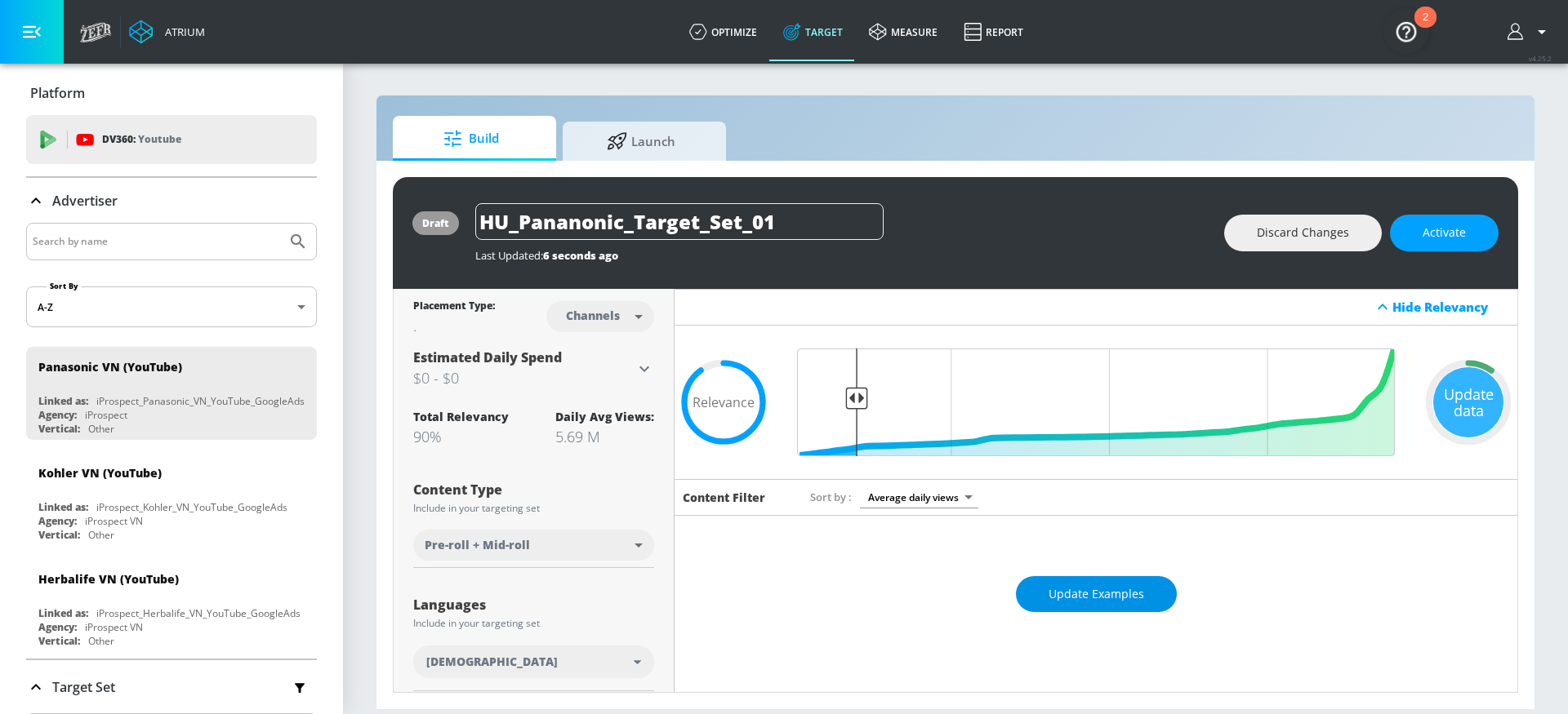
click at [1098, 585] on span "Update Examples" at bounding box center [1096, 594] width 96 height 20
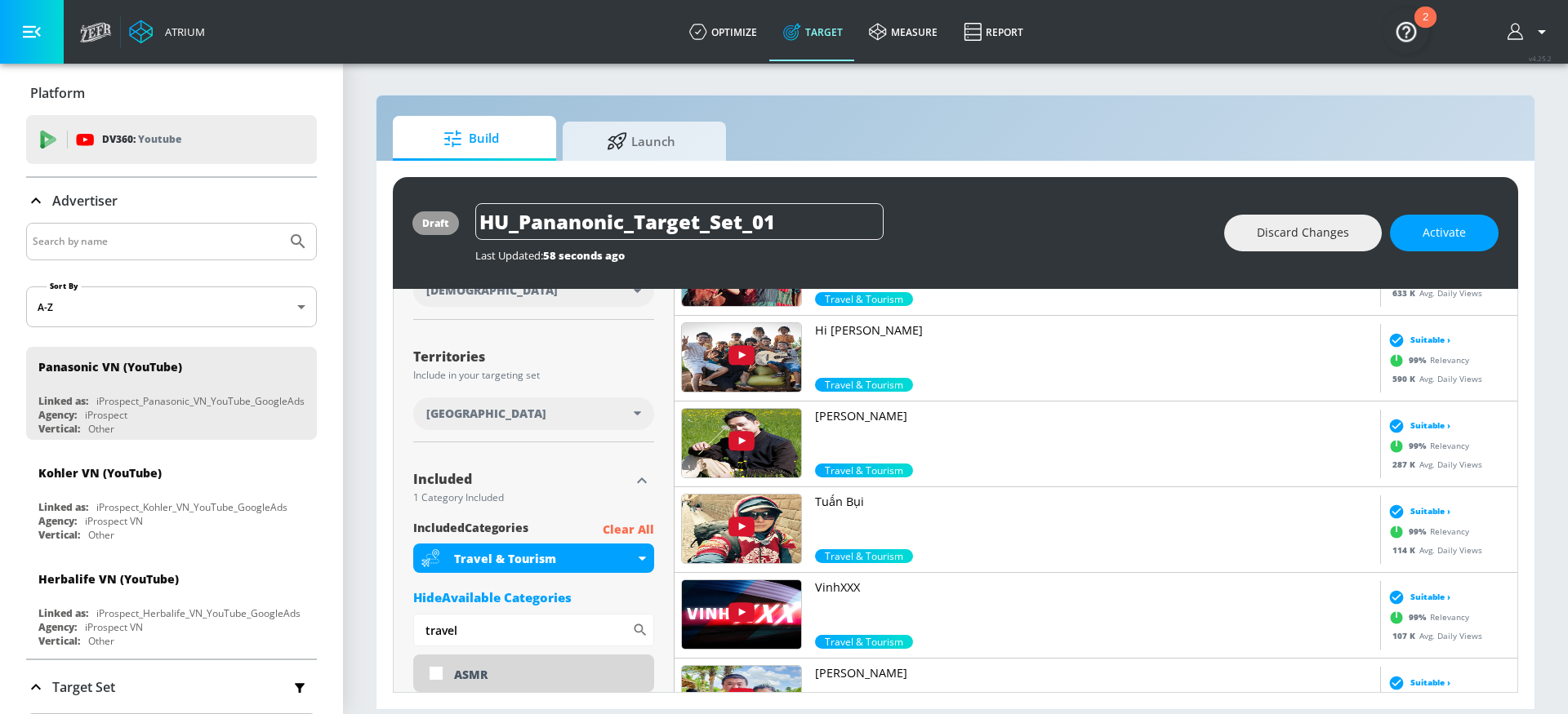
scroll to position [372, 0]
